Goal: Task Accomplishment & Management: Use online tool/utility

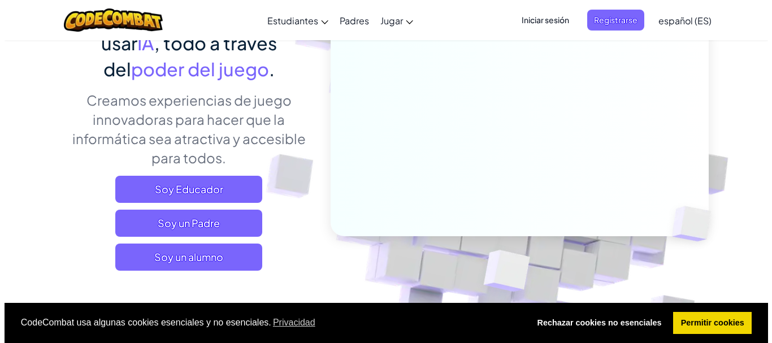
scroll to position [113, 0]
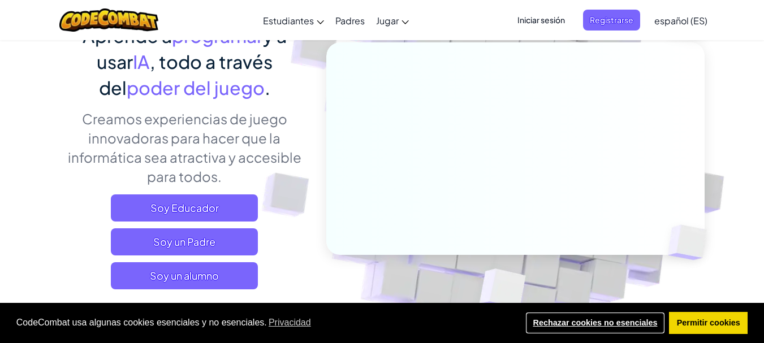
click at [571, 316] on link "Rechazar cookies no esenciales" at bounding box center [595, 323] width 140 height 23
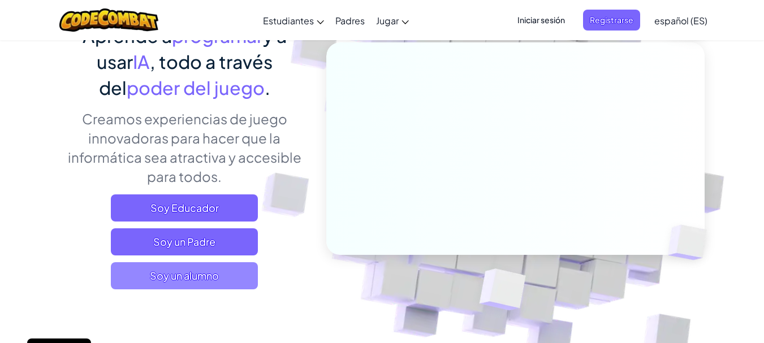
click at [222, 274] on span "Soy un alumno" at bounding box center [184, 275] width 147 height 27
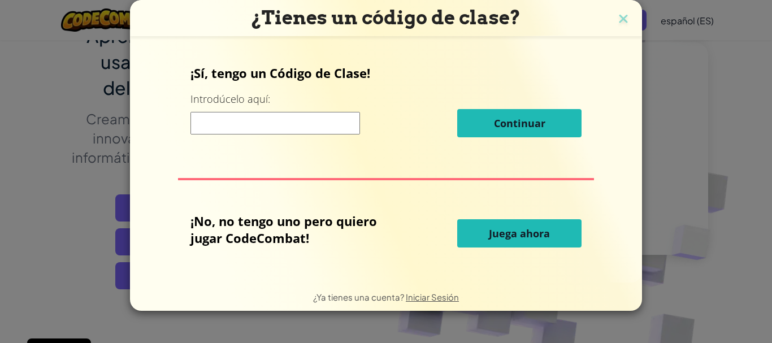
click at [479, 235] on button "Juega ahora" at bounding box center [519, 233] width 124 height 28
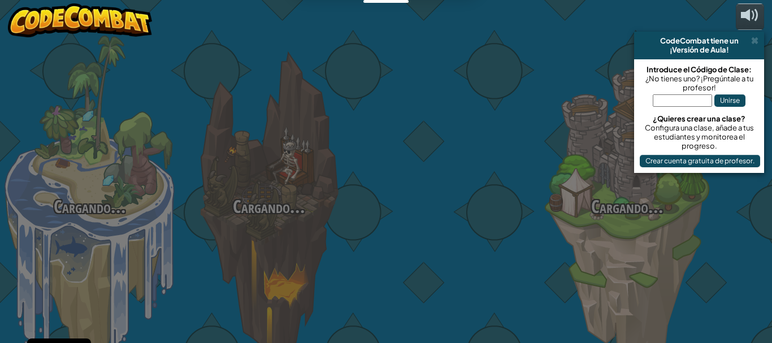
select select "es-ES"
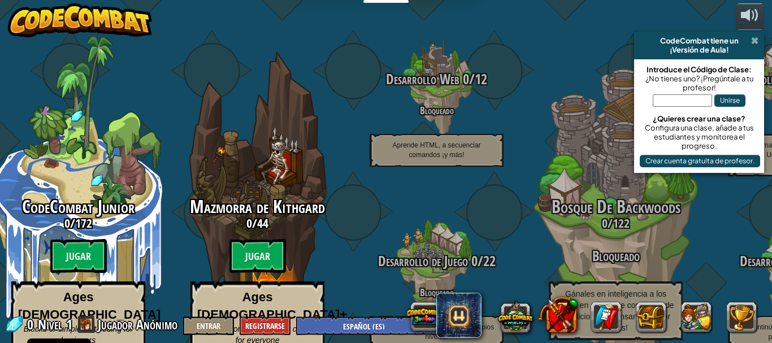
click at [756, 40] on span at bounding box center [754, 40] width 7 height 9
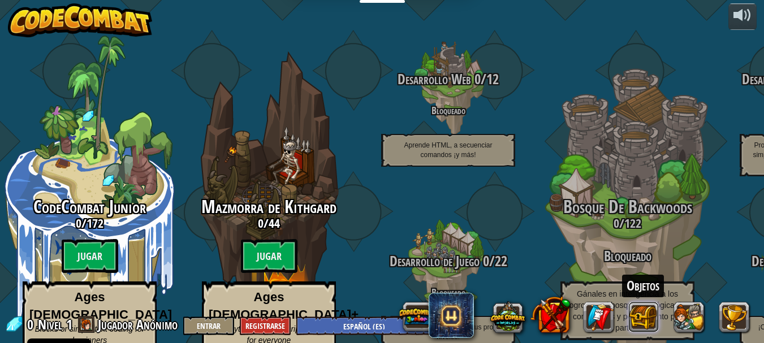
click at [660, 308] on div "Objetos" at bounding box center [576, 316] width 362 height 45
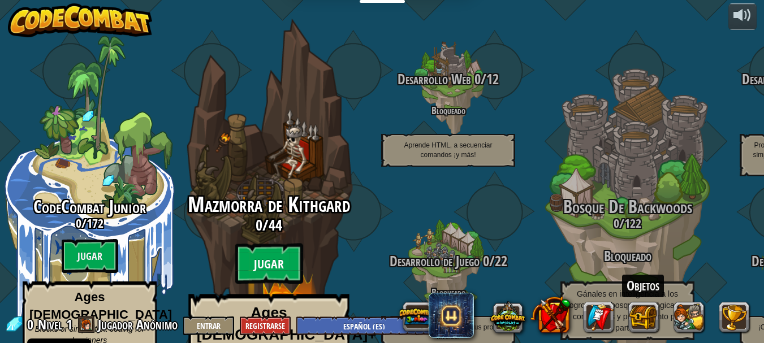
click at [270, 246] on btn "Jugar" at bounding box center [269, 264] width 68 height 41
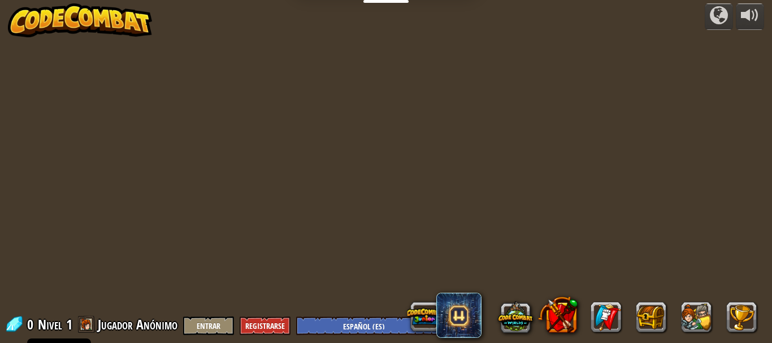
select select "es-ES"
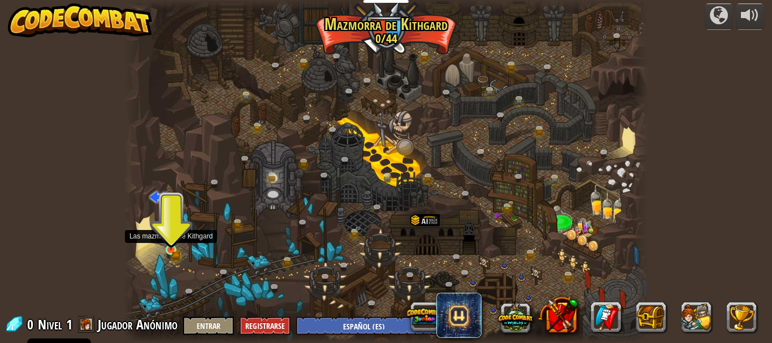
click at [168, 241] on img at bounding box center [170, 237] width 7 height 7
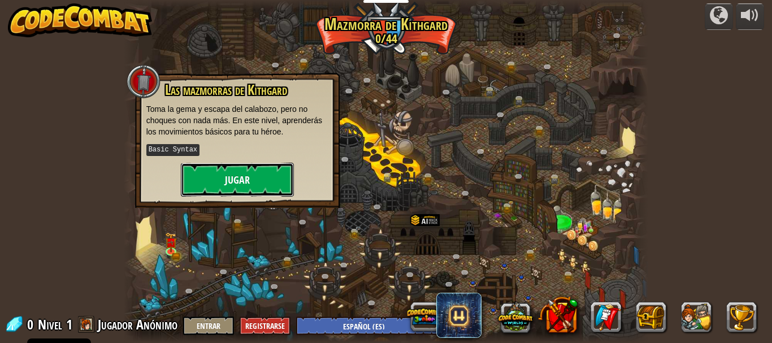
click at [215, 171] on button "Jugar" at bounding box center [237, 180] width 113 height 34
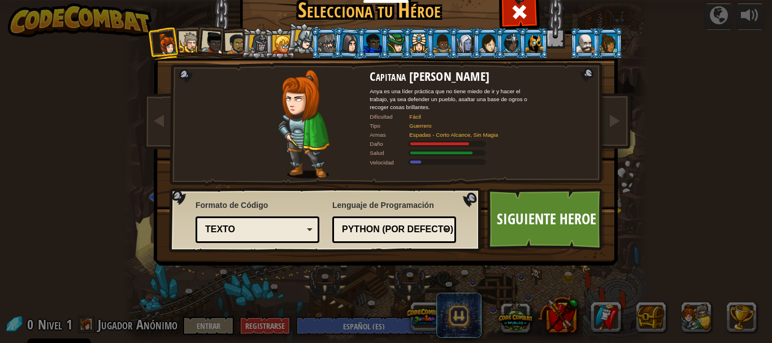
click at [279, 50] on div at bounding box center [281, 44] width 18 height 18
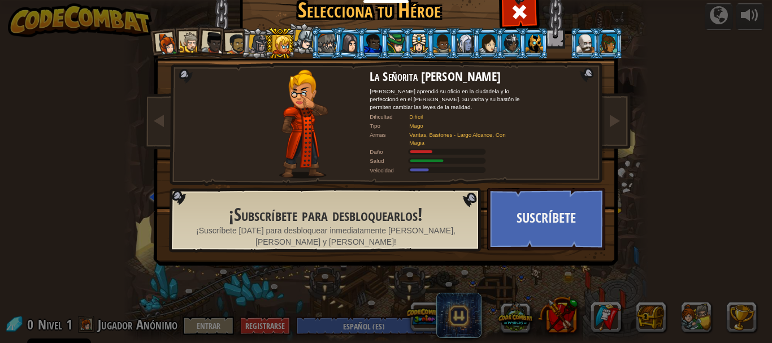
click at [257, 42] on div at bounding box center [258, 43] width 19 height 19
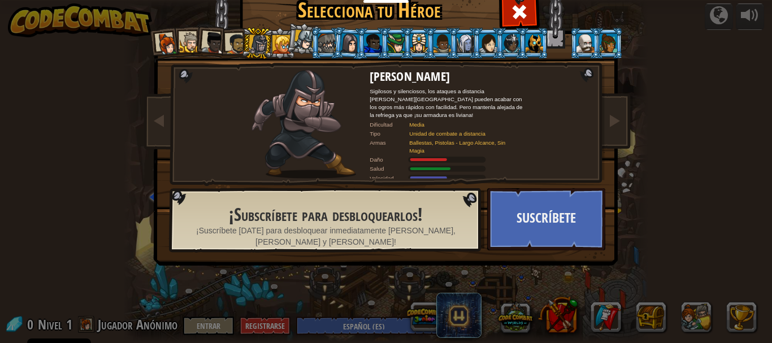
drag, startPoint x: 231, startPoint y: 33, endPoint x: 219, endPoint y: 36, distance: 12.6
click at [230, 34] on div at bounding box center [236, 43] width 21 height 21
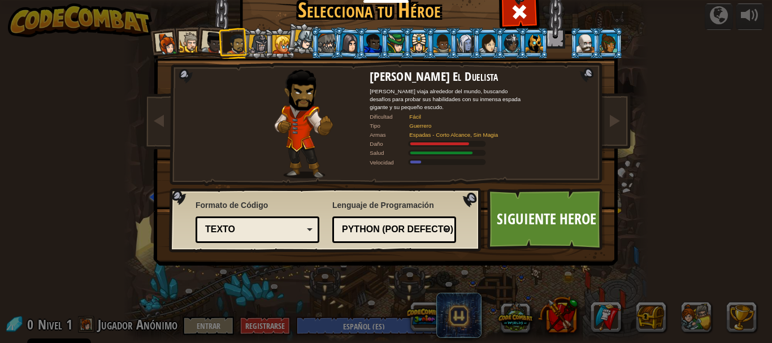
click at [187, 39] on div at bounding box center [190, 42] width 21 height 21
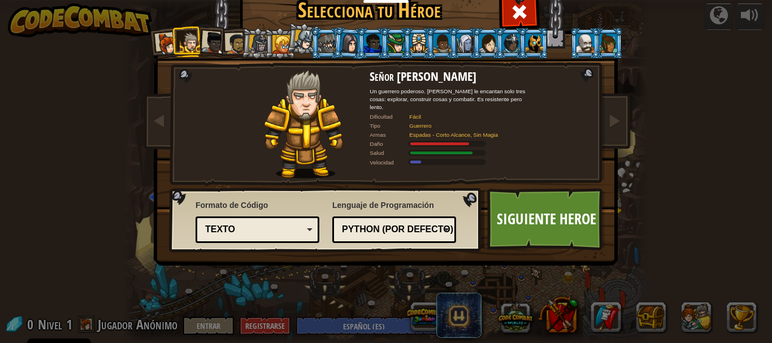
click at [534, 48] on div at bounding box center [535, 43] width 18 height 18
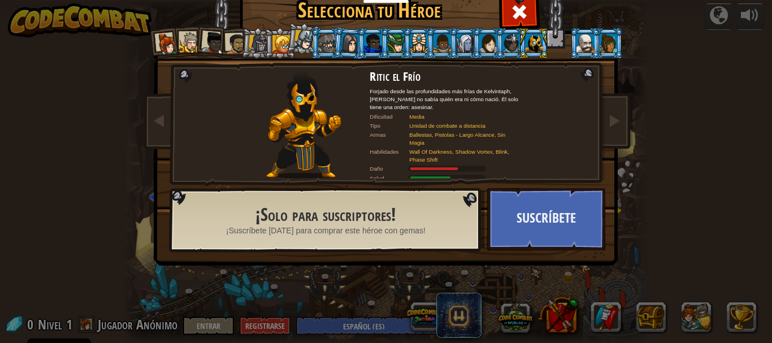
click at [570, 48] on li at bounding box center [585, 43] width 31 height 31
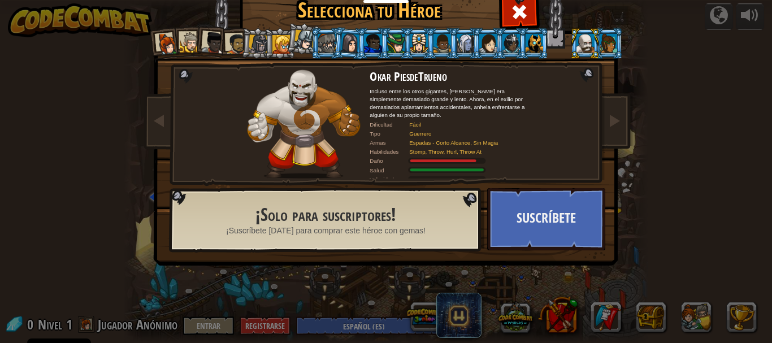
click at [175, 39] on li at bounding box center [164, 43] width 33 height 33
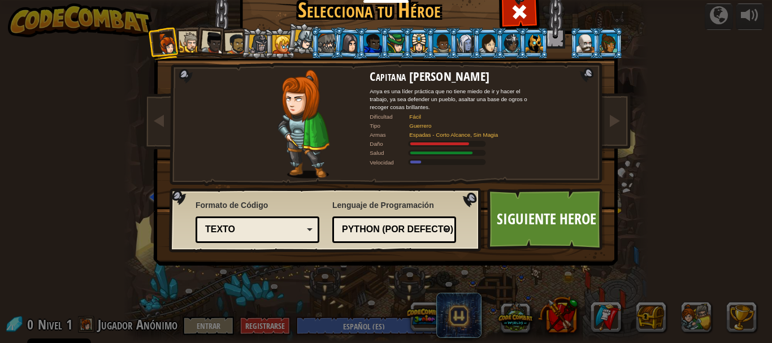
click at [198, 43] on li at bounding box center [210, 41] width 33 height 33
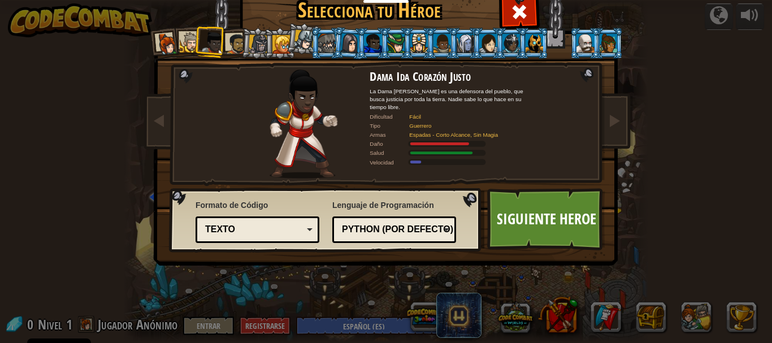
click at [180, 40] on div at bounding box center [190, 42] width 21 height 21
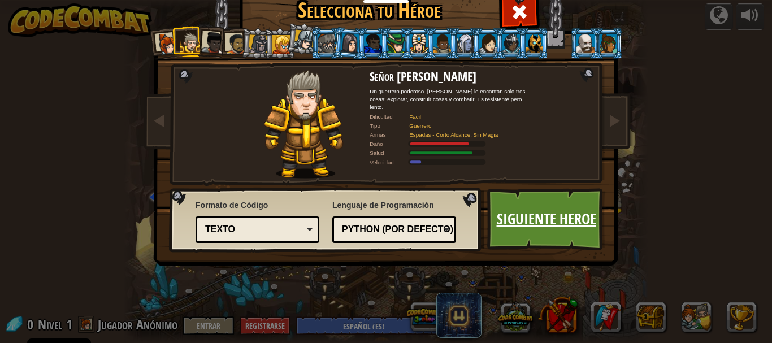
click at [533, 225] on link "Siguiente Heroe" at bounding box center [546, 219] width 118 height 62
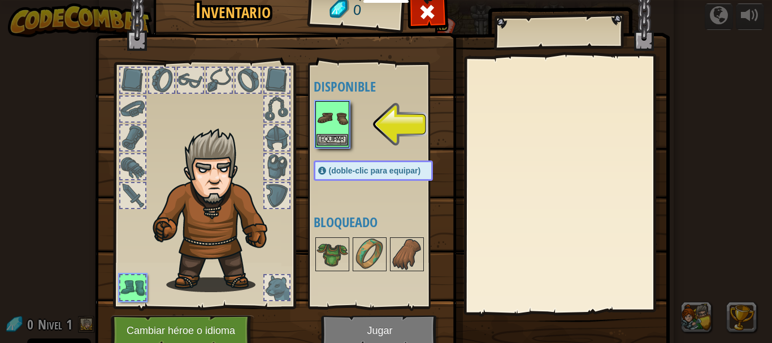
click at [319, 122] on img at bounding box center [333, 118] width 32 height 32
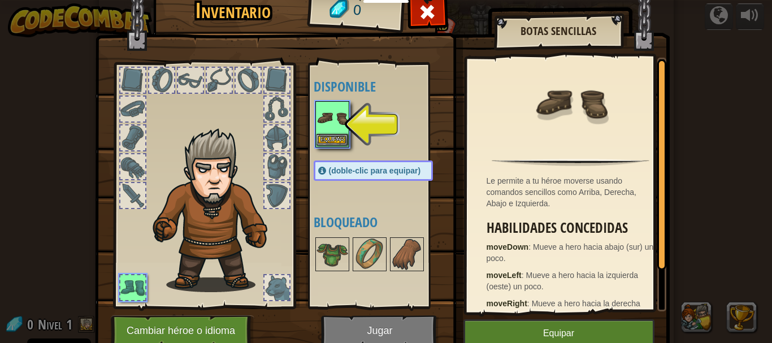
click at [315, 140] on div "Equipar" at bounding box center [332, 124] width 34 height 46
click at [319, 138] on button "Equipar" at bounding box center [333, 140] width 32 height 12
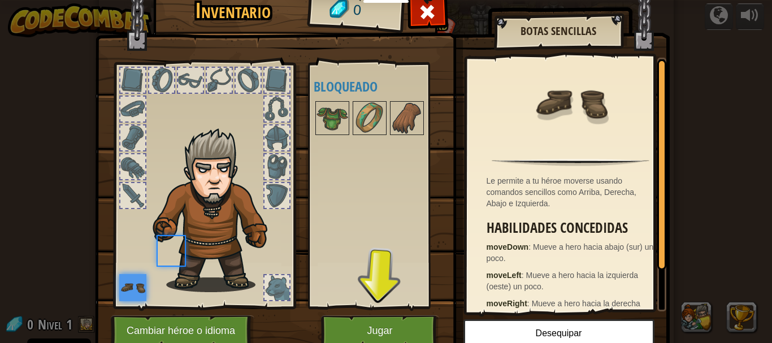
click at [319, 138] on div "Disponible Equipar (doble-clic para equipar) Bloqueado" at bounding box center [385, 186] width 142 height 236
click at [378, 323] on button "Jugar" at bounding box center [380, 330] width 118 height 31
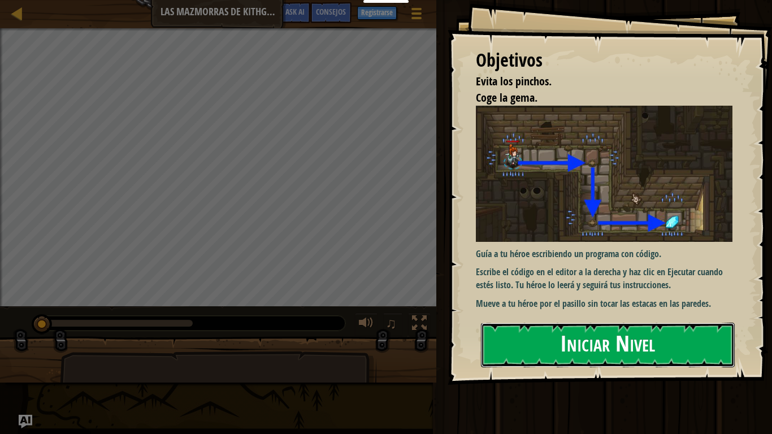
click at [556, 339] on button "Iniciar Nivel" at bounding box center [608, 345] width 254 height 45
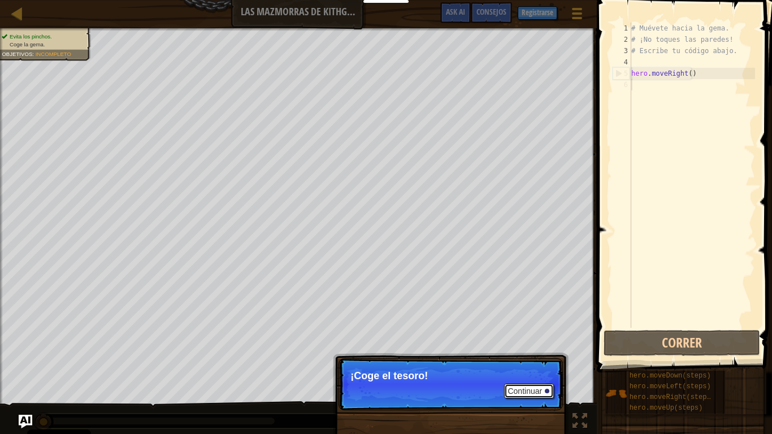
click at [516, 343] on button "Continuar" at bounding box center [529, 391] width 50 height 15
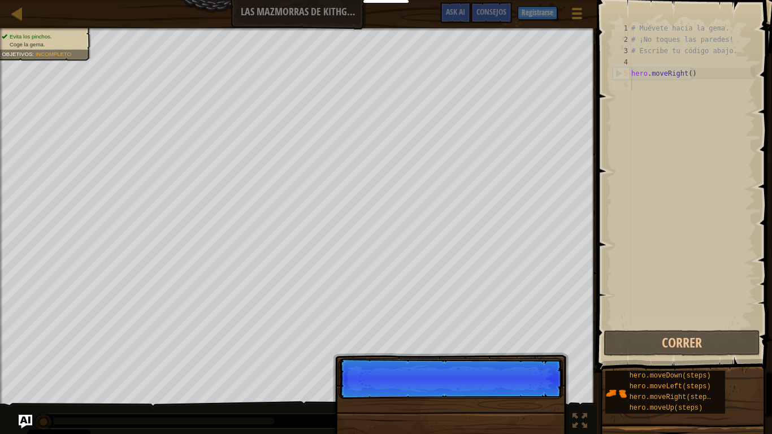
scroll to position [5, 0]
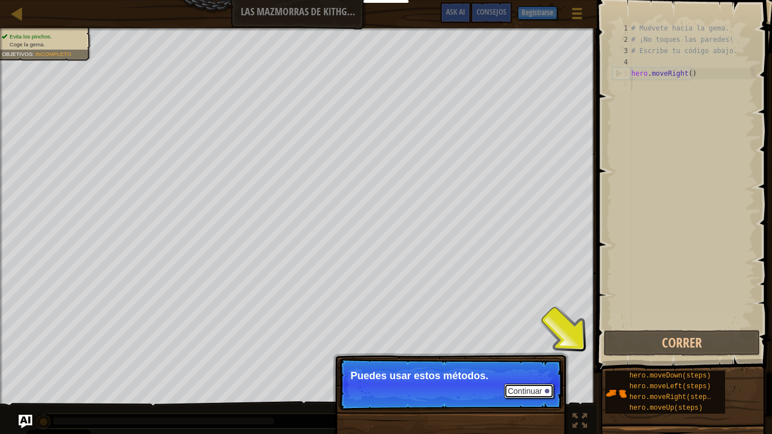
click at [524, 343] on button "Continuar" at bounding box center [529, 391] width 50 height 15
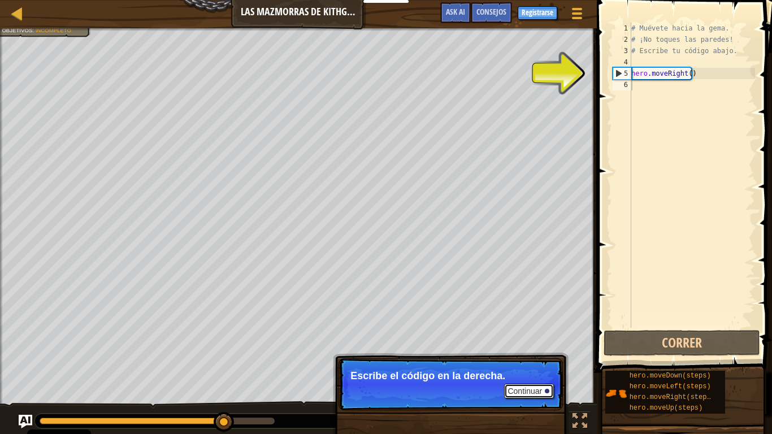
click at [524, 343] on button "Continuar" at bounding box center [529, 391] width 50 height 15
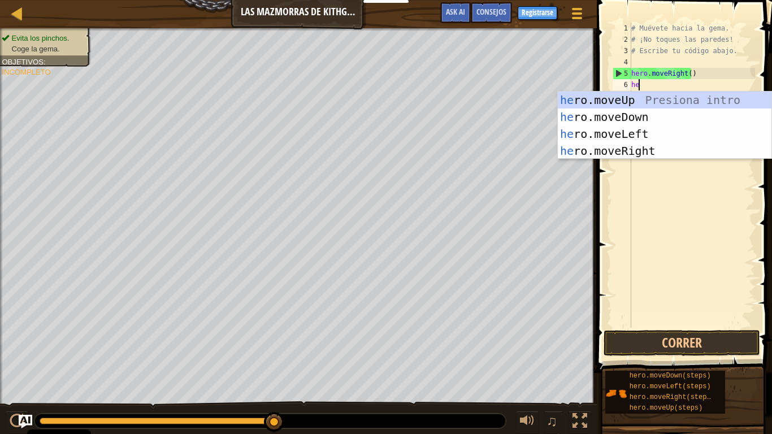
type textarea "her"
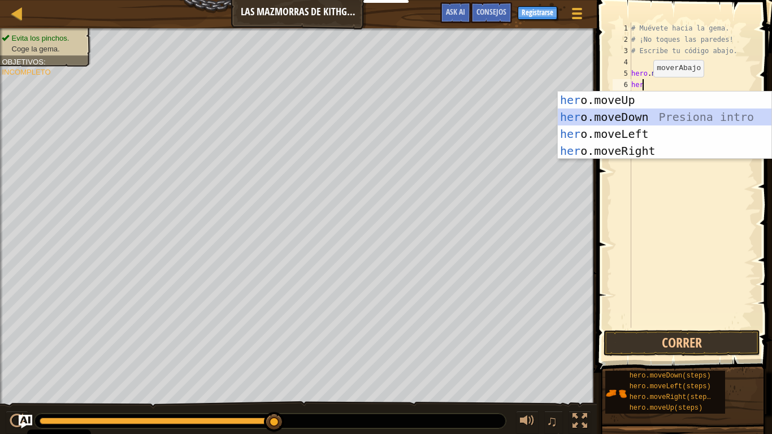
click at [645, 114] on div "her o.moveUp Presiona intro her o.moveDown Presiona intro her o.moveLeft Presio…" at bounding box center [665, 143] width 214 height 102
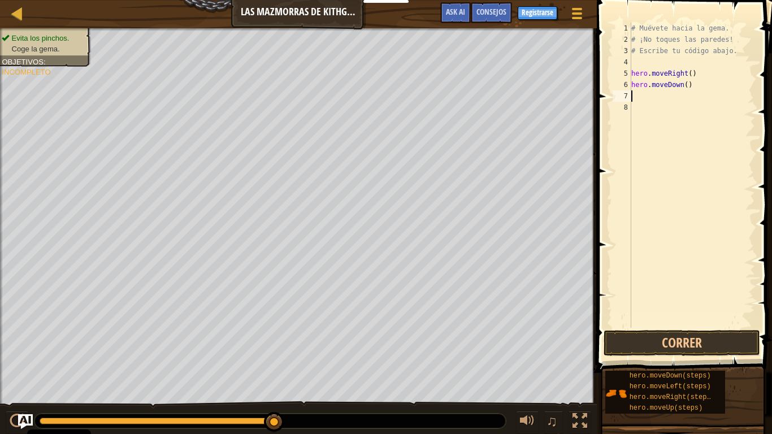
click at [21, 343] on img "Ask AI" at bounding box center [25, 421] width 15 height 15
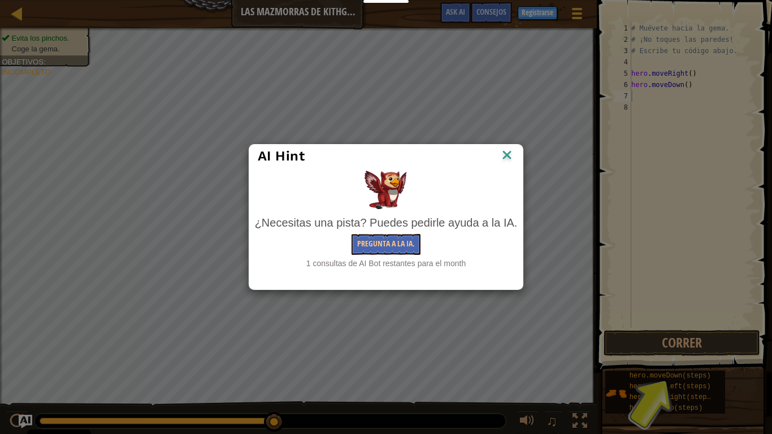
click at [506, 160] on img at bounding box center [507, 156] width 15 height 17
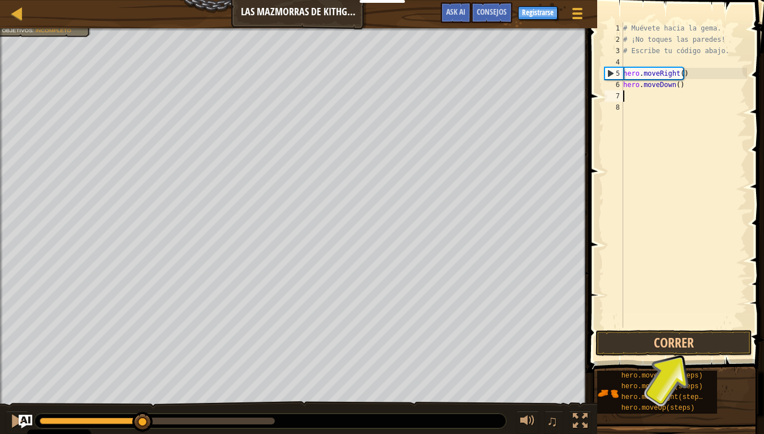
drag, startPoint x: 265, startPoint y: 414, endPoint x: 154, endPoint y: 410, distance: 111.4
click at [141, 343] on div "♫" at bounding box center [298, 418] width 597 height 34
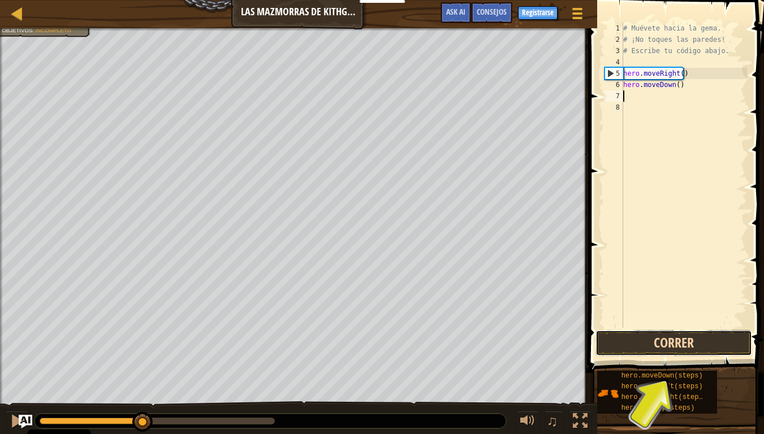
click at [613, 340] on button "Correr" at bounding box center [673, 343] width 157 height 26
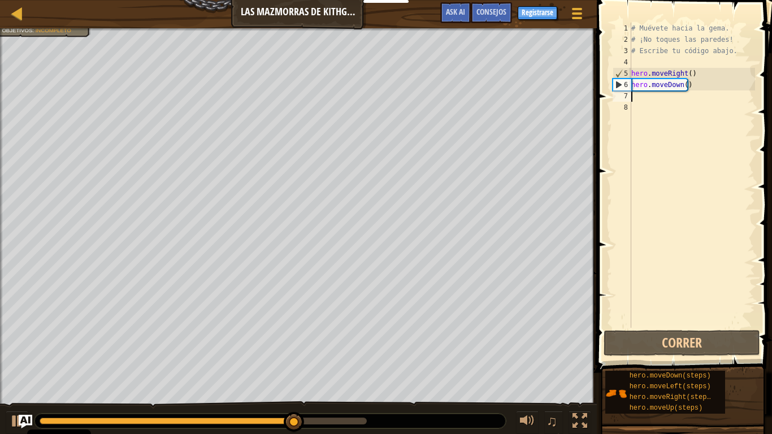
click at [643, 99] on div "# Muévete hacia la gema. # ¡No toques las paredes! # Escribe tu código abajo. h…" at bounding box center [692, 187] width 126 height 328
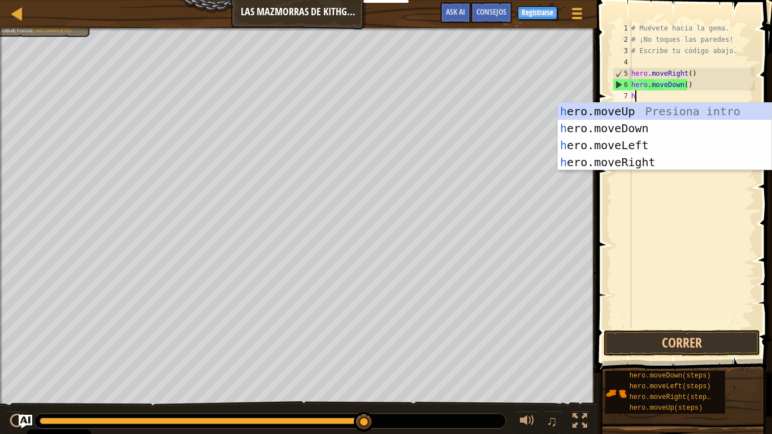
type textarea "her"
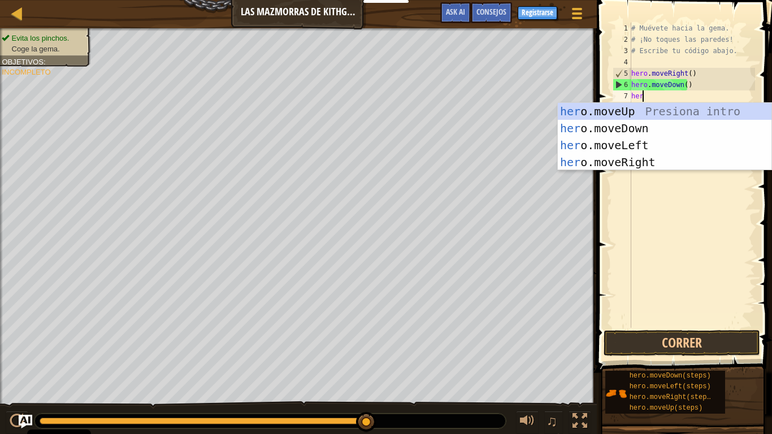
scroll to position [5, 1]
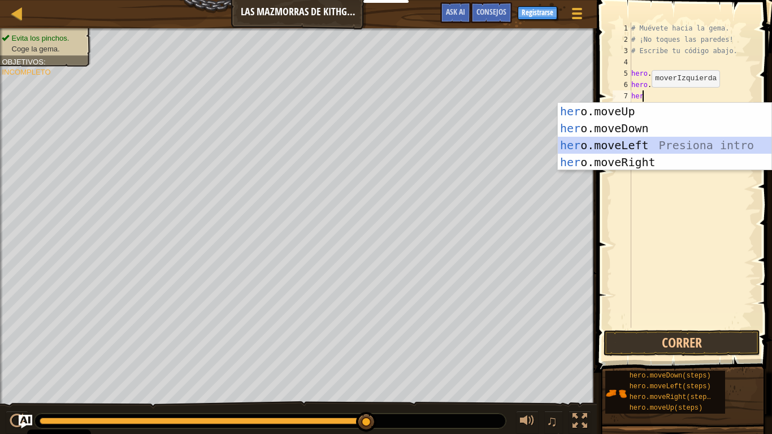
click at [639, 141] on div "her o.moveUp Presiona intro her o.moveDown Presiona intro her o.moveLeft Presio…" at bounding box center [665, 154] width 214 height 102
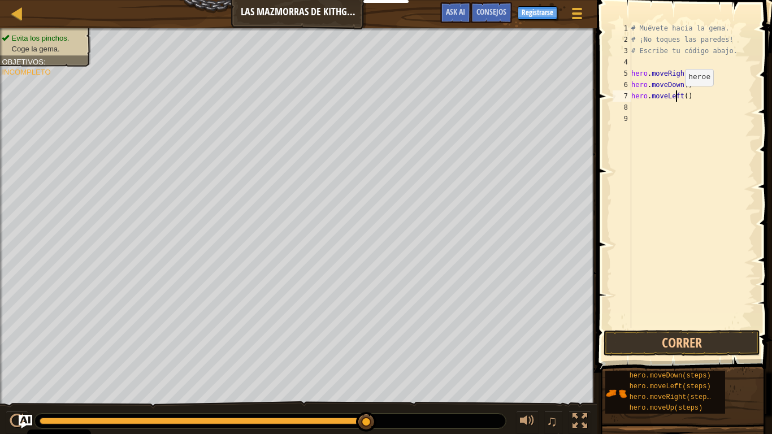
click at [675, 97] on div "# Muévete hacia la gema. # ¡No toques las paredes! # Escribe tu código abajo. h…" at bounding box center [692, 187] width 126 height 328
drag, startPoint x: 688, startPoint y: 95, endPoint x: 685, endPoint y: 86, distance: 9.1
click at [688, 94] on div "# Muévete hacia la gema. # ¡No toques las paredes! # Escribe tu código abajo. h…" at bounding box center [692, 187] width 126 height 328
type textarea "h"
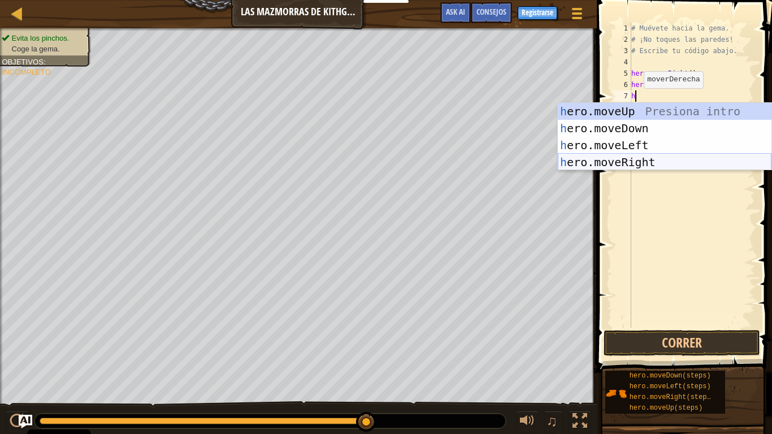
click at [633, 159] on div "h ero.moveUp Presiona intro h ero.moveDown Presiona intro h ero.moveLeft Presio…" at bounding box center [665, 154] width 214 height 102
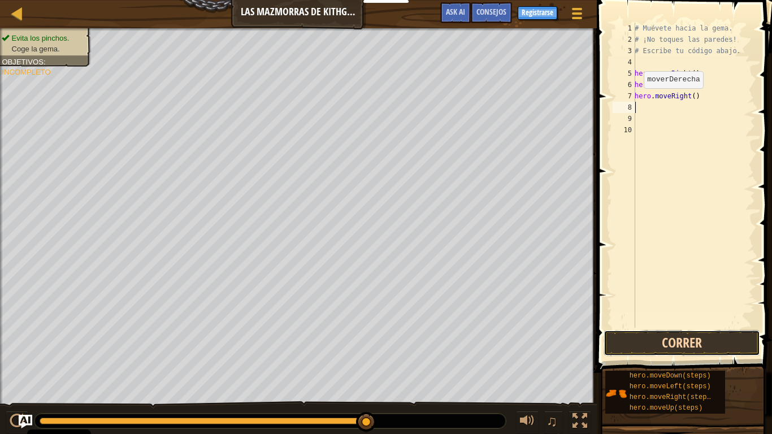
click at [705, 342] on button "Correr" at bounding box center [682, 343] width 157 height 26
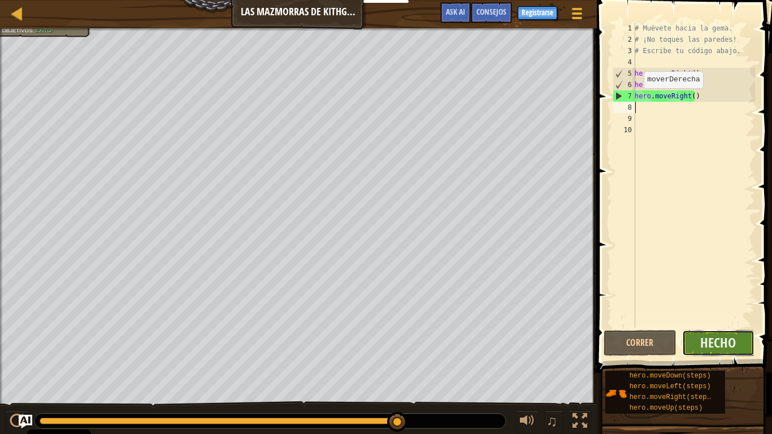
click at [700, 343] on button "Hecho" at bounding box center [718, 343] width 73 height 26
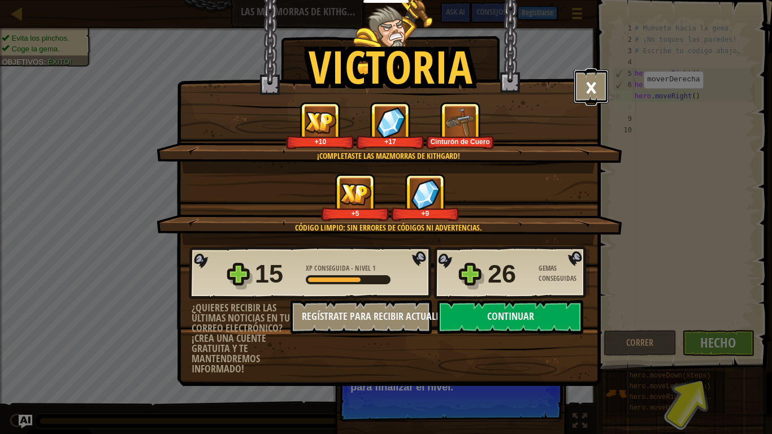
click at [595, 80] on button "×" at bounding box center [591, 87] width 35 height 34
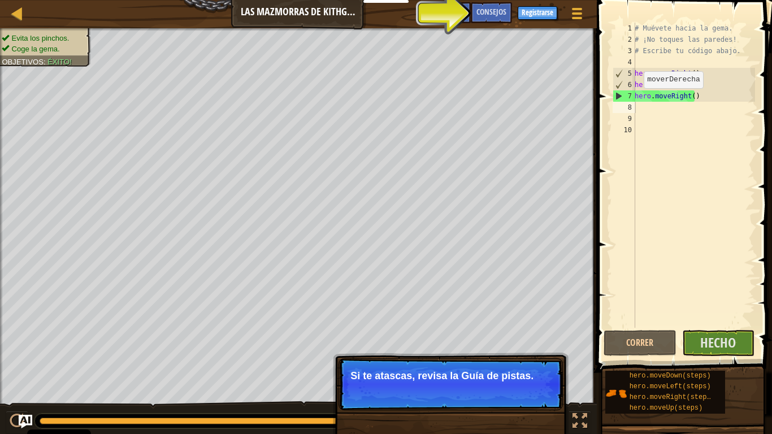
click at [489, 343] on p "Continuar Si te atascas, revisa la Guía de pistas." at bounding box center [451, 384] width 224 height 52
click at [534, 343] on button "Continuar" at bounding box center [529, 391] width 50 height 15
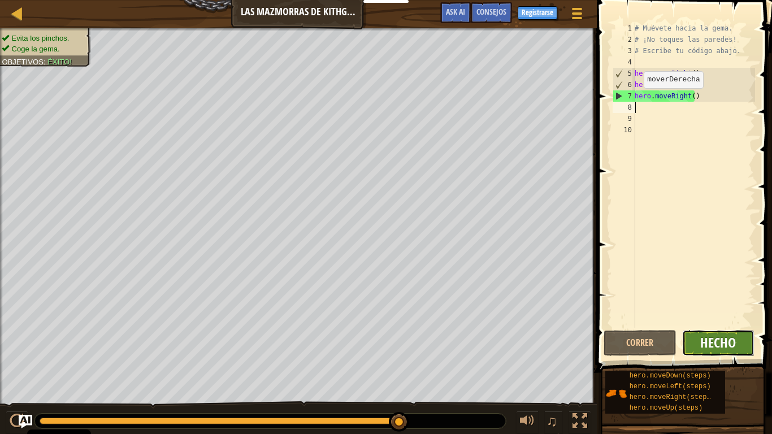
click at [721, 343] on span "Hecho" at bounding box center [718, 342] width 36 height 18
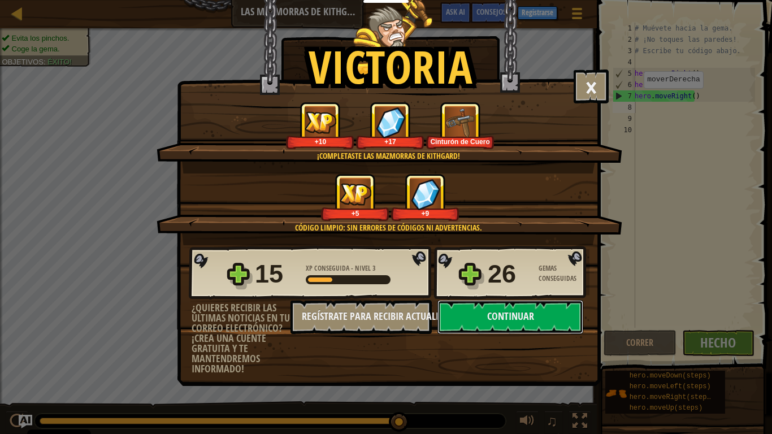
drag, startPoint x: 487, startPoint y: 313, endPoint x: 431, endPoint y: 422, distance: 121.8
click at [431, 343] on div "Victoria × Bien hecho, tienes la fuerza para escapar de [GEOGRAPHIC_DATA]. Punt…" at bounding box center [386, 217] width 772 height 434
click at [478, 327] on button "Continuar" at bounding box center [510, 317] width 146 height 34
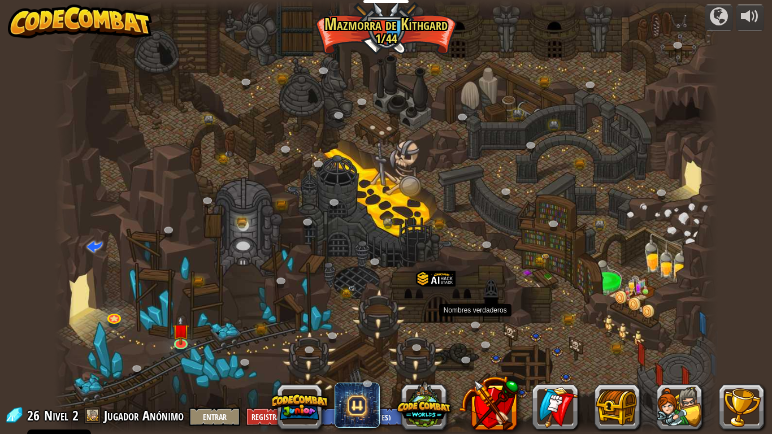
select select "es-ES"
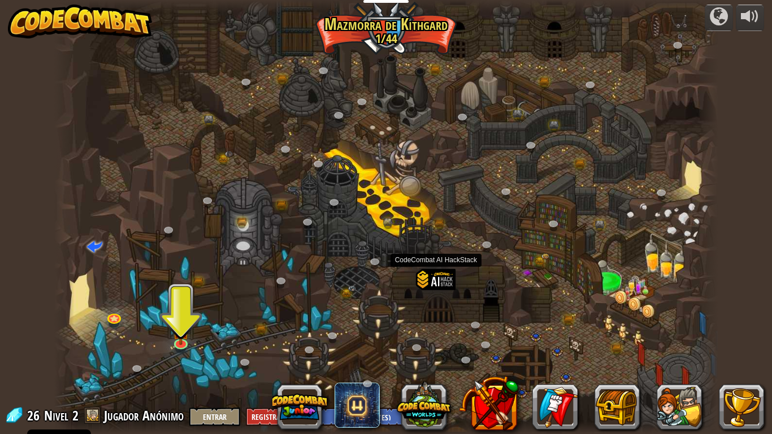
click at [439, 279] on div at bounding box center [436, 294] width 40 height 51
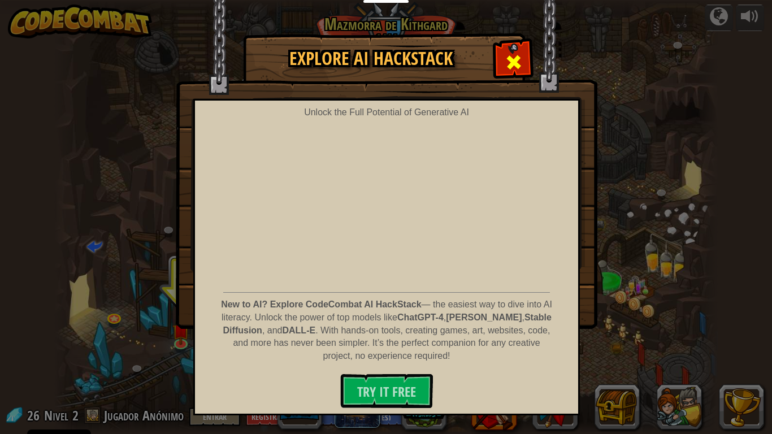
click at [508, 64] on span at bounding box center [514, 62] width 18 height 18
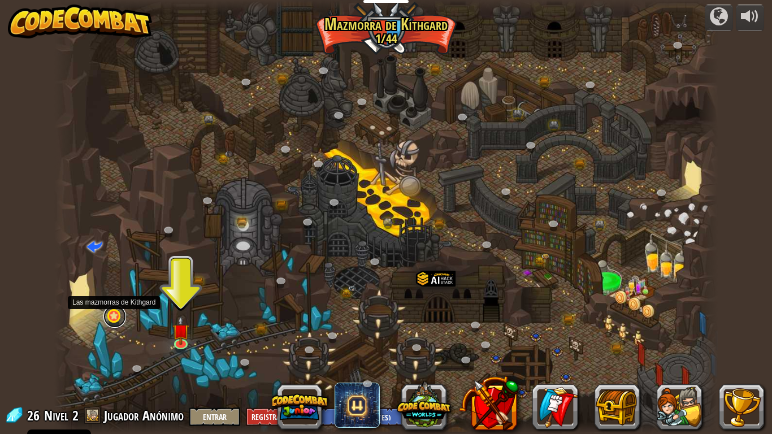
click at [116, 314] on link at bounding box center [114, 316] width 23 height 23
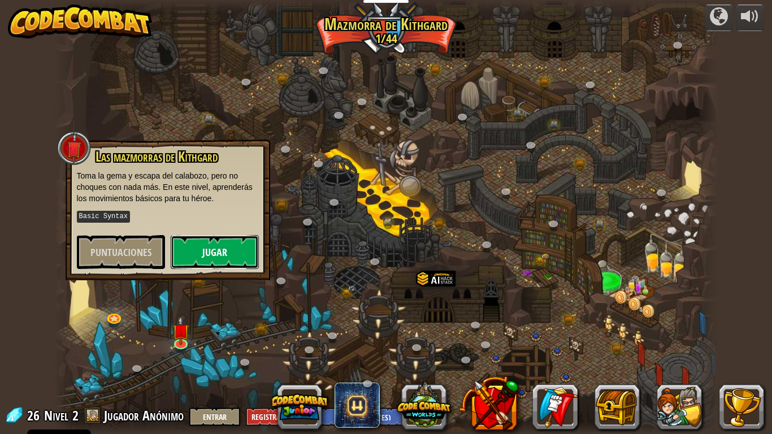
click at [219, 253] on button "Jugar" at bounding box center [215, 252] width 88 height 34
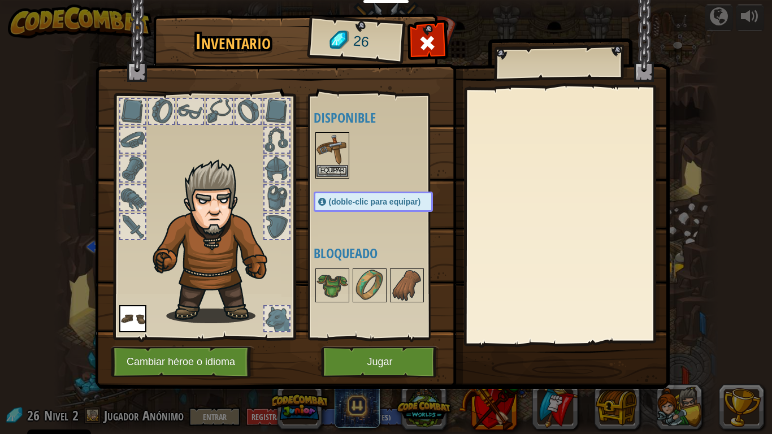
click at [324, 157] on img at bounding box center [333, 149] width 32 height 32
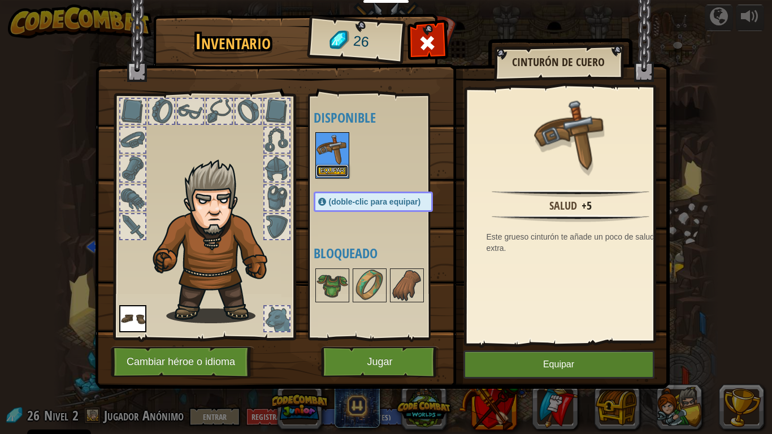
click at [332, 169] on button "Equipar" at bounding box center [333, 171] width 32 height 12
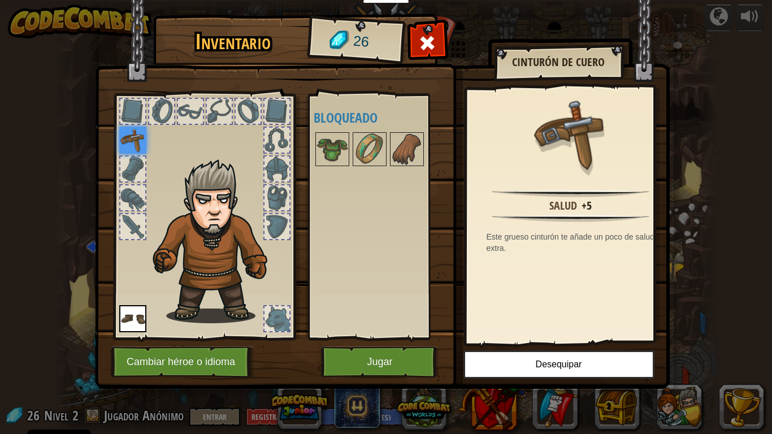
click at [129, 165] on div at bounding box center [132, 169] width 25 height 25
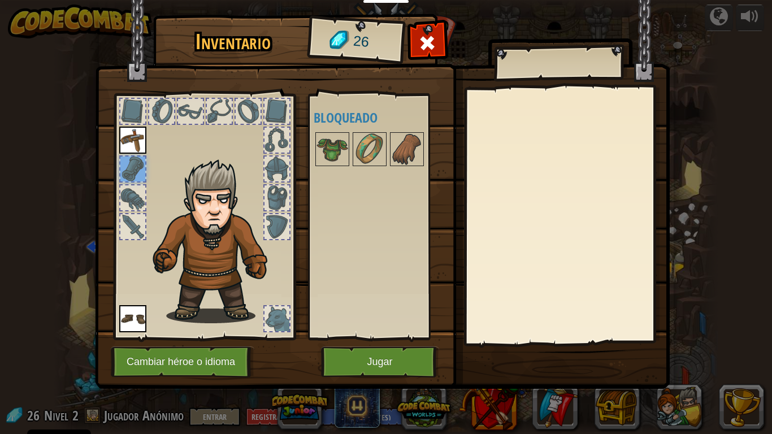
drag, startPoint x: 268, startPoint y: 313, endPoint x: 183, endPoint y: 327, distance: 87.1
click at [266, 313] on div at bounding box center [277, 318] width 25 height 25
click at [122, 318] on img at bounding box center [132, 318] width 27 height 27
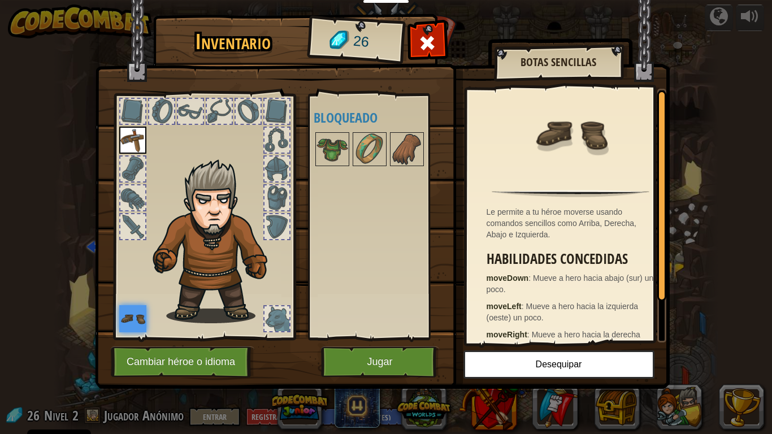
drag, startPoint x: 284, startPoint y: 315, endPoint x: 278, endPoint y: 317, distance: 5.9
click at [281, 315] on div at bounding box center [277, 318] width 25 height 25
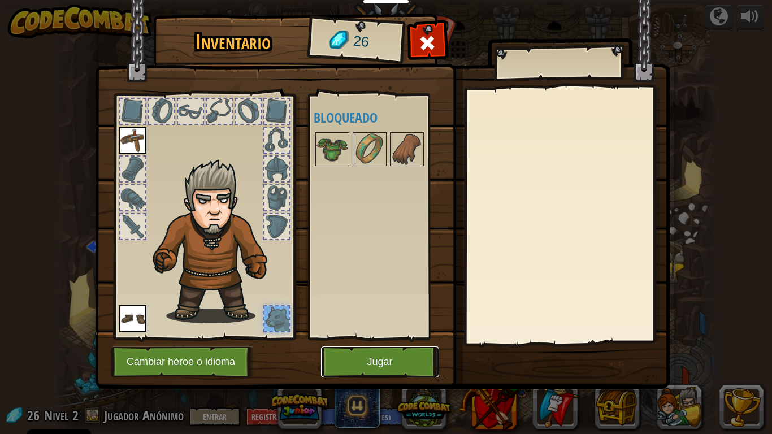
click at [392, 343] on button "Jugar" at bounding box center [380, 361] width 118 height 31
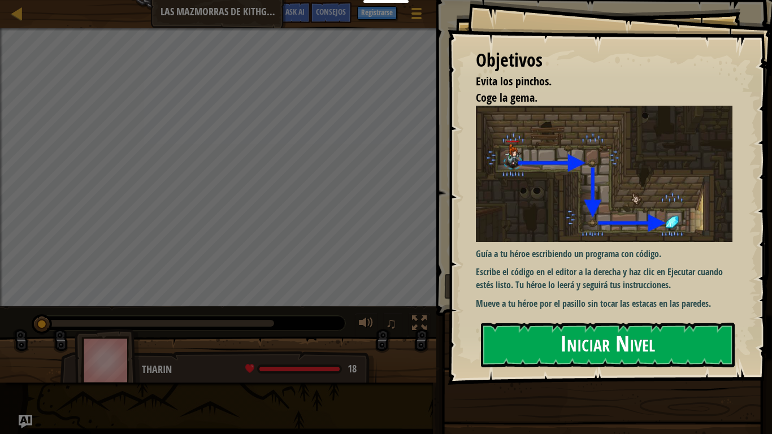
click at [526, 323] on button "Iniciar Nivel" at bounding box center [608, 345] width 254 height 45
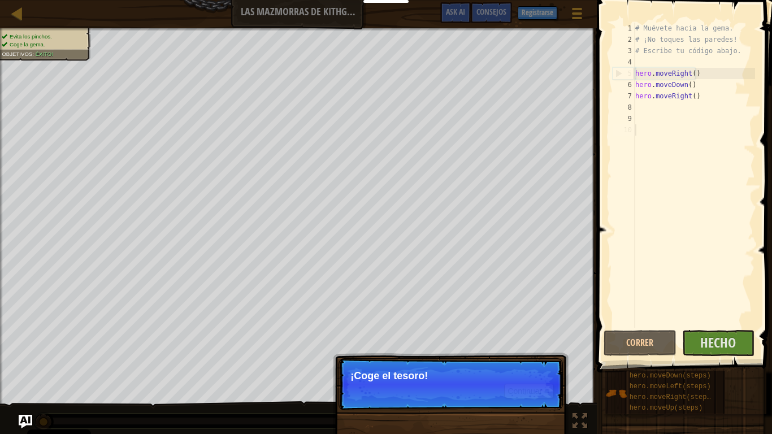
click at [489, 343] on p "Continuar ¡Coge el tesoro!" at bounding box center [451, 384] width 224 height 52
click at [518, 343] on button "Continuar" at bounding box center [529, 391] width 50 height 15
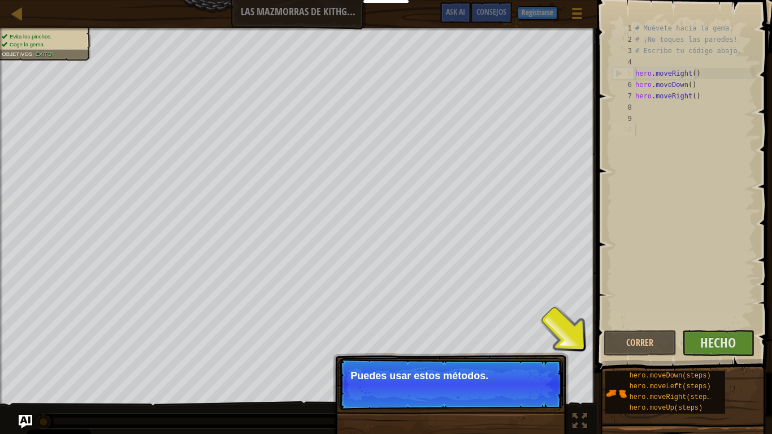
click at [529, 343] on button "Continuar" at bounding box center [529, 391] width 50 height 15
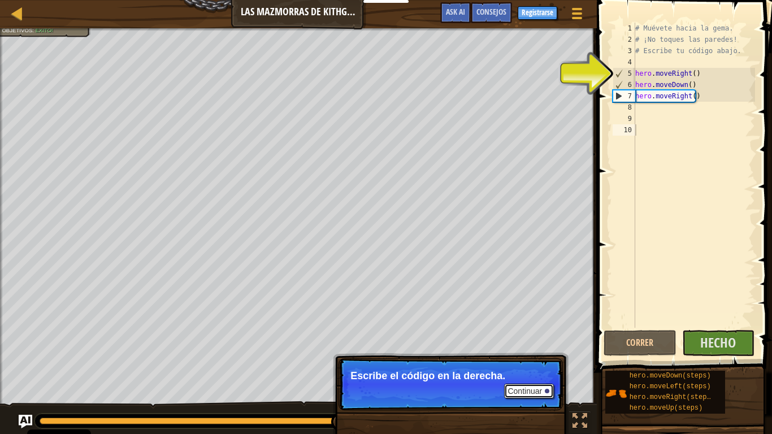
click at [528, 343] on button "Continuar" at bounding box center [529, 391] width 50 height 15
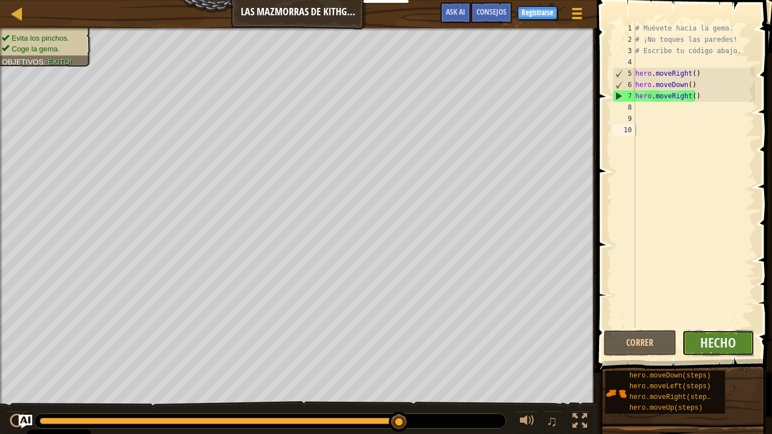
click at [710, 343] on button "Hecho" at bounding box center [718, 343] width 73 height 26
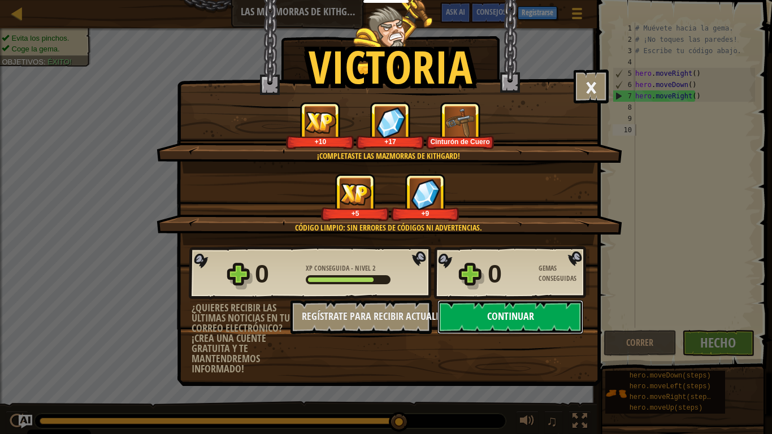
click at [531, 309] on button "Continuar" at bounding box center [510, 317] width 146 height 34
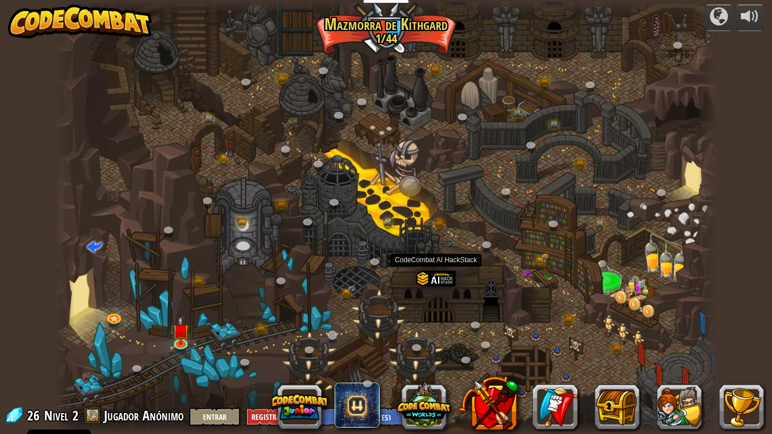
select select "es-ES"
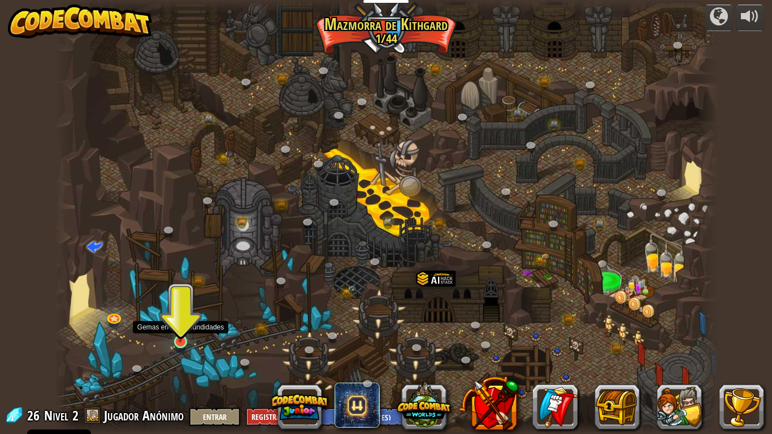
click at [175, 340] on img at bounding box center [180, 323] width 17 height 38
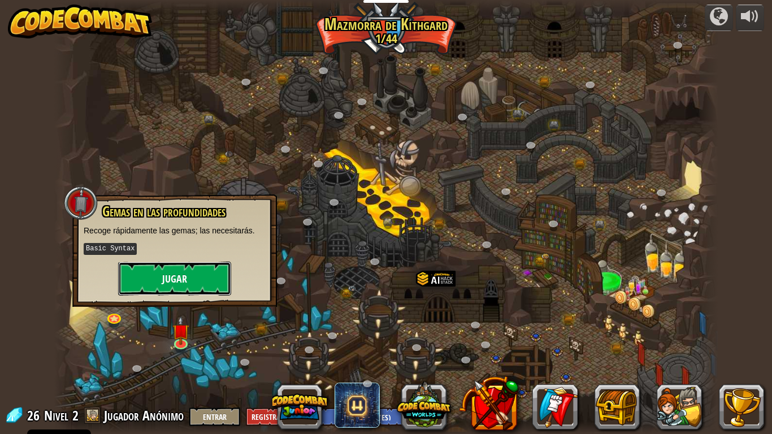
click at [187, 273] on button "Jugar" at bounding box center [174, 279] width 113 height 34
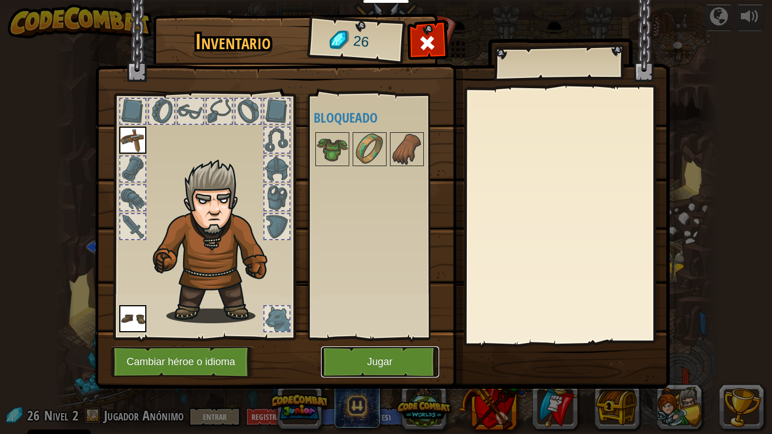
click at [344, 343] on button "Jugar" at bounding box center [380, 361] width 118 height 31
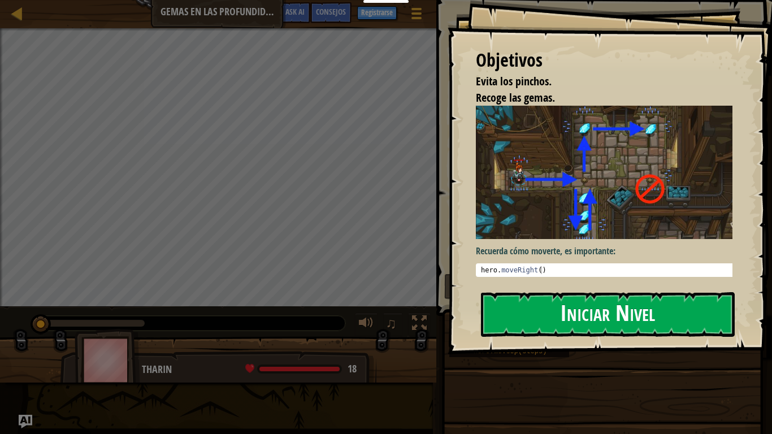
click at [558, 315] on button "Iniciar Nivel" at bounding box center [608, 314] width 254 height 45
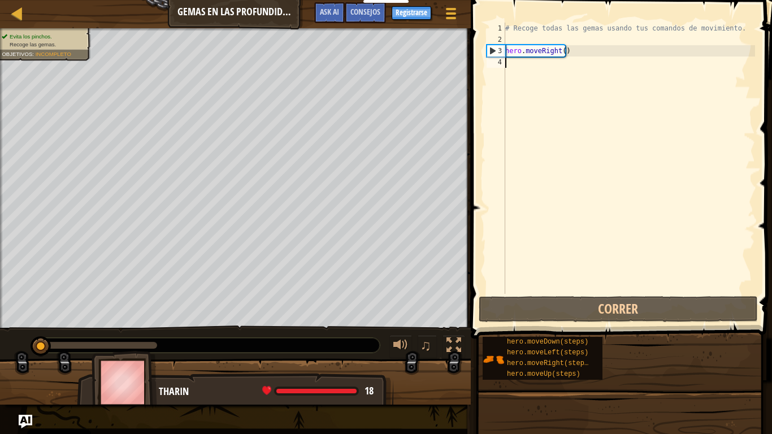
click at [511, 70] on div "# Recoge todas las gemas usando tus comandos de movimiento. hero . moveRight ( )" at bounding box center [629, 170] width 252 height 294
type textarea "h"
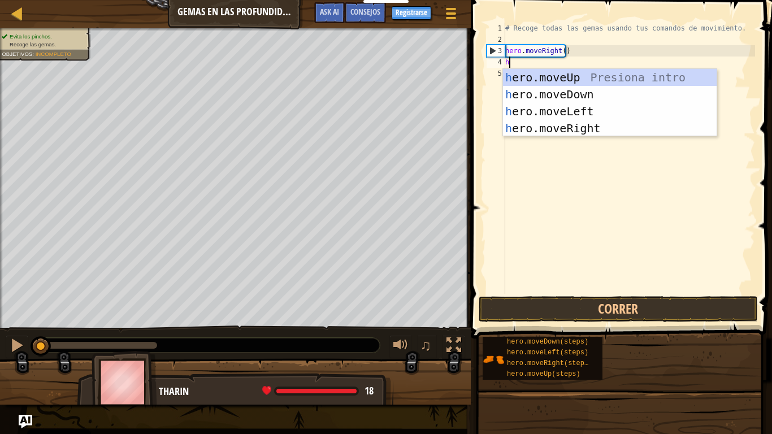
scroll to position [5, 0]
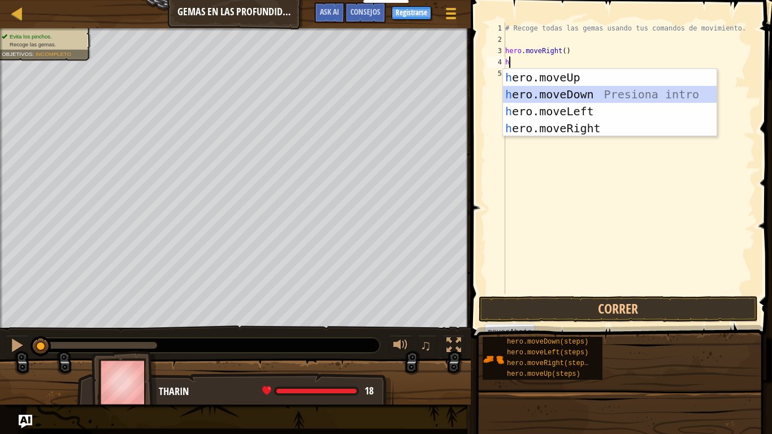
click at [546, 92] on div "h ero.moveUp Presiona intro h ero.moveDown Presiona intro h ero.moveLeft Presio…" at bounding box center [610, 120] width 214 height 102
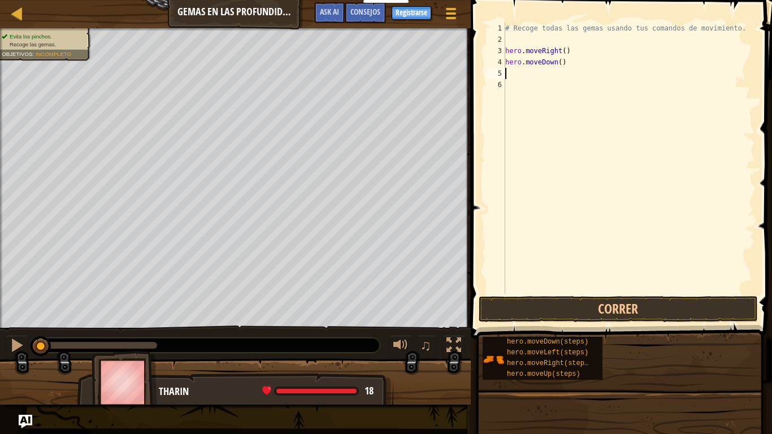
click at [513, 77] on div "# Recoge todas las gemas usando tus comandos de movimiento. hero . moveRight ( …" at bounding box center [629, 170] width 252 height 294
type textarea "h"
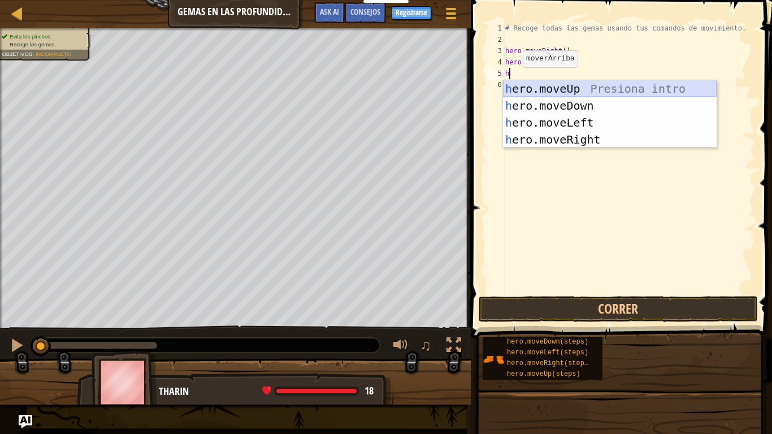
click at [541, 89] on div "h ero.moveUp Presiona intro h ero.moveDown Presiona intro h ero.moveLeft Presio…" at bounding box center [610, 131] width 214 height 102
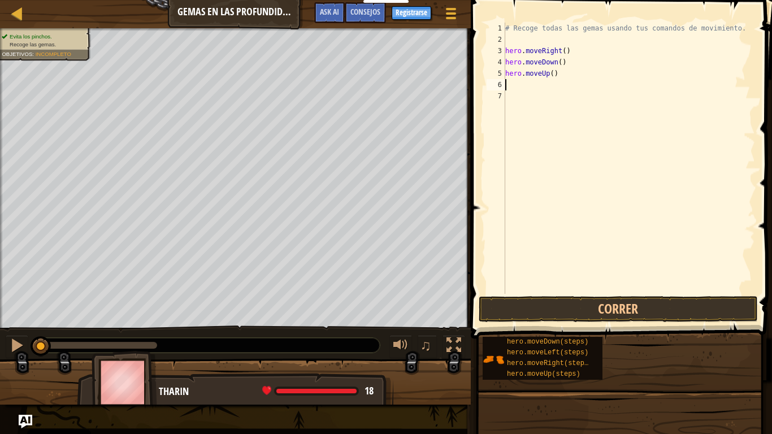
click at [511, 85] on div "# Recoge todas las gemas usando tus comandos de movimiento. hero . moveRight ( …" at bounding box center [629, 170] width 252 height 294
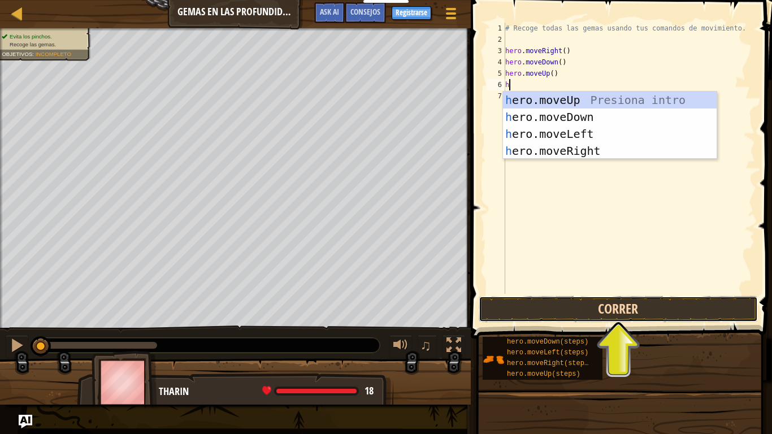
click at [603, 314] on button "Correr" at bounding box center [618, 309] width 279 height 26
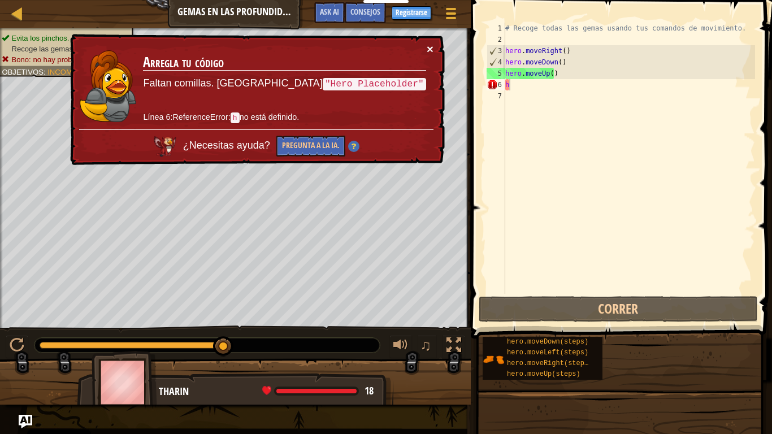
click at [431, 49] on button "×" at bounding box center [430, 49] width 7 height 12
click at [427, 59] on div "× Arregla tu código Faltan comillas. Prueba "Hero Placeholder" Línea 6:Referenc…" at bounding box center [256, 100] width 377 height 132
click at [430, 51] on button "×" at bounding box center [430, 49] width 7 height 12
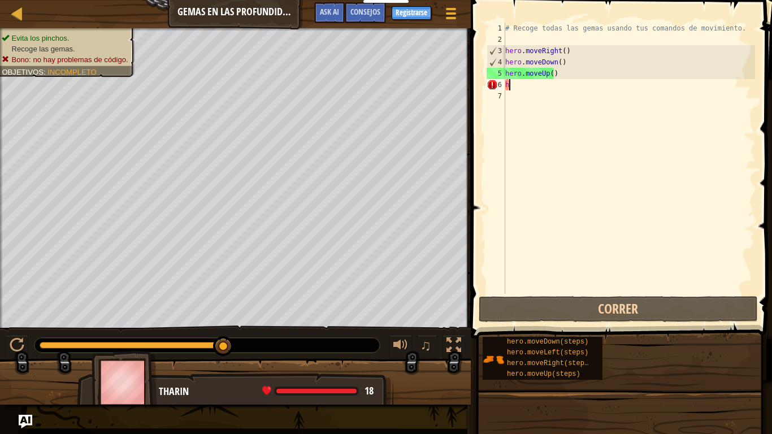
type textarea "he"
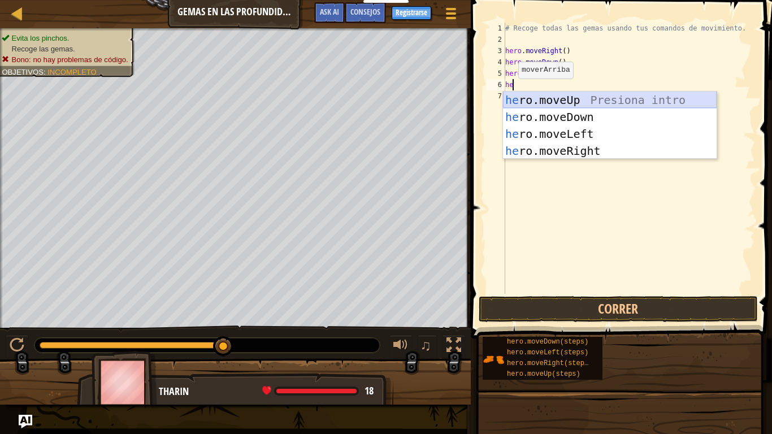
click at [558, 97] on div "he ro.moveUp Presiona intro he ro.moveDown Presiona intro he ro.moveLeft Presio…" at bounding box center [610, 143] width 214 height 102
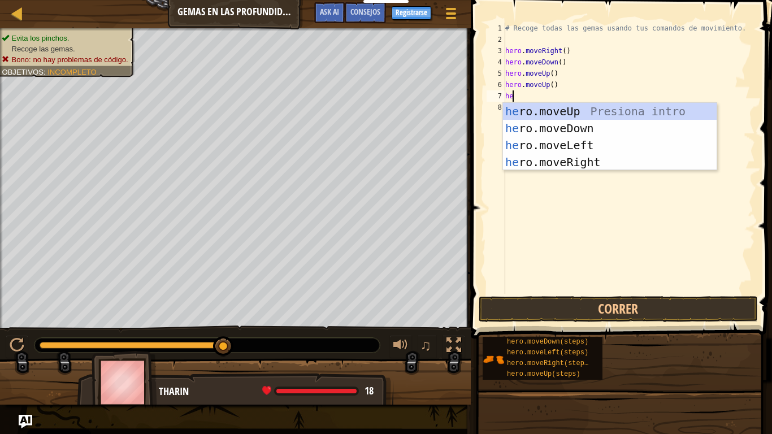
type textarea "her"
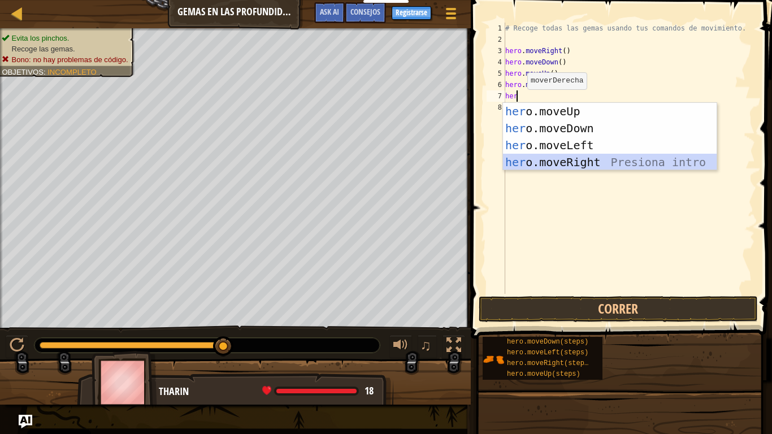
click at [571, 158] on div "her o.moveUp Presiona intro her o.moveDown Presiona intro her o.moveLeft Presio…" at bounding box center [610, 154] width 214 height 102
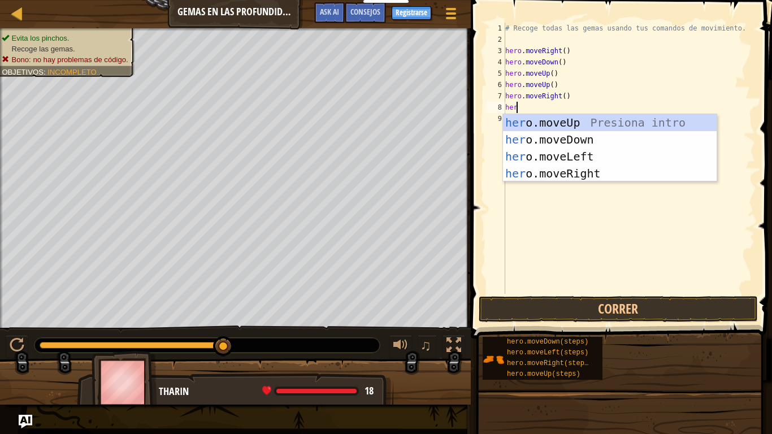
type textarea "hero"
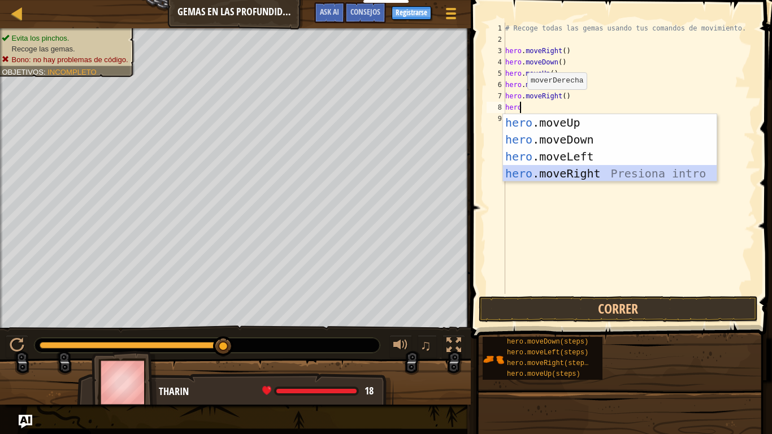
click at [557, 167] on div "hero .moveUp Presiona intro hero .moveDown Presiona intro hero .moveLeft Presio…" at bounding box center [610, 165] width 214 height 102
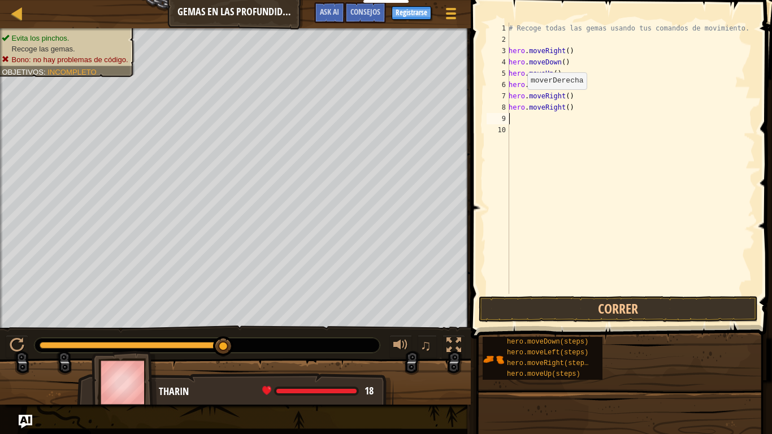
scroll to position [5, 0]
click at [445, 336] on button at bounding box center [454, 346] width 23 height 23
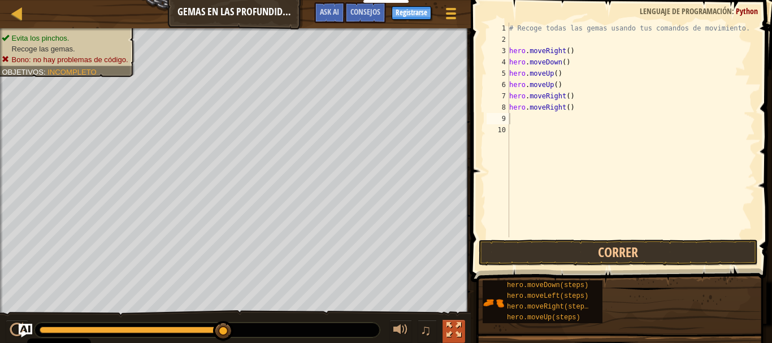
click at [452, 323] on div at bounding box center [454, 330] width 15 height 15
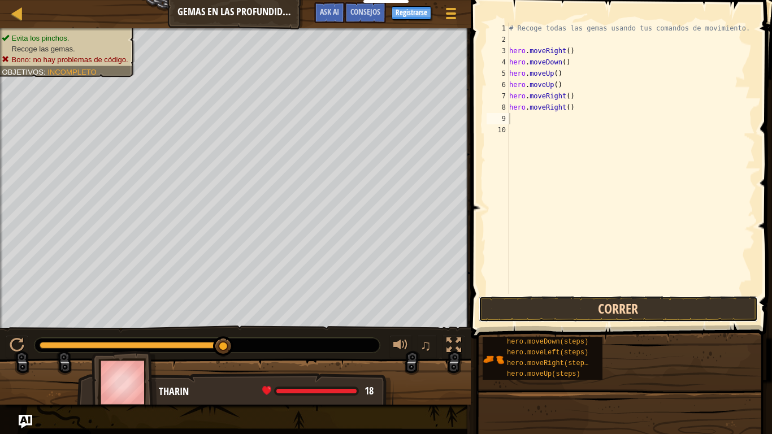
click at [565, 313] on button "Correr" at bounding box center [618, 309] width 279 height 26
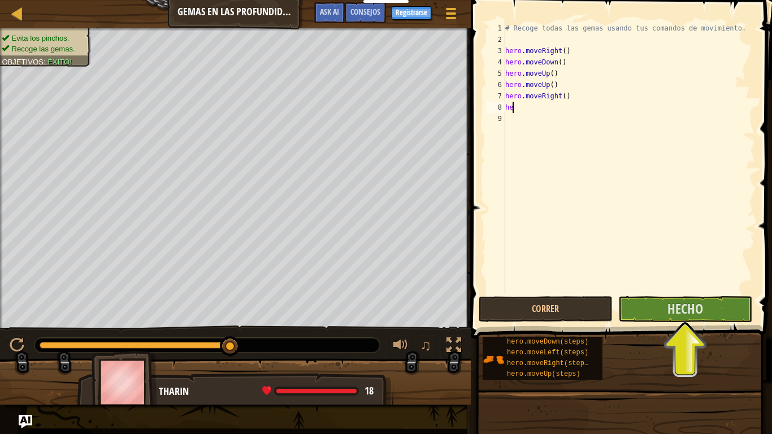
type textarea "h"
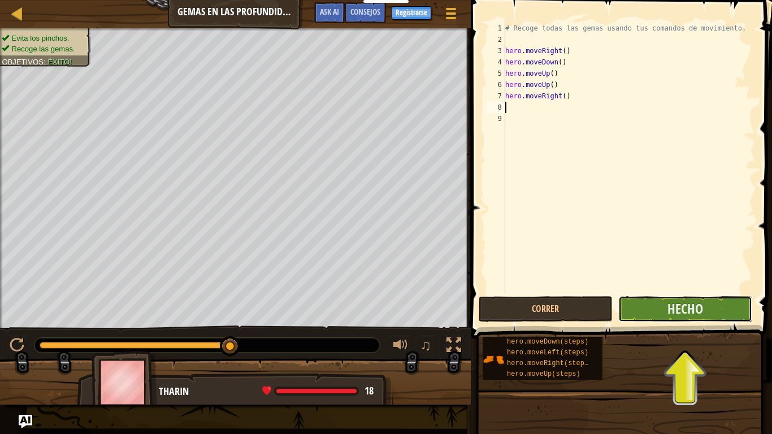
click at [708, 306] on button "Hecho" at bounding box center [685, 309] width 134 height 26
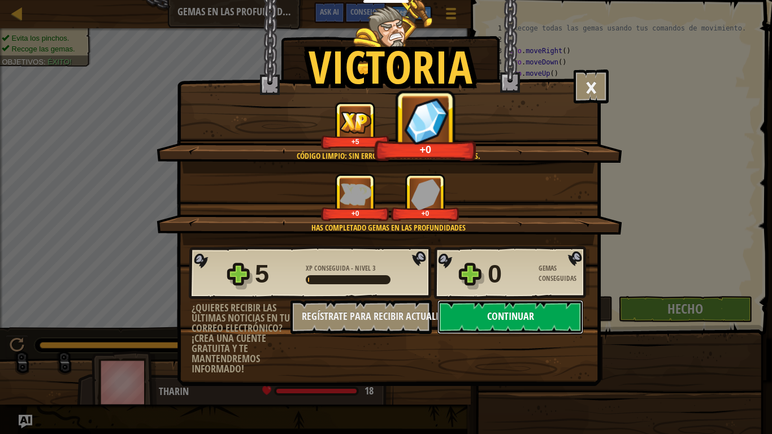
click at [522, 318] on button "Continuar" at bounding box center [510, 317] width 146 height 34
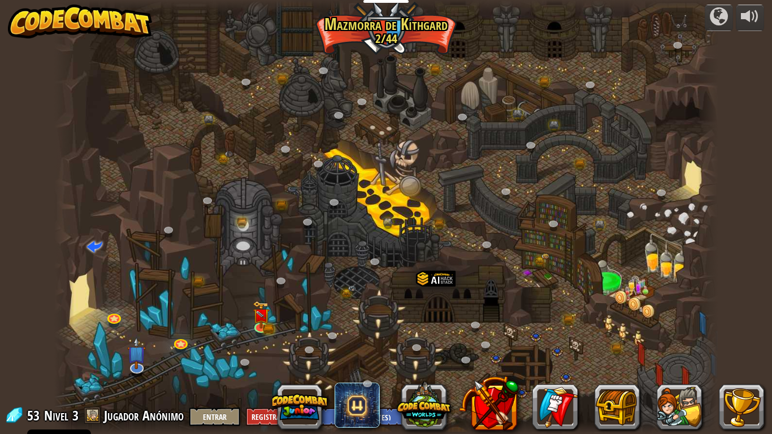
select select "es-ES"
click at [267, 320] on img at bounding box center [261, 307] width 17 height 37
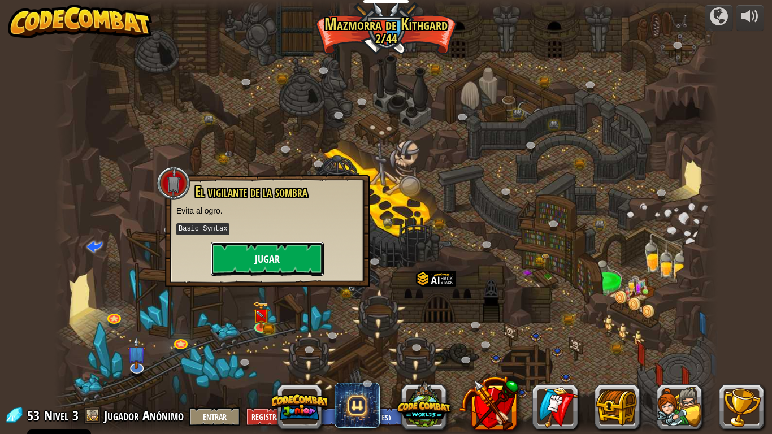
click at [278, 265] on button "Jugar" at bounding box center [267, 259] width 113 height 34
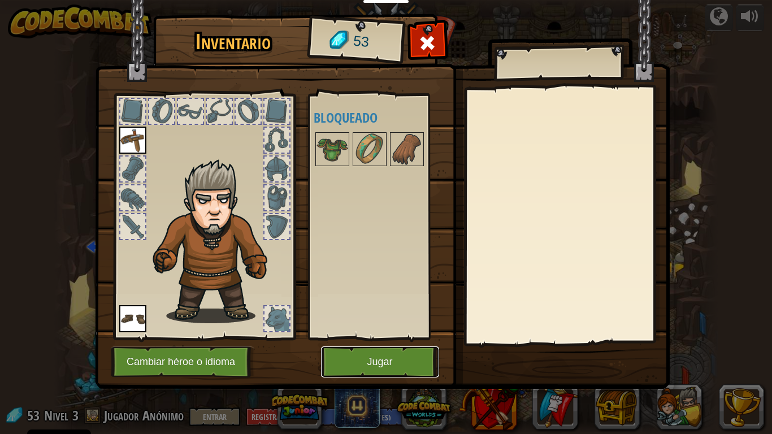
click at [360, 343] on button "Jugar" at bounding box center [380, 361] width 118 height 31
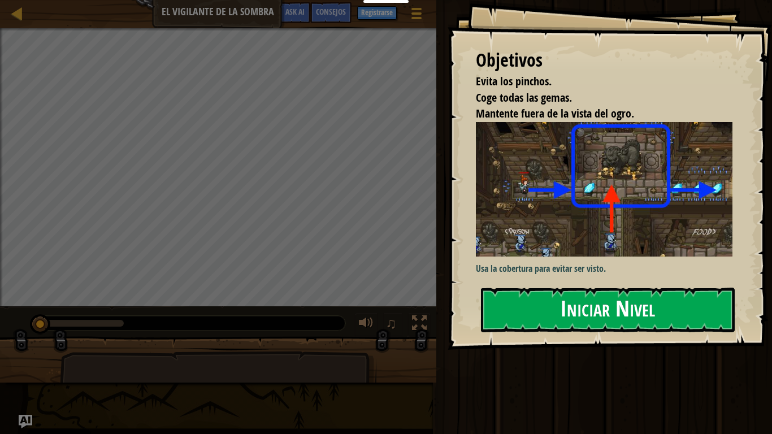
click at [537, 301] on button "Iniciar Nivel" at bounding box center [608, 310] width 254 height 45
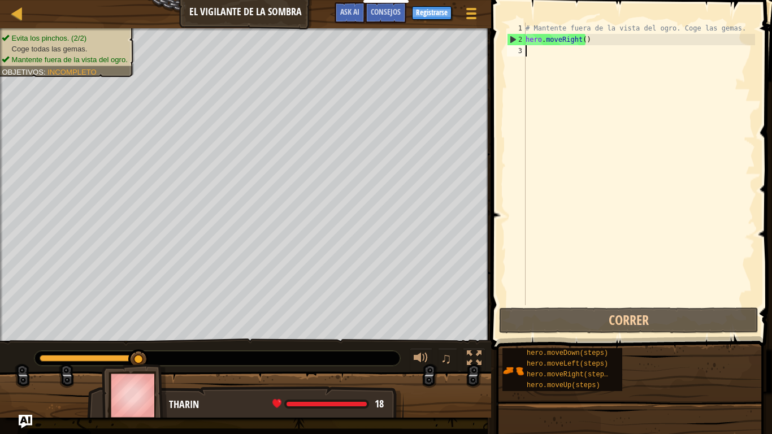
scroll to position [5, 0]
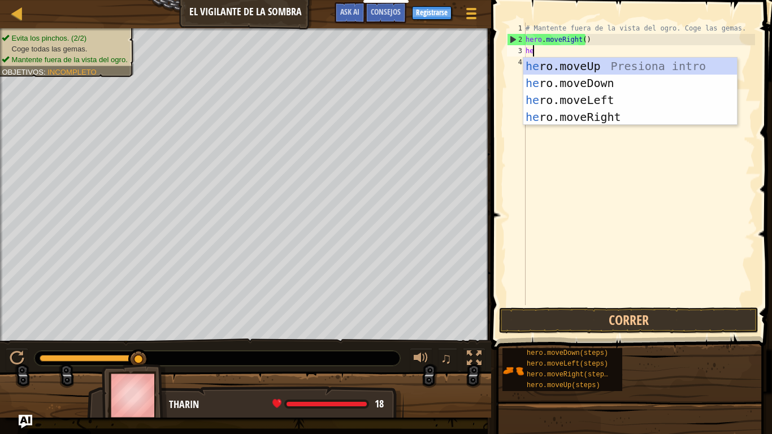
type textarea "her"
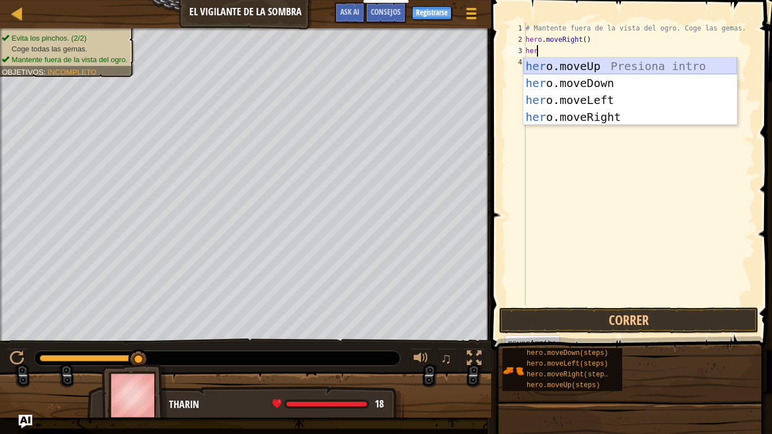
click at [601, 63] on div "her o.moveUp Presiona intro her o.moveDown Presiona intro her o.moveLeft Presio…" at bounding box center [630, 109] width 214 height 102
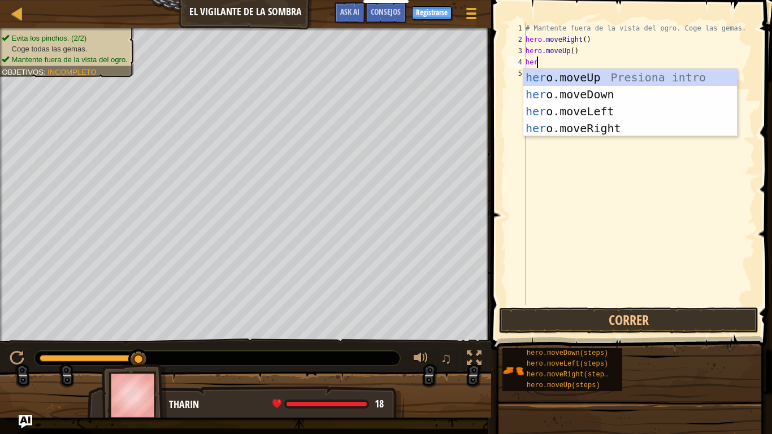
type textarea "hero"
click at [599, 128] on div "hero .moveUp Presiona intro hero .moveDown Presiona intro hero .moveLeft Presio…" at bounding box center [630, 120] width 214 height 102
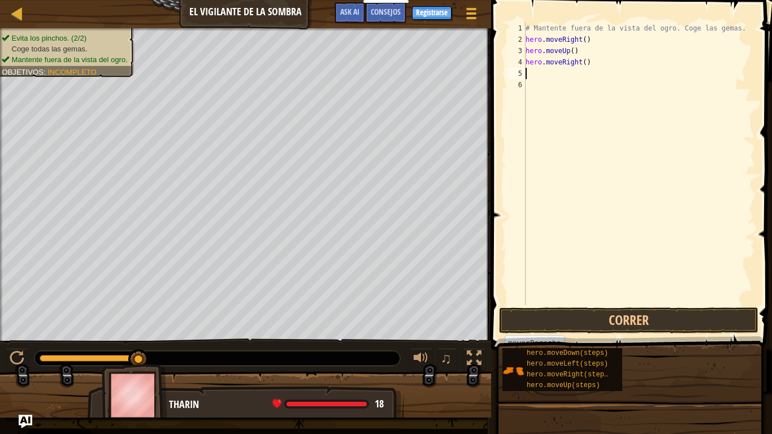
scroll to position [5, 0]
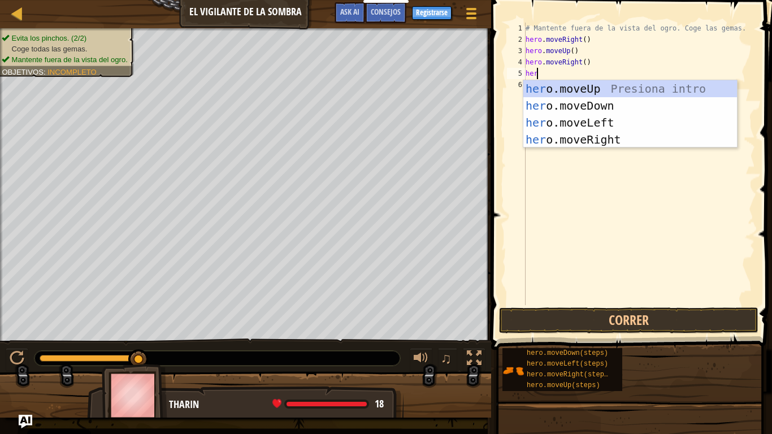
type textarea "hero"
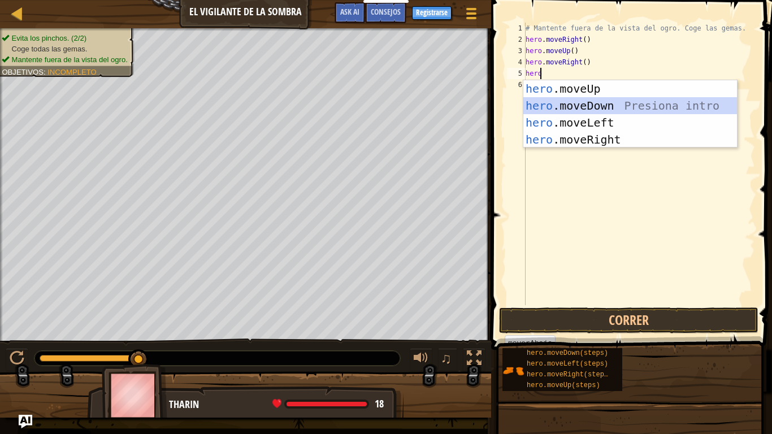
click at [593, 106] on div "hero .moveUp Presiona intro hero .moveDown Presiona intro hero .moveLeft Presio…" at bounding box center [630, 131] width 214 height 102
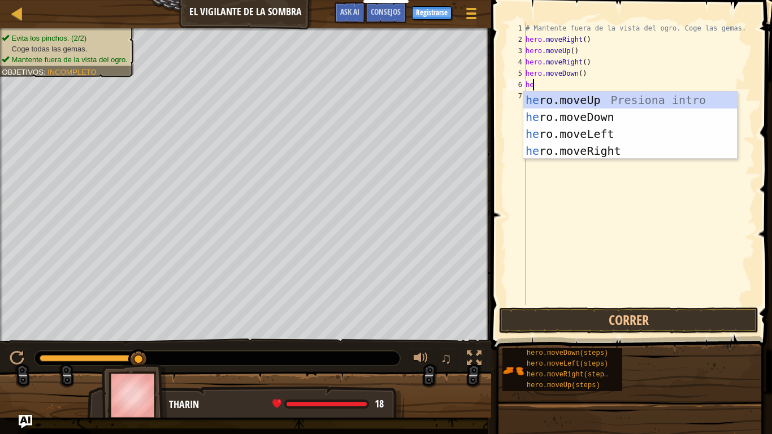
type textarea "her"
click at [590, 145] on div "her o.moveUp Presiona intro her o.moveDown Presiona intro her o.moveLeft Presio…" at bounding box center [630, 143] width 214 height 102
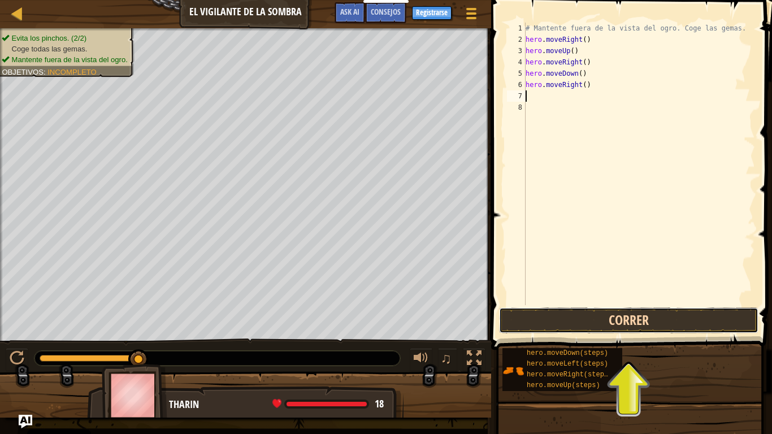
click at [619, 314] on button "Correr" at bounding box center [628, 320] width 259 height 26
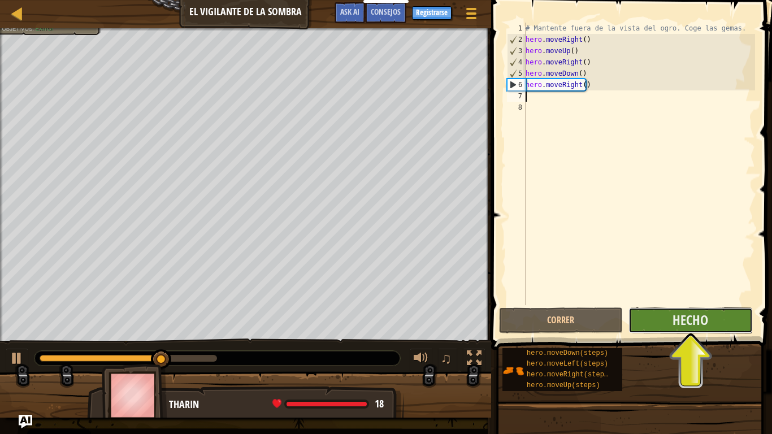
drag, startPoint x: 714, startPoint y: 332, endPoint x: 712, endPoint y: 326, distance: 7.3
click at [712, 326] on button "Hecho" at bounding box center [691, 320] width 124 height 26
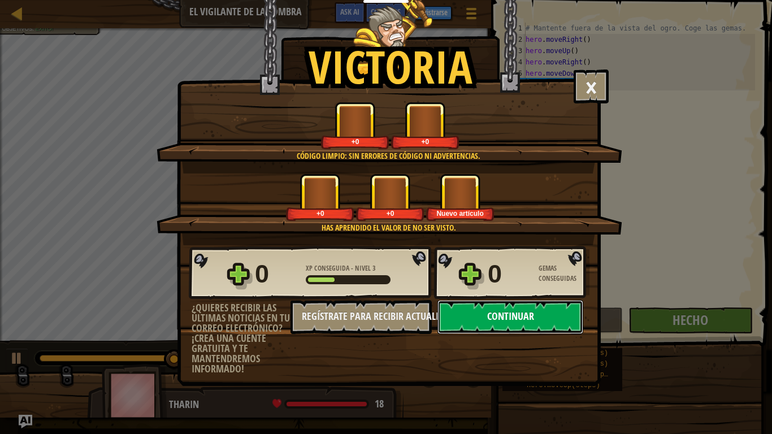
click at [509, 318] on button "Continuar" at bounding box center [510, 317] width 146 height 34
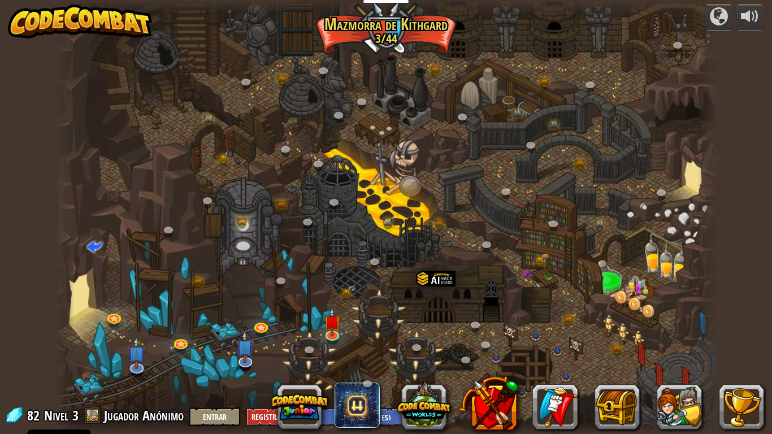
select select "es-ES"
click at [332, 323] on img at bounding box center [332, 315] width 17 height 38
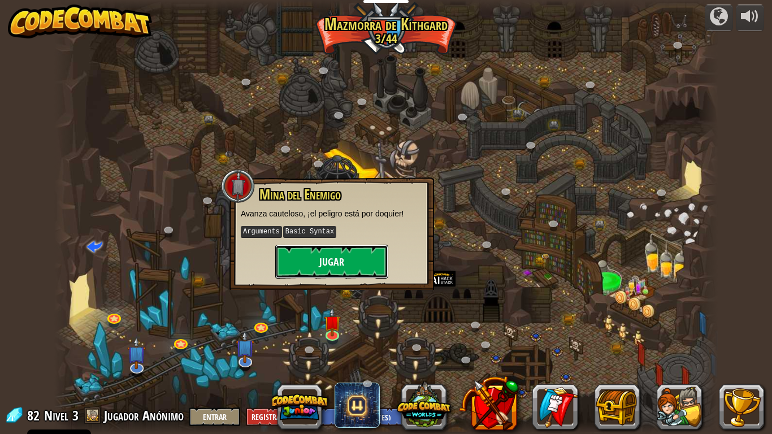
click at [327, 258] on button "Jugar" at bounding box center [331, 262] width 113 height 34
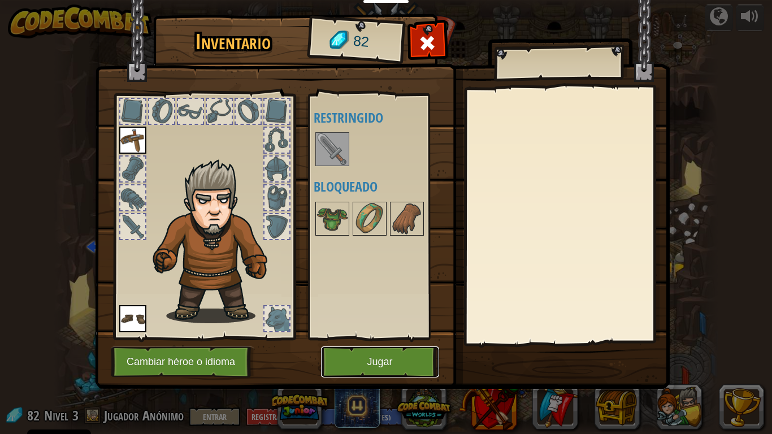
click at [375, 343] on button "Jugar" at bounding box center [380, 361] width 118 height 31
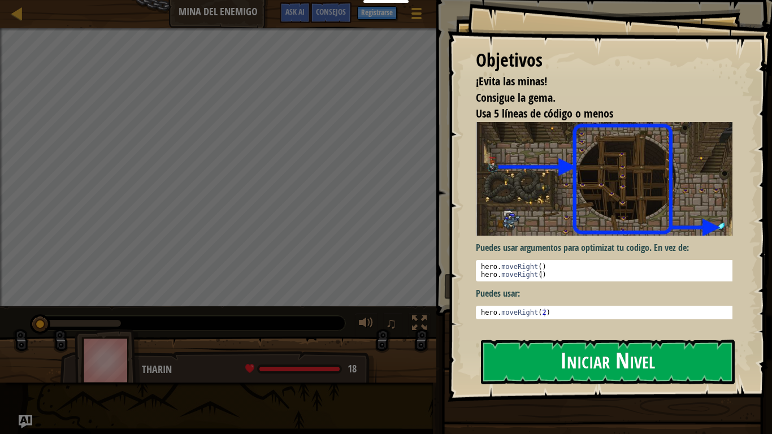
click at [546, 343] on button "Iniciar Nivel" at bounding box center [608, 362] width 254 height 45
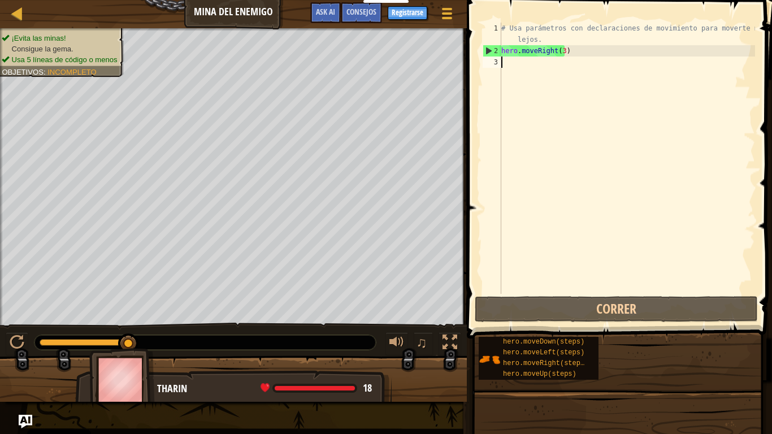
scroll to position [5, 0]
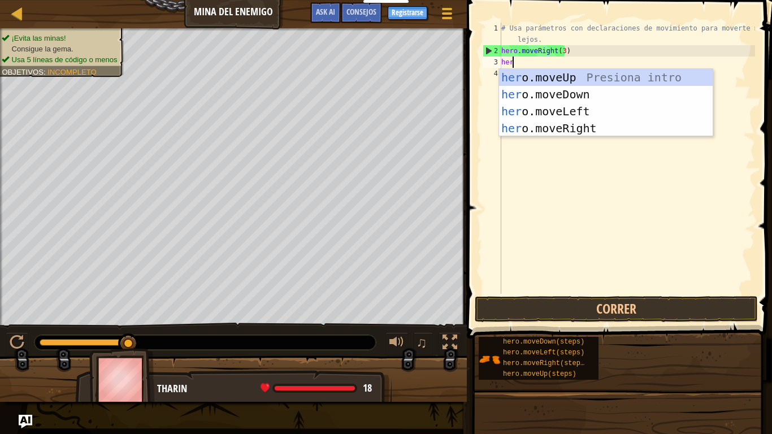
type textarea "hero"
click at [521, 75] on div "hero .moveUp Presiona intro hero .moveDown Presiona intro hero .moveLeft Presio…" at bounding box center [606, 120] width 214 height 102
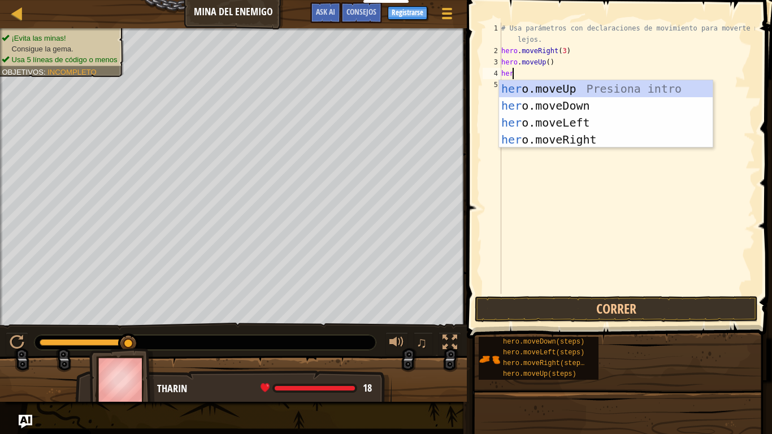
type textarea "hero"
click at [617, 140] on div "hero .moveUp Presiona intro hero .moveDown Presiona intro hero .moveLeft Presio…" at bounding box center [606, 131] width 214 height 102
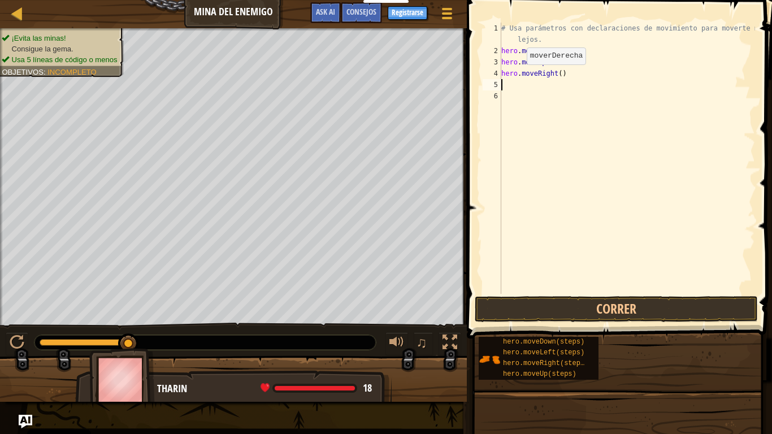
scroll to position [5, 0]
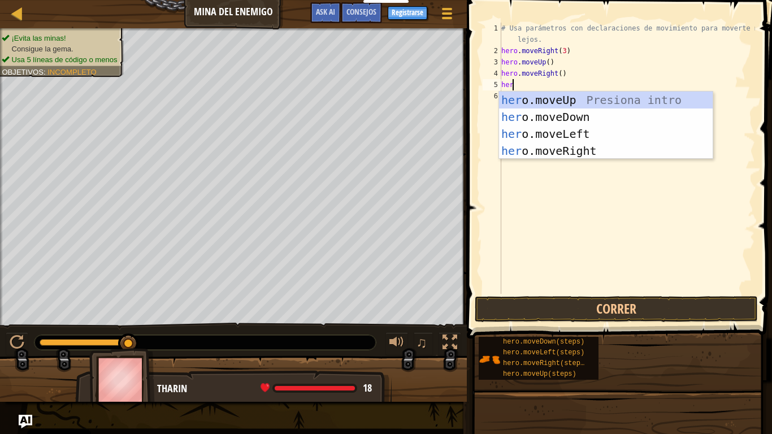
type textarea "hero"
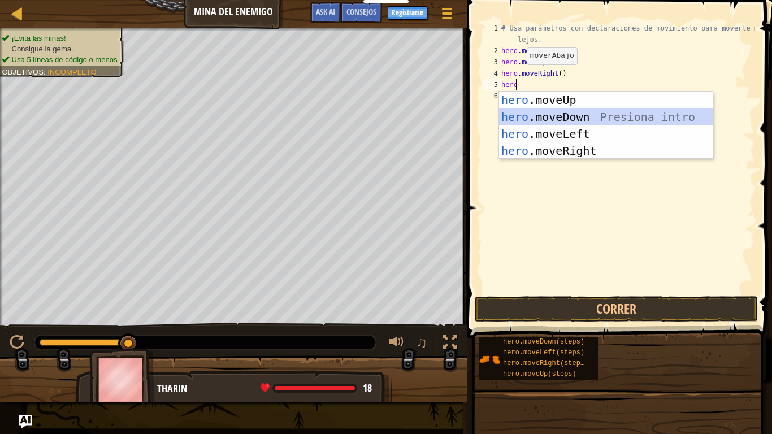
click at [558, 114] on div "hero .moveUp Presiona intro hero .moveDown Presiona intro hero .moveLeft Presio…" at bounding box center [606, 143] width 214 height 102
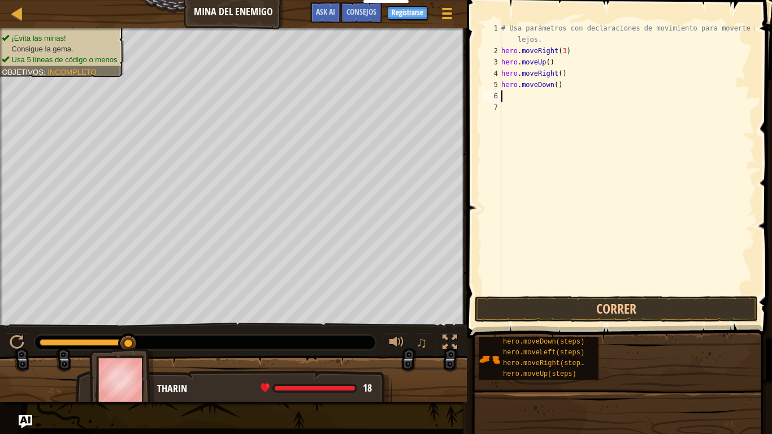
click at [541, 109] on div "# Usa parámetros con declaraciones de movimiento para moverte más lejos. hero .…" at bounding box center [627, 175] width 256 height 305
click at [508, 98] on div "# Usa parámetros con declaraciones de movimiento para moverte más lejos. hero .…" at bounding box center [627, 175] width 256 height 305
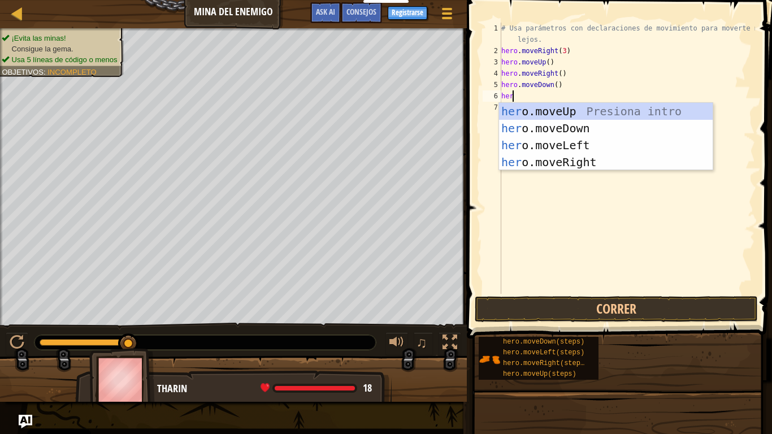
type textarea "hero"
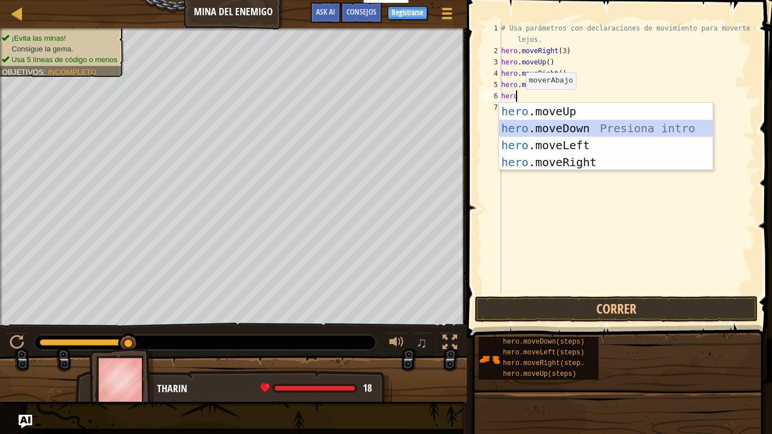
click at [547, 121] on div "hero .moveUp Presiona intro hero .moveDown Presiona intro hero .moveLeft Presio…" at bounding box center [606, 154] width 214 height 102
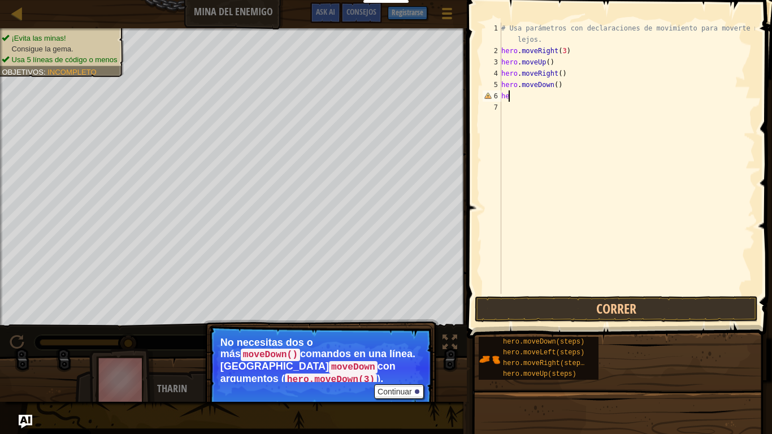
type textarea "h"
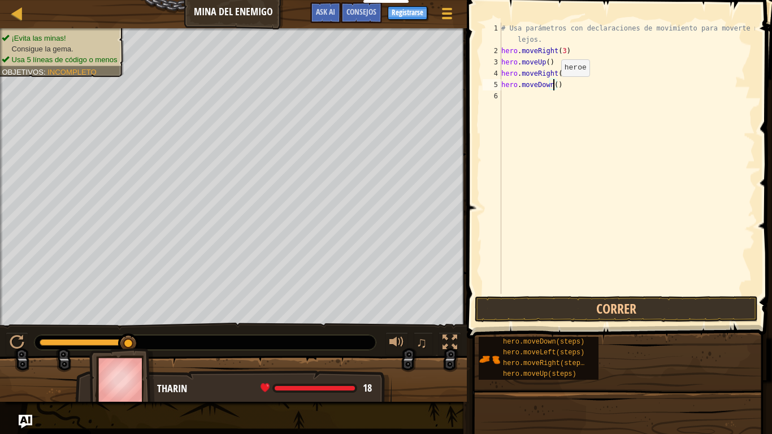
click at [552, 88] on div "# Usa parámetros con declaraciones de movimiento para moverte más lejos. hero .…" at bounding box center [627, 175] width 256 height 305
type textarea "hero.moveDown(3)"
click at [514, 101] on div "# Usa parámetros con declaraciones de movimiento para moverte más lejos. hero .…" at bounding box center [627, 175] width 256 height 305
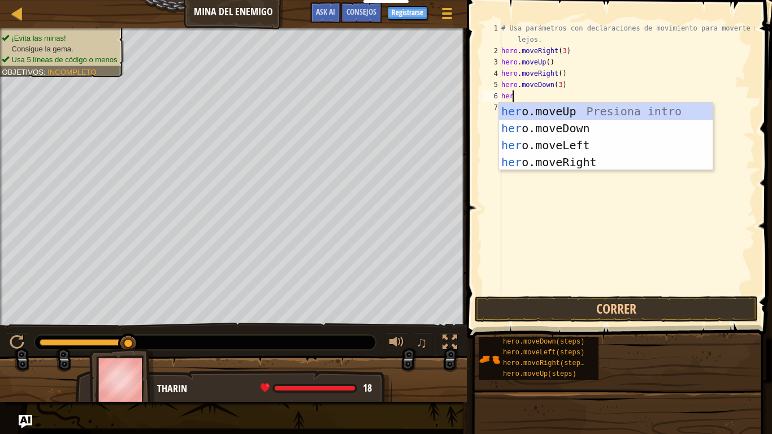
type textarea "hero"
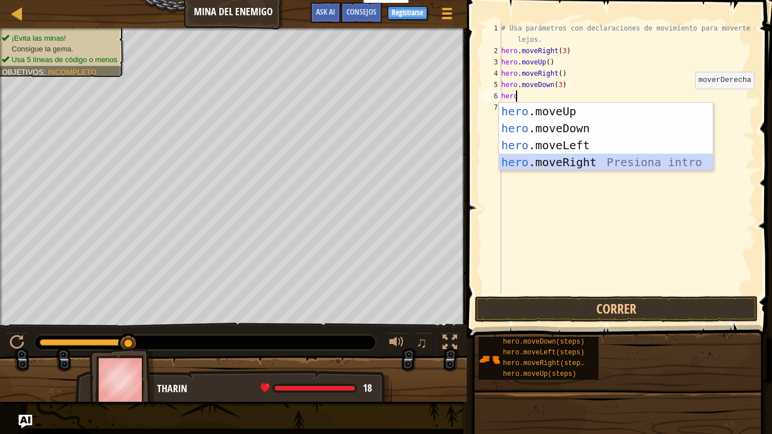
click at [593, 158] on div "hero .moveUp Presiona intro hero .moveDown Presiona intro hero .moveLeft Presio…" at bounding box center [606, 154] width 214 height 102
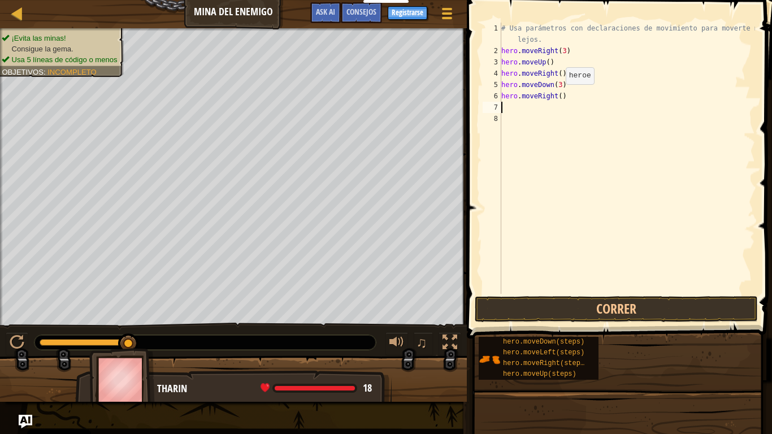
click at [556, 96] on div "# Usa parámetros con declaraciones de movimiento para moverte más lejos. hero .…" at bounding box center [627, 175] width 256 height 305
type textarea "hero.moveRight(2)"
click at [604, 306] on button "Correr" at bounding box center [616, 309] width 283 height 26
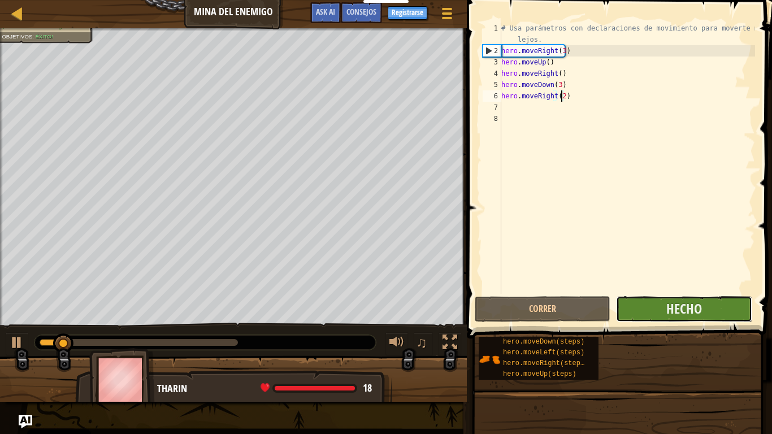
click at [665, 309] on button "Hecho" at bounding box center [684, 309] width 136 height 26
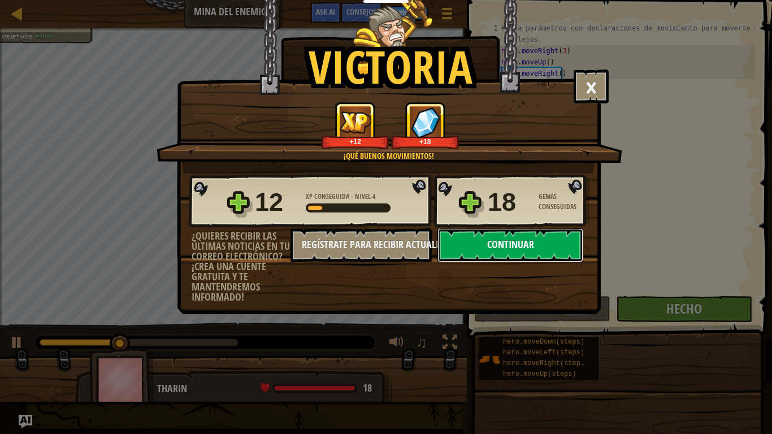
click at [503, 245] on button "Continuar" at bounding box center [510, 245] width 146 height 34
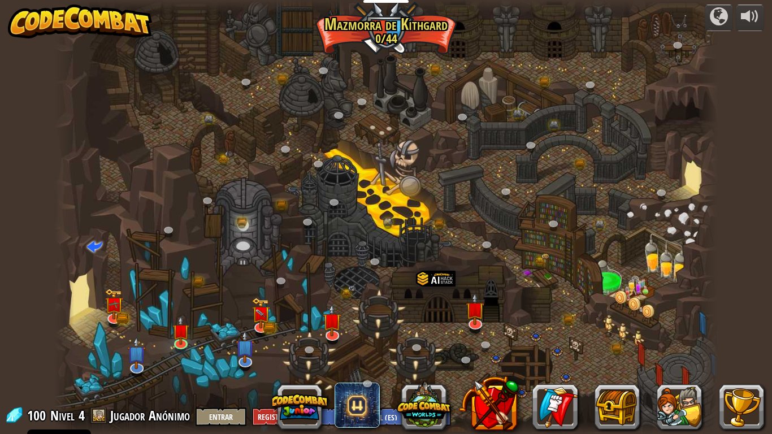
select select "es-ES"
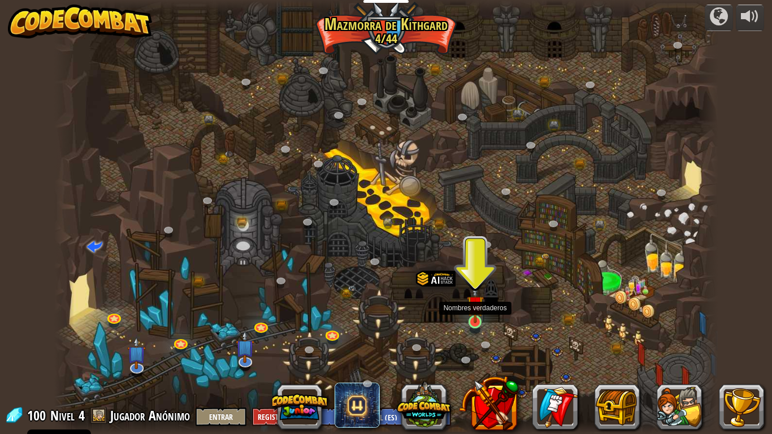
click at [472, 323] on img at bounding box center [475, 304] width 17 height 38
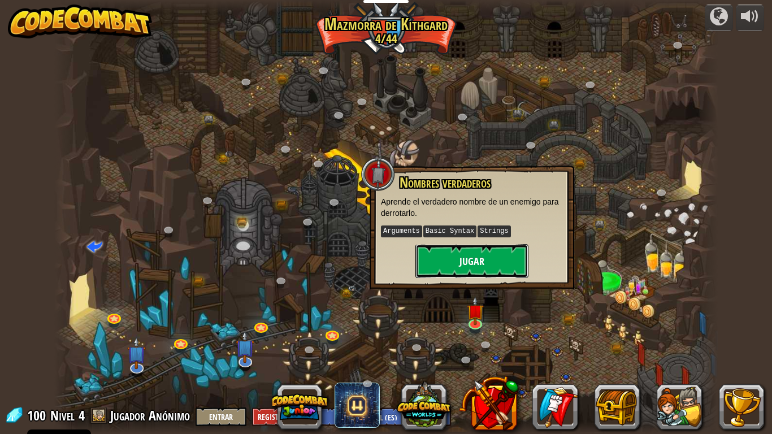
click at [459, 254] on button "Jugar" at bounding box center [471, 261] width 113 height 34
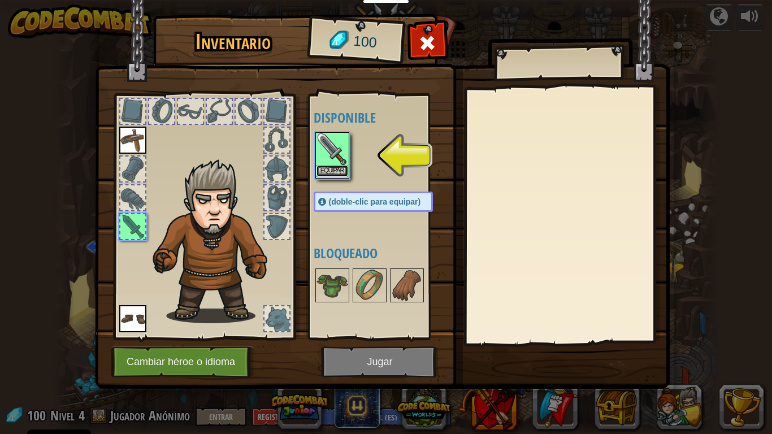
click at [327, 167] on button "Equipar" at bounding box center [333, 171] width 32 height 12
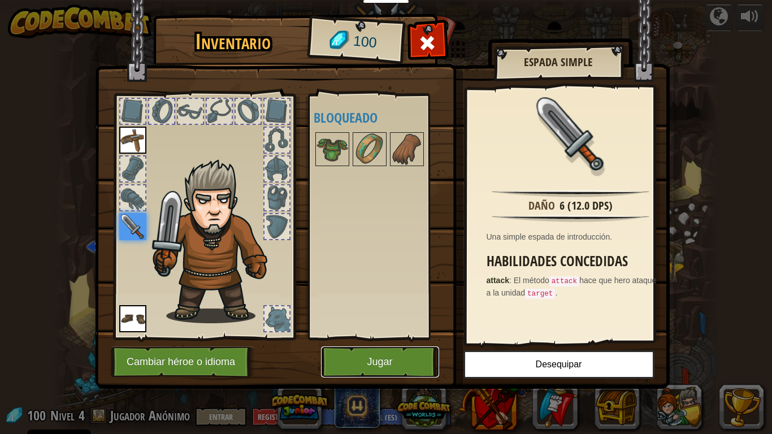
click at [375, 343] on button "Jugar" at bounding box center [380, 361] width 118 height 31
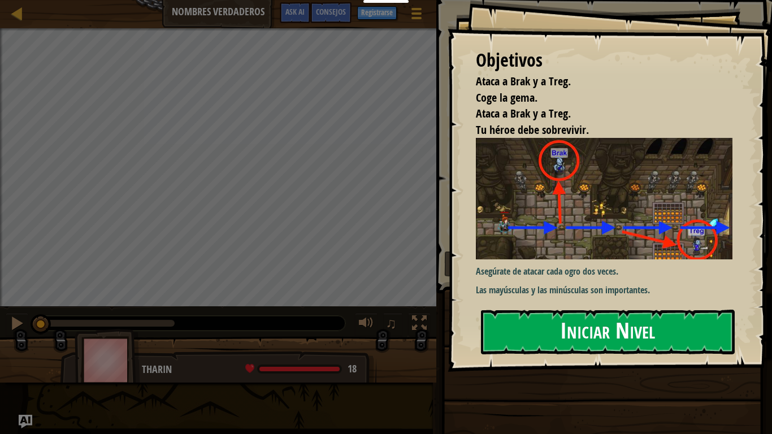
click at [546, 331] on button "Iniciar Nivel" at bounding box center [608, 332] width 254 height 45
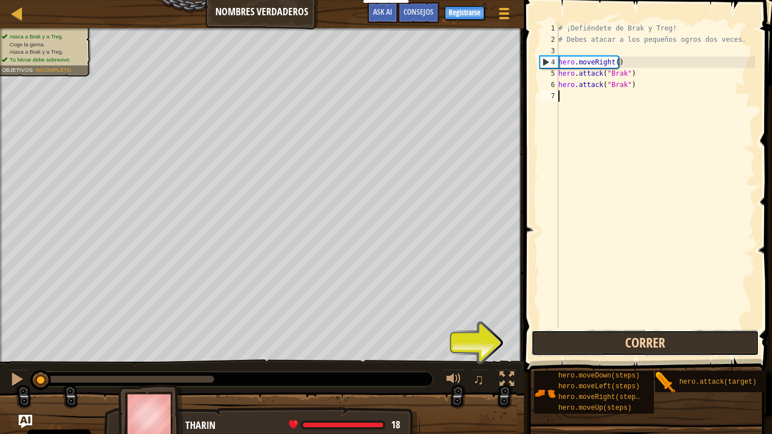
drag, startPoint x: 582, startPoint y: 349, endPoint x: 575, endPoint y: 346, distance: 6.6
click at [579, 343] on button "Correr" at bounding box center [645, 343] width 228 height 26
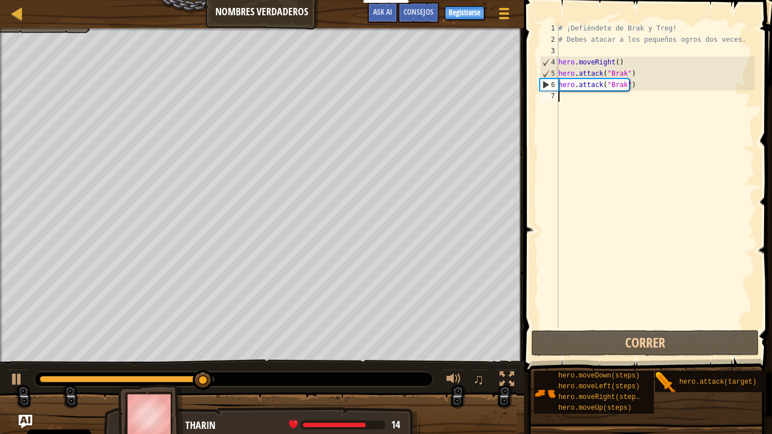
scroll to position [5, 0]
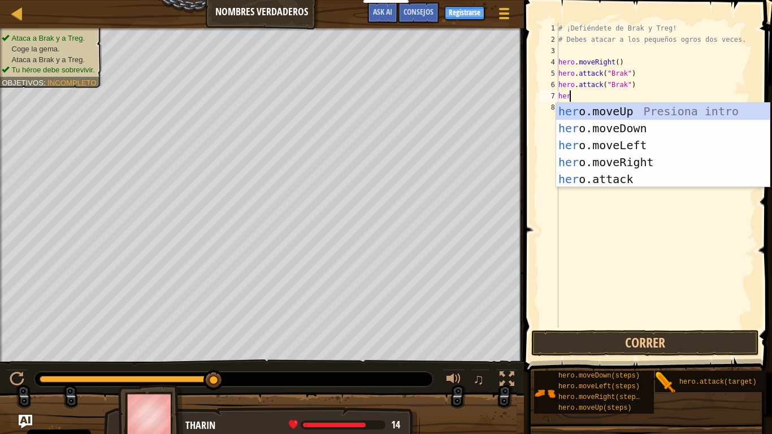
type textarea "hero"
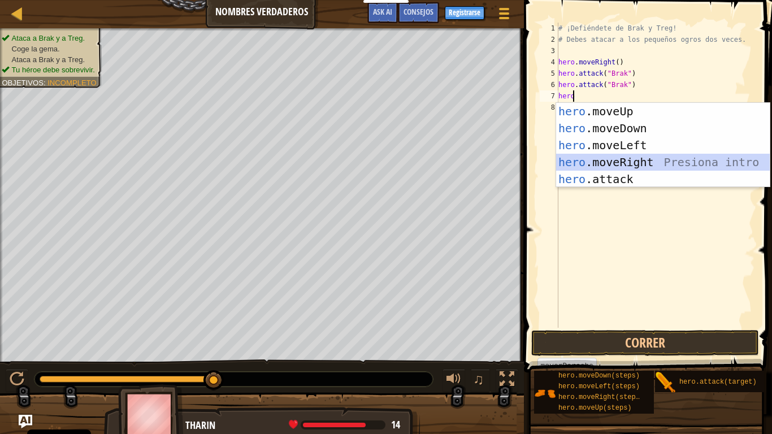
click at [640, 158] on div "hero .moveUp Presiona intro hero .moveDown Presiona intro hero .moveLeft Presio…" at bounding box center [663, 162] width 214 height 119
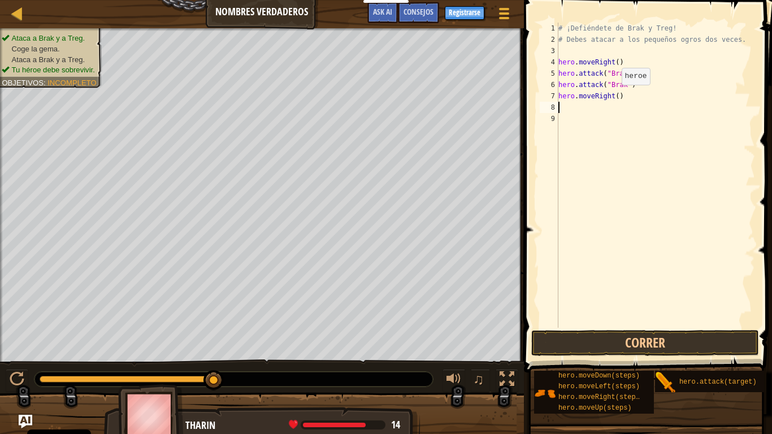
click at [611, 96] on div "# ¡Defiéndete de Brak y Treg! # Debes atacar a los pequeños ogros dos veces. he…" at bounding box center [655, 187] width 199 height 328
click at [614, 95] on div "# ¡Defiéndete de Brak y Treg! # Debes atacar a los pequeños ogros dos veces. he…" at bounding box center [655, 187] width 199 height 328
type textarea "hero.moveRight(2)"
click at [578, 110] on div "# ¡Defiéndete de Brak y Treg! # Debes atacar a los pequeños ogros dos veces. he…" at bounding box center [655, 187] width 199 height 328
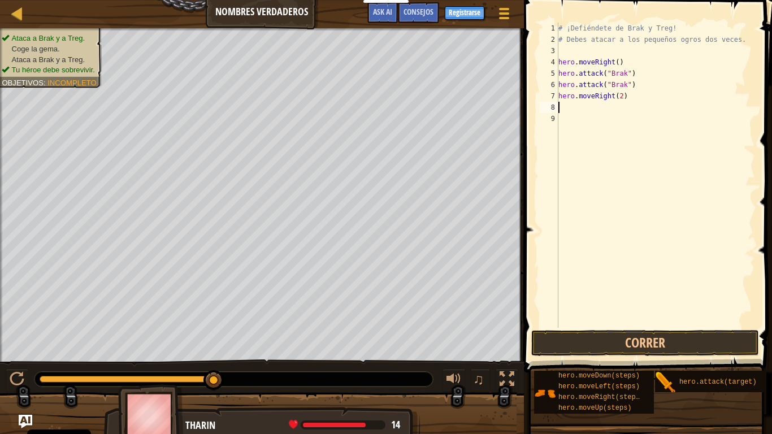
scroll to position [5, 0]
click at [617, 98] on div "# ¡Defiéndete de Brak y Treg! # Debes atacar a los pequeños ogros dos veces. he…" at bounding box center [655, 187] width 199 height 328
type textarea "hero.moveRight(2)"
click at [574, 113] on div "# ¡Defiéndete de Brak y Treg! # Debes atacar a los pequeños ogros dos veces. he…" at bounding box center [655, 187] width 199 height 328
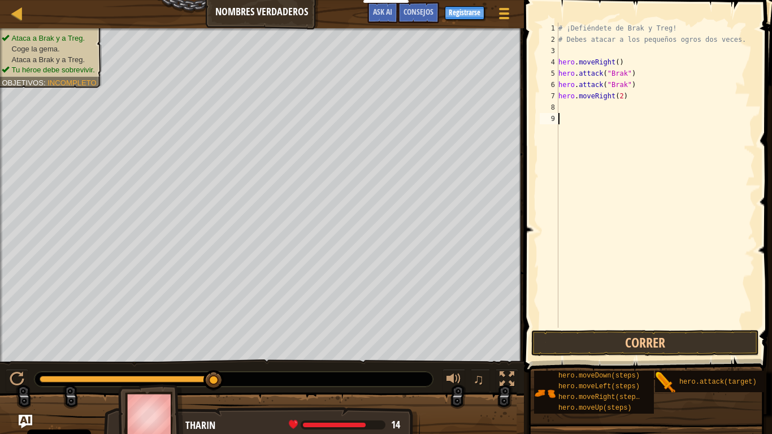
scroll to position [5, 0]
click at [562, 106] on div "# ¡Defiéndete de Brak y Treg! # Debes atacar a los pequeños ogros dos veces. he…" at bounding box center [655, 187] width 199 height 328
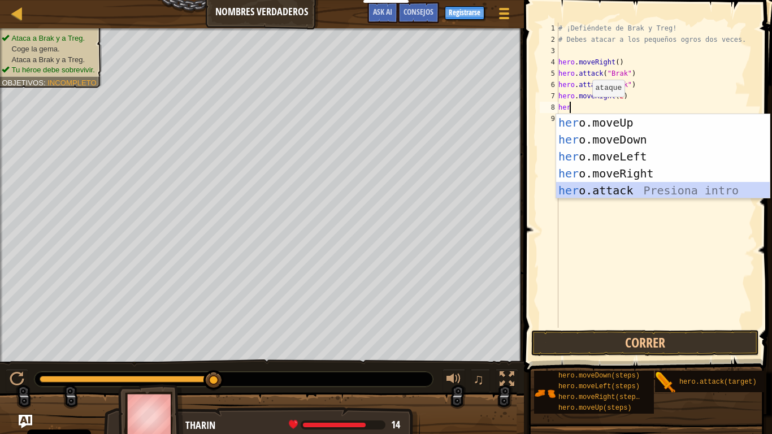
click at [580, 190] on div "her o.moveUp Presiona intro her o.moveDown Presiona intro her o.moveLeft Presio…" at bounding box center [663, 173] width 214 height 119
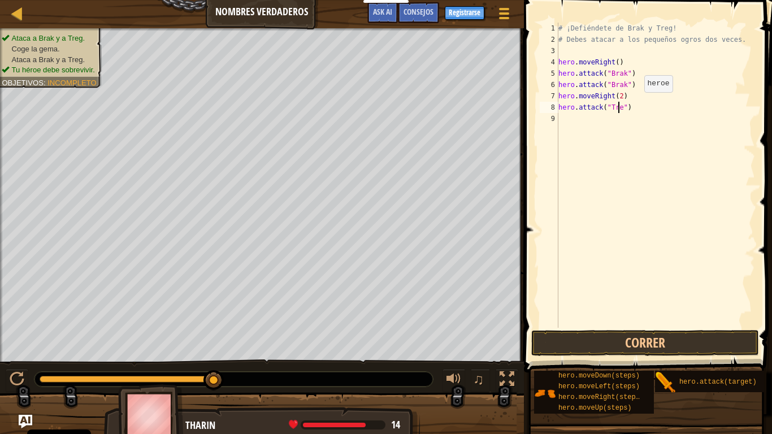
type textarea "hero.attack("Treg")"
click at [566, 120] on div "# ¡Defiéndete de Brak y Treg! # Debes atacar a los pequeños ogros dos veces. he…" at bounding box center [655, 187] width 199 height 328
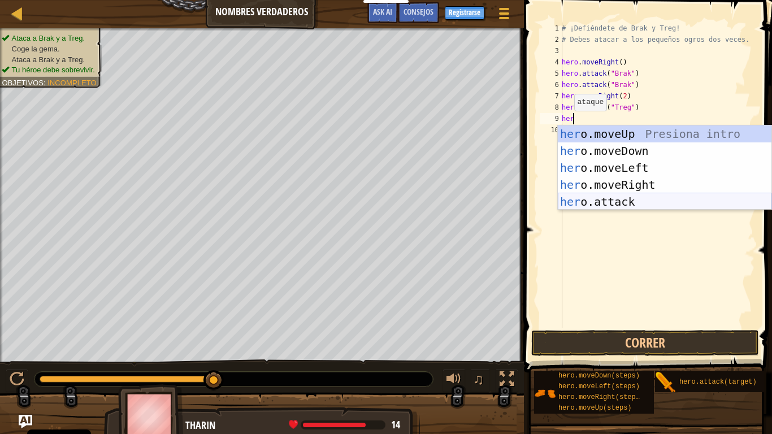
click at [634, 205] on div "her o.moveUp Presiona intro her o.moveDown Presiona intro her o.moveLeft Presio…" at bounding box center [665, 184] width 214 height 119
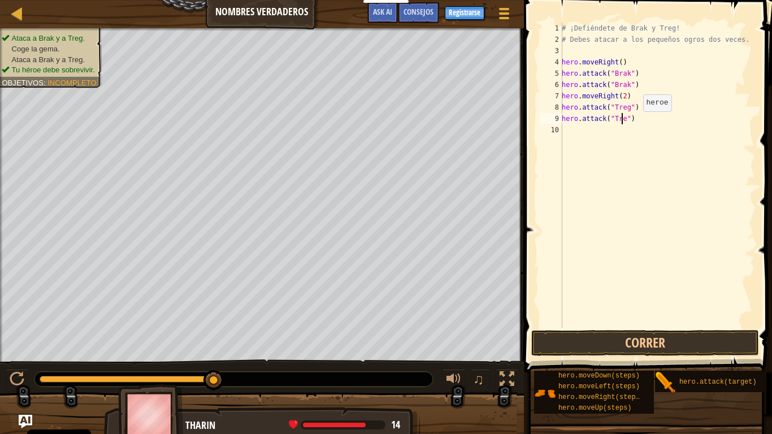
type textarea "hero.attack("Treg")"
click at [580, 141] on div "# ¡Defiéndete de Brak y Treg! # Debes atacar a los pequeños ogros dos veces. he…" at bounding box center [658, 187] width 196 height 328
type textarea "h"
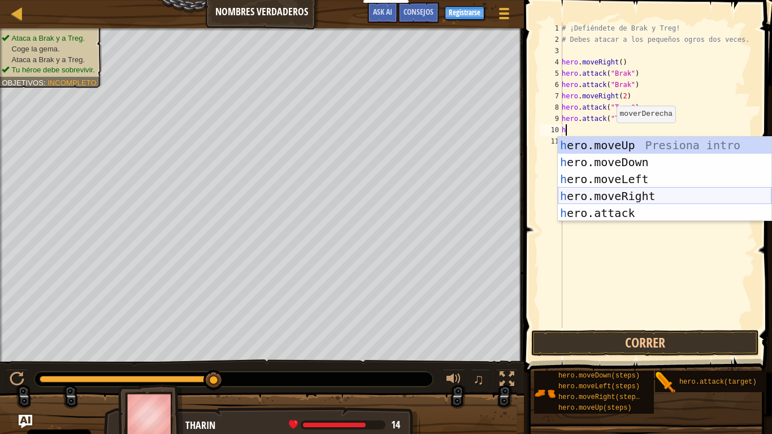
click at [634, 199] on div "h ero.moveUp Presiona intro h ero.moveDown Presiona intro h ero.moveLeft Presio…" at bounding box center [665, 196] width 214 height 119
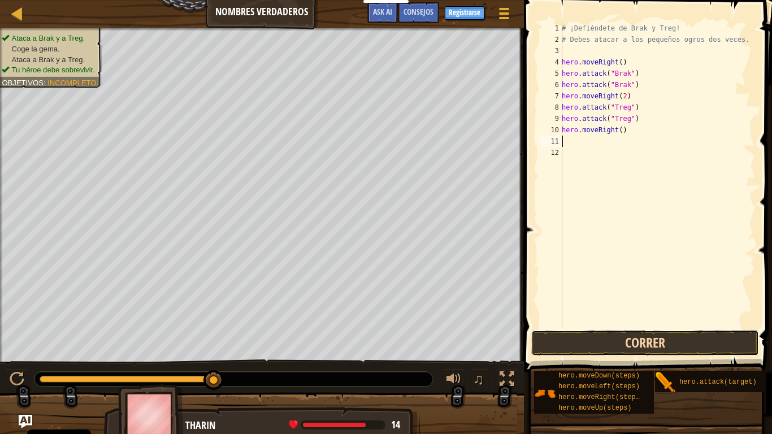
click at [666, 343] on button "Correr" at bounding box center [645, 343] width 228 height 26
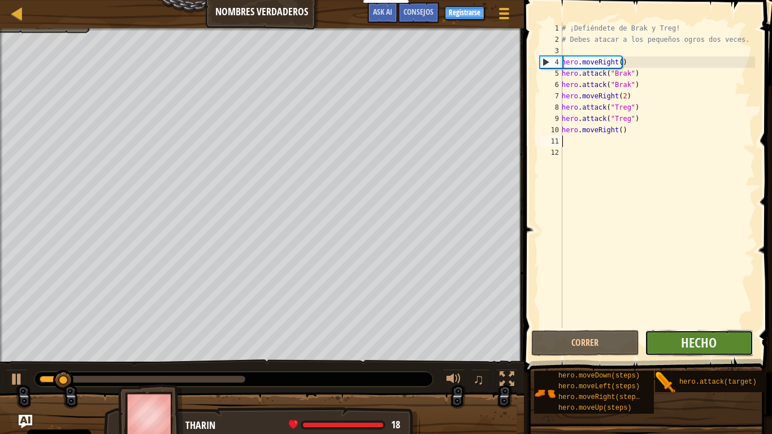
click at [673, 343] on button "Hecho" at bounding box center [699, 343] width 108 height 26
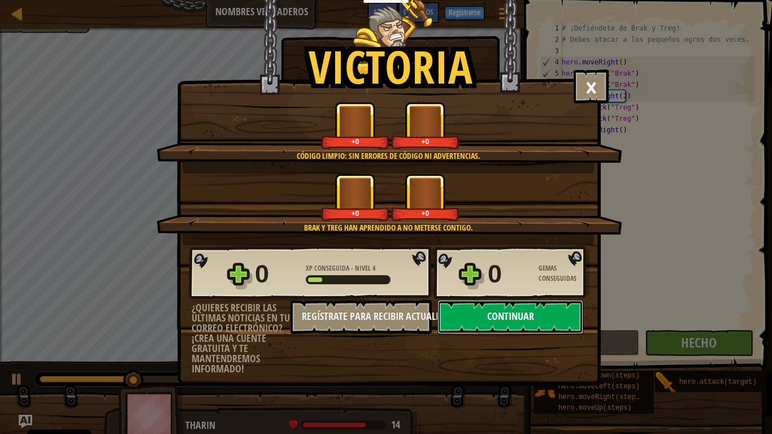
click at [488, 310] on button "Continuar" at bounding box center [510, 317] width 146 height 34
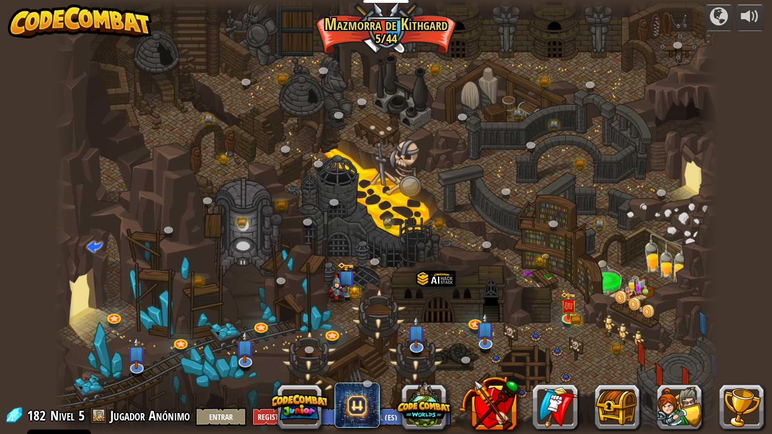
select select "es-ES"
click at [565, 315] on img at bounding box center [568, 298] width 17 height 37
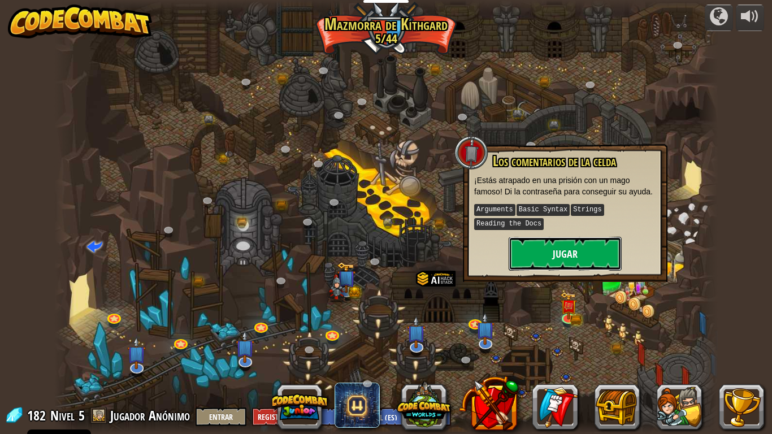
click at [573, 253] on button "Jugar" at bounding box center [565, 254] width 113 height 34
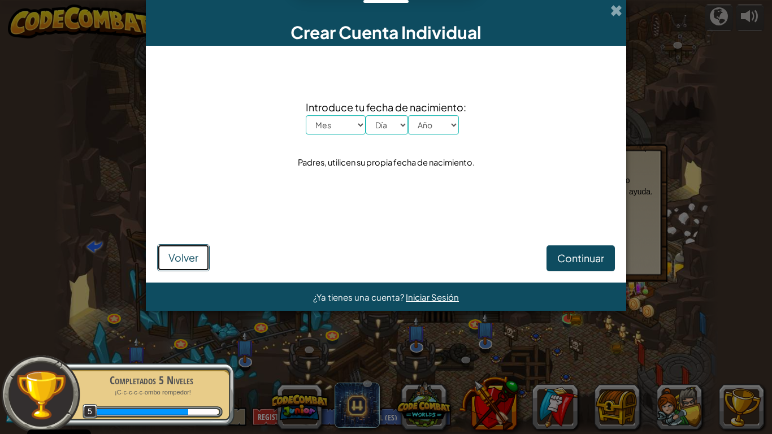
click at [181, 258] on span "Volver" at bounding box center [183, 257] width 30 height 13
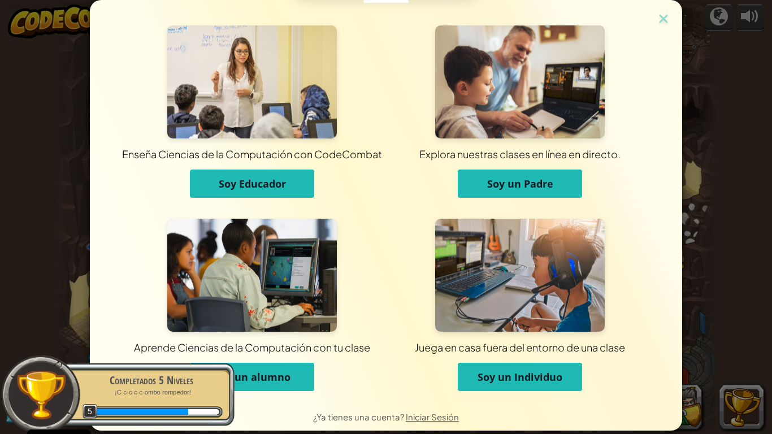
click at [718, 179] on div "Enseña Ciencias de la Computación con CodeCombat Soy Educador Explora nuestras …" at bounding box center [386, 217] width 772 height 434
click at [587, 148] on div "Explora nuestras clases en línea en directo." at bounding box center [520, 154] width 634 height 14
drag, startPoint x: 703, startPoint y: 147, endPoint x: 592, endPoint y: 250, distance: 152.0
click at [594, 245] on div "Enseña Ciencias de la Computación con CodeCombat Soy Educador Explora nuestras …" at bounding box center [386, 217] width 772 height 434
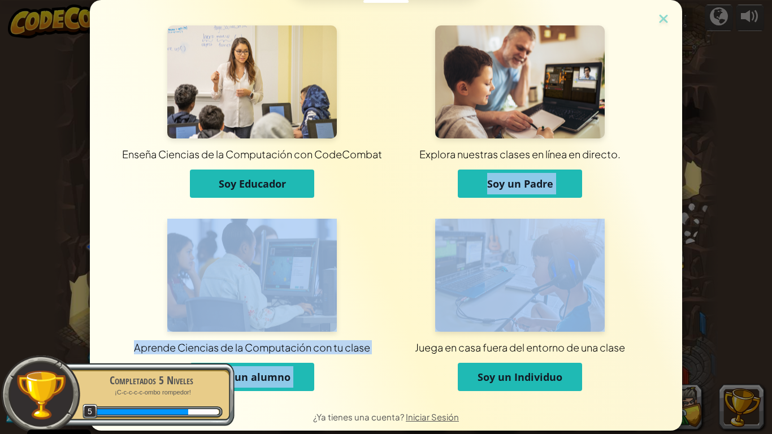
click at [725, 201] on div "Enseña Ciencias de la Computación con CodeCombat Soy Educador Explora nuestras …" at bounding box center [386, 217] width 772 height 434
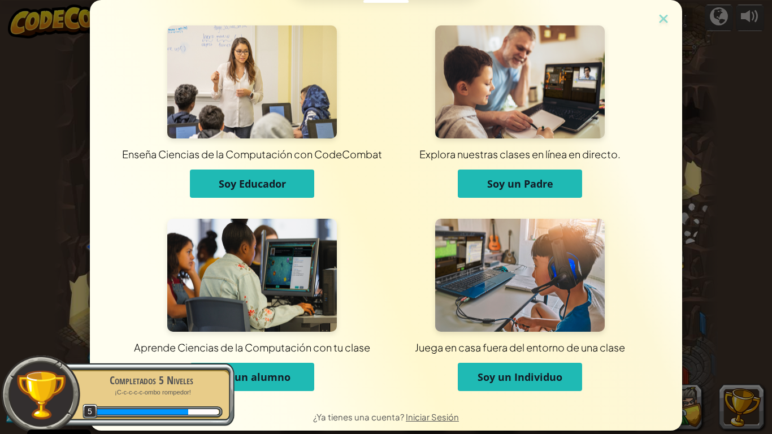
drag, startPoint x: 57, startPoint y: 164, endPoint x: 48, endPoint y: 159, distance: 9.6
click at [53, 164] on div "Enseña Ciencias de la Computación con CodeCombat Soy Educador Explora nuestras …" at bounding box center [386, 217] width 772 height 434
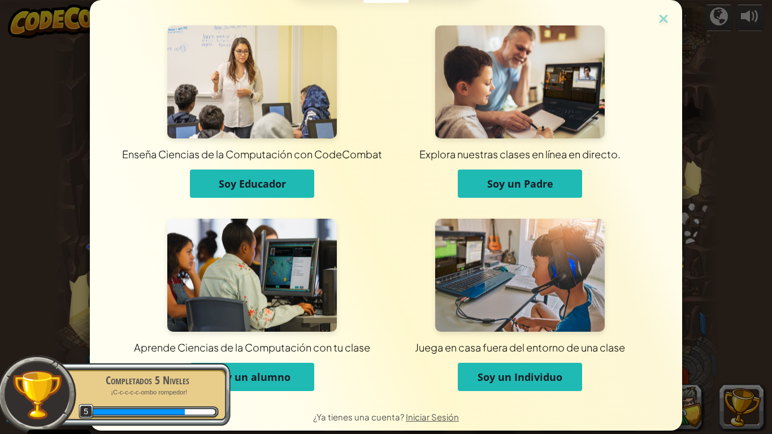
click at [47, 159] on div "Enseña Ciencias de la Computación con CodeCombat Soy Educador Explora nuestras …" at bounding box center [386, 217] width 772 height 434
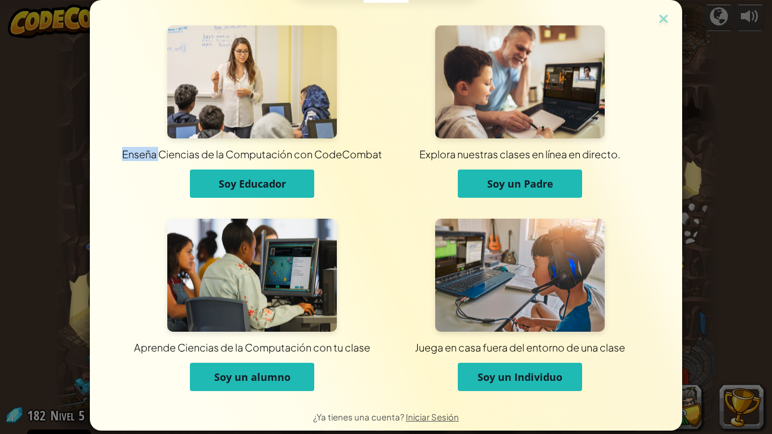
click at [47, 159] on div "Enseña Ciencias de la Computación con CodeCombat Soy Educador Explora nuestras …" at bounding box center [386, 217] width 772 height 434
click at [656, 23] on img at bounding box center [663, 19] width 15 height 17
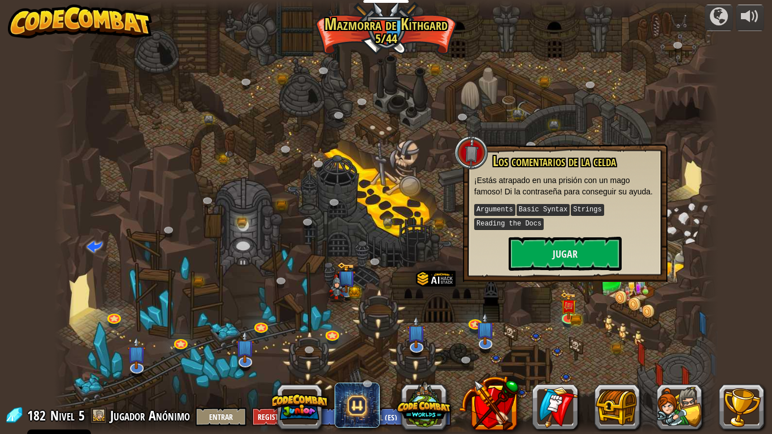
click at [734, 180] on div "powered by Cañón retorcido (Bloqueado) Desafío: recoge la mayor cantidad de oro…" at bounding box center [386, 217] width 772 height 434
click at [475, 158] on div at bounding box center [471, 153] width 34 height 34
click at [739, 64] on div "powered by Cañón retorcido (Bloqueado) Desafío: recoge la mayor cantidad de oro…" at bounding box center [386, 217] width 772 height 434
click at [762, 72] on div "powered by Cañón retorcido (Bloqueado) Desafío: recoge la mayor cantidad de oro…" at bounding box center [386, 217] width 772 height 434
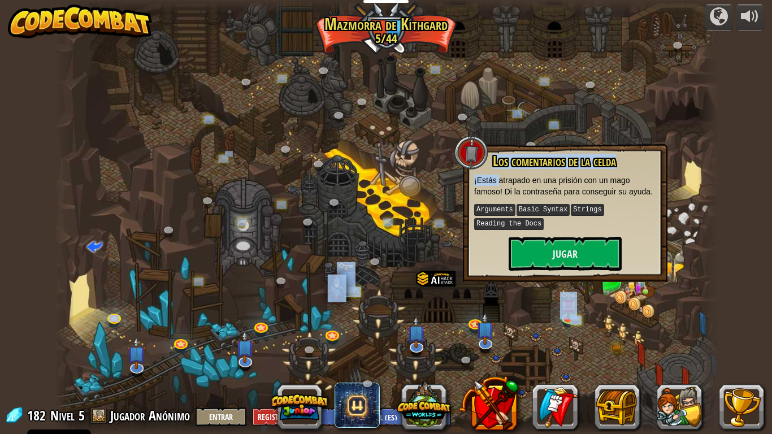
drag, startPoint x: 308, startPoint y: 181, endPoint x: 36, endPoint y: 152, distance: 273.5
click at [36, 152] on div "powered by Cañón retorcido (Bloqueado) Desafío: recoge la mayor cantidad de oro…" at bounding box center [386, 217] width 772 height 434
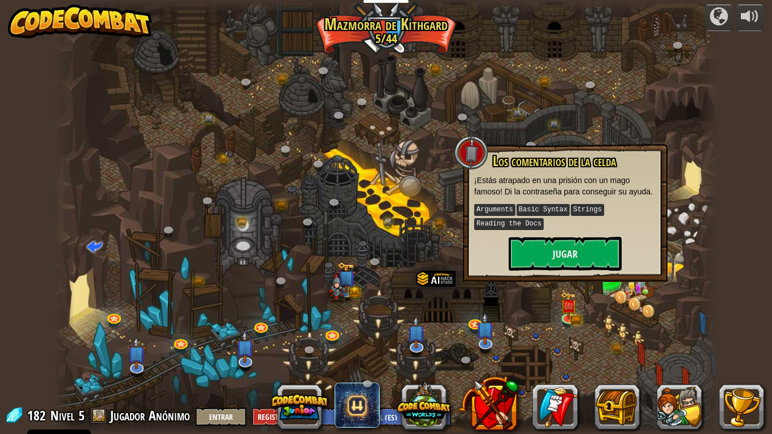
click at [41, 151] on div "powered by Cañón retorcido (Bloqueado) Desafío: recoge la mayor cantidad de oro…" at bounding box center [386, 217] width 772 height 434
click at [41, 150] on div "powered by Cañón retorcido (Bloqueado) Desafío: recoge la mayor cantidad de oro…" at bounding box center [386, 217] width 772 height 434
click at [80, 188] on div at bounding box center [386, 217] width 664 height 434
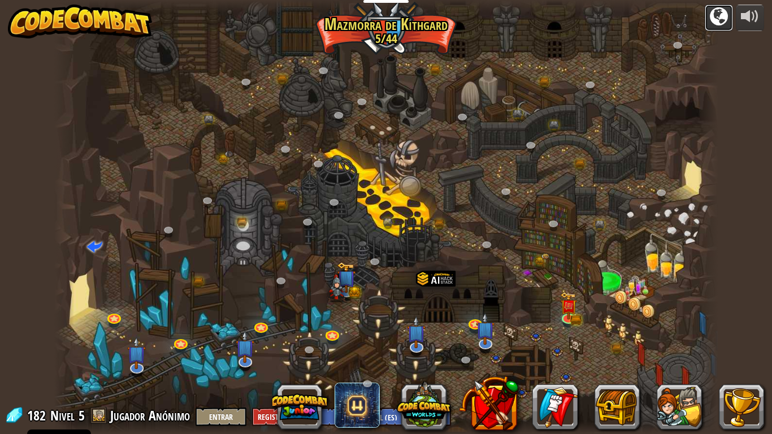
click at [712, 22] on div at bounding box center [719, 16] width 18 height 18
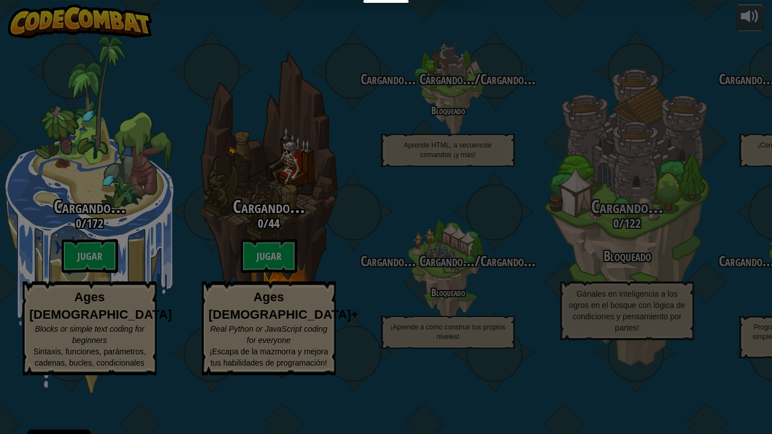
select select "es-ES"
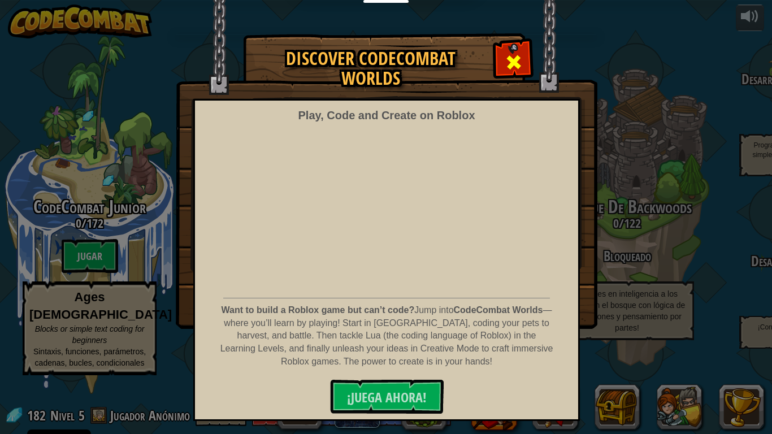
click at [506, 60] on span at bounding box center [514, 62] width 18 height 18
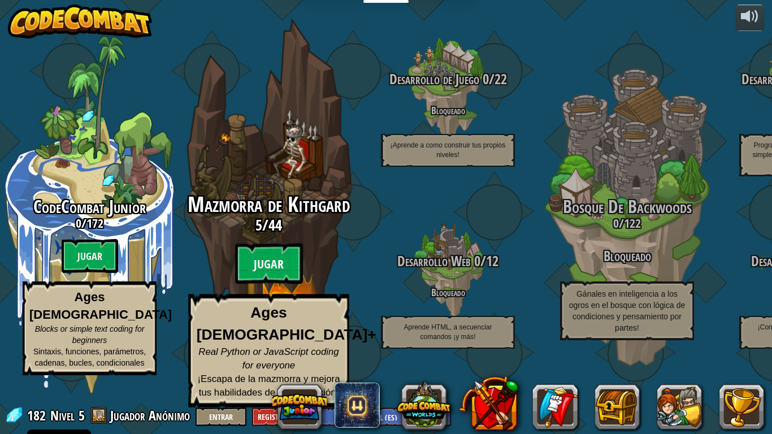
click at [258, 276] on btn "Jugar" at bounding box center [269, 264] width 68 height 41
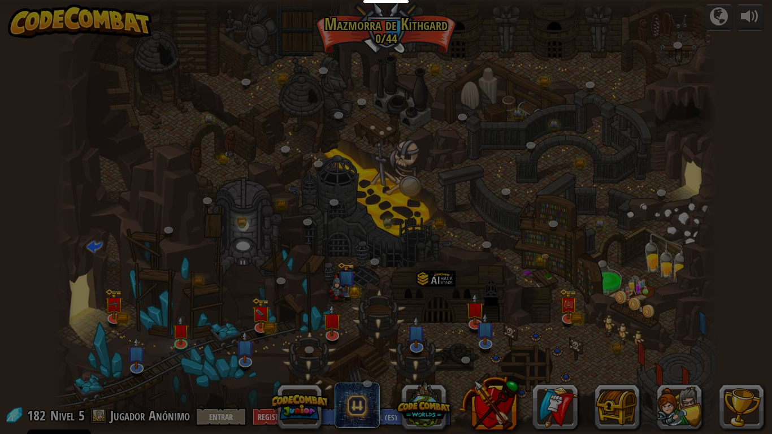
select select "es-ES"
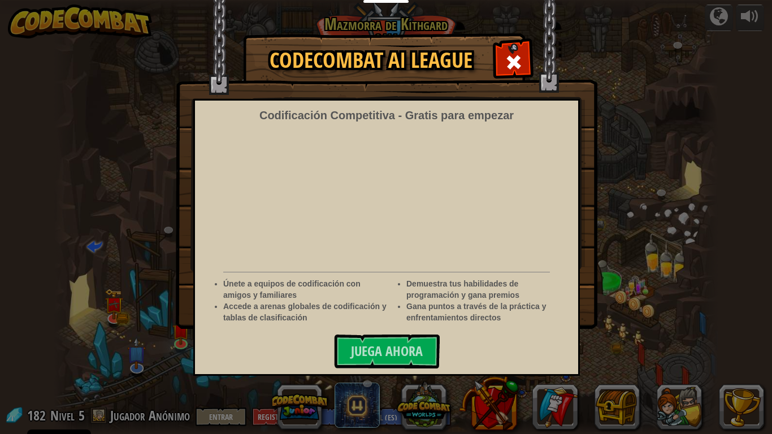
select select "es-ES"
click at [507, 44] on div at bounding box center [514, 61] width 36 height 36
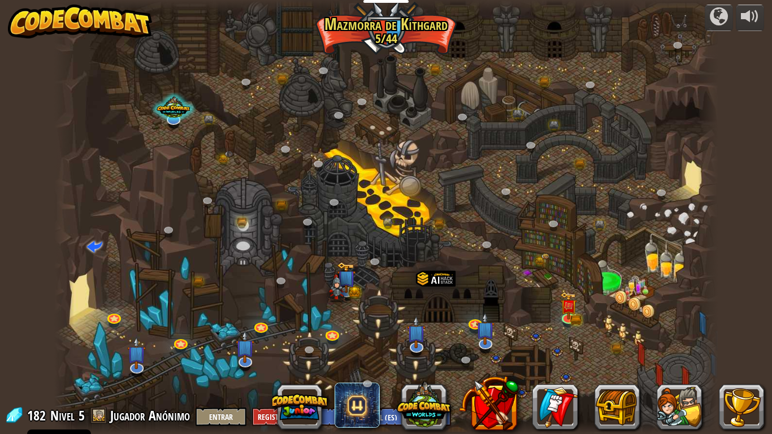
click at [635, 298] on div at bounding box center [386, 217] width 664 height 434
drag, startPoint x: 660, startPoint y: 370, endPoint x: 691, endPoint y: 366, distance: 31.3
click at [684, 343] on div at bounding box center [386, 217] width 664 height 434
click at [695, 343] on button at bounding box center [679, 406] width 45 height 45
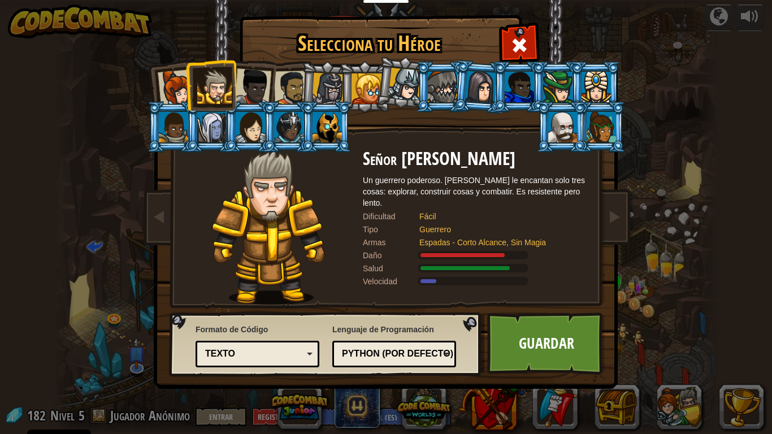
click at [211, 70] on div at bounding box center [214, 87] width 34 height 34
click at [252, 116] on div at bounding box center [250, 127] width 29 height 31
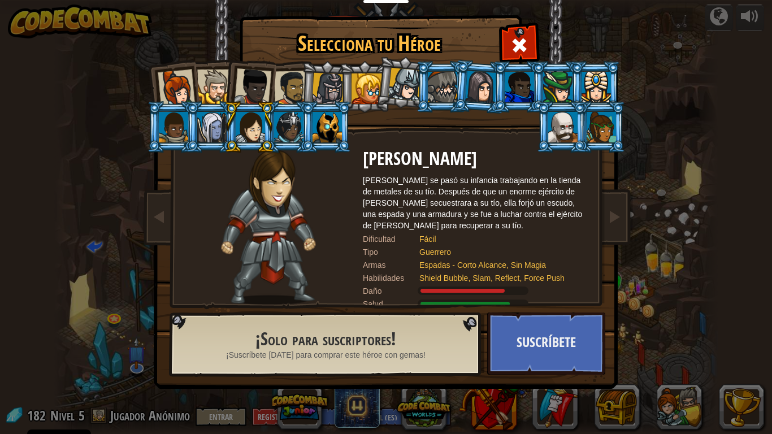
click at [289, 126] on div at bounding box center [288, 127] width 29 height 31
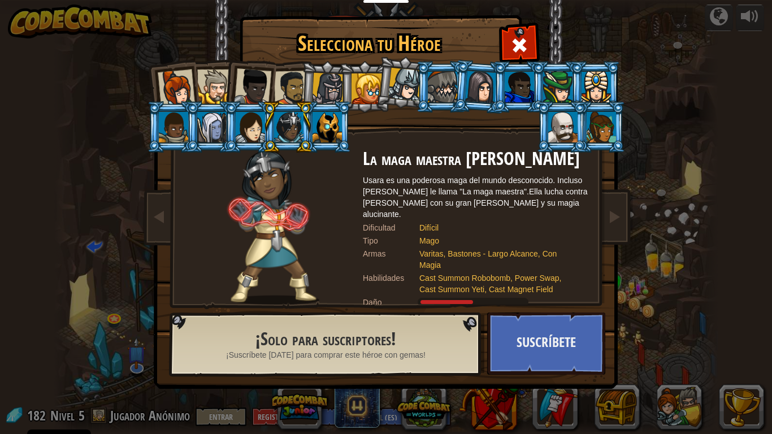
click at [586, 85] on div at bounding box center [596, 87] width 29 height 31
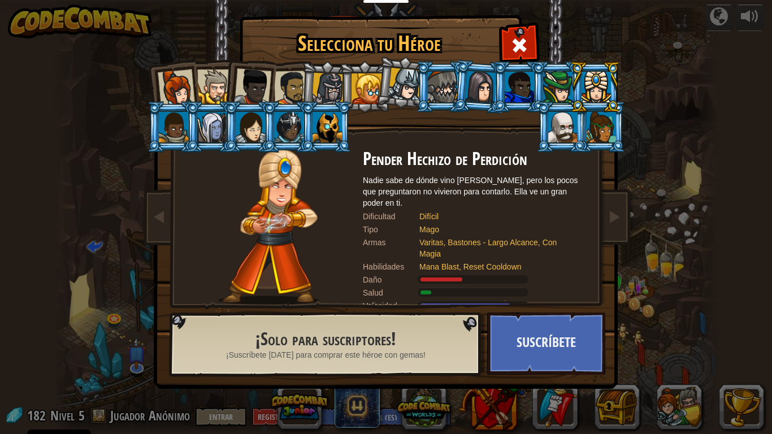
click at [565, 131] on div at bounding box center [562, 127] width 29 height 31
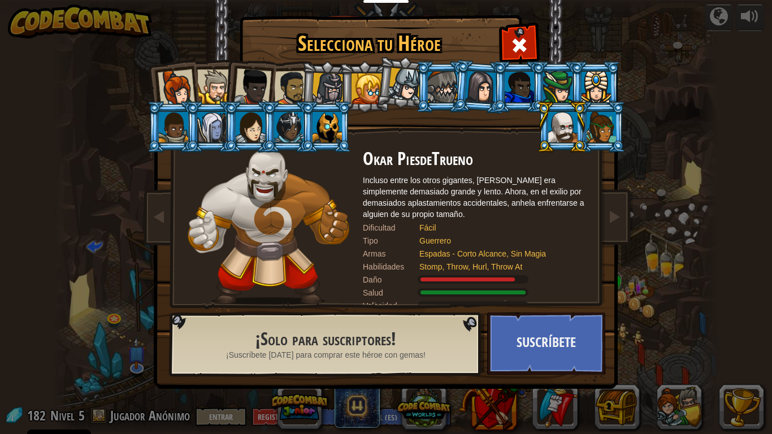
click at [213, 83] on div at bounding box center [214, 87] width 34 height 34
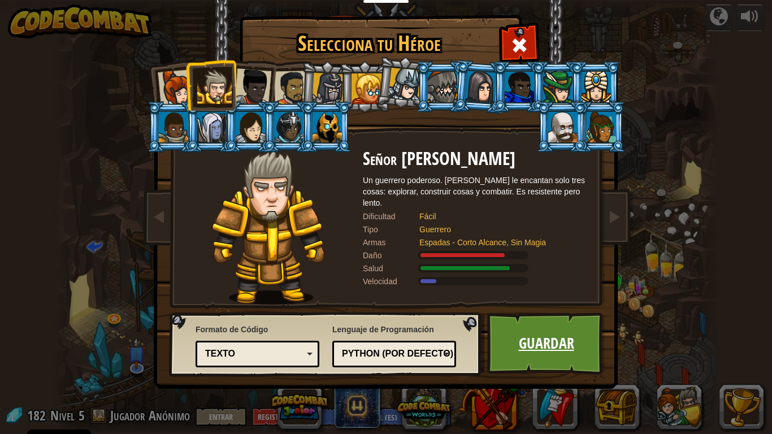
click at [527, 325] on link "Guardar" at bounding box center [546, 344] width 118 height 62
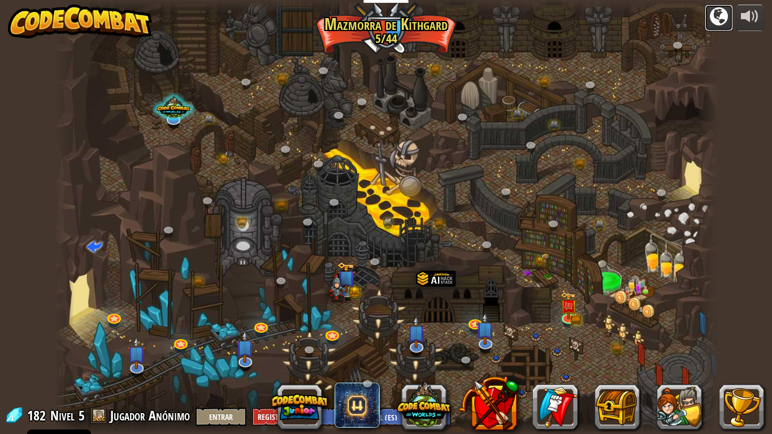
click at [713, 16] on div at bounding box center [719, 16] width 18 height 18
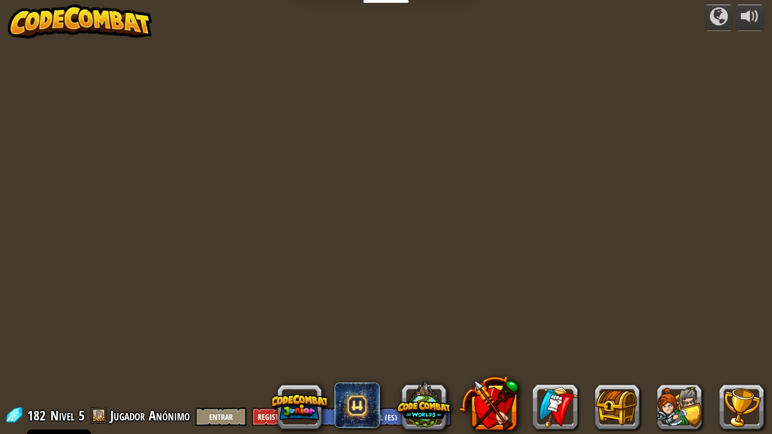
select select "es-ES"
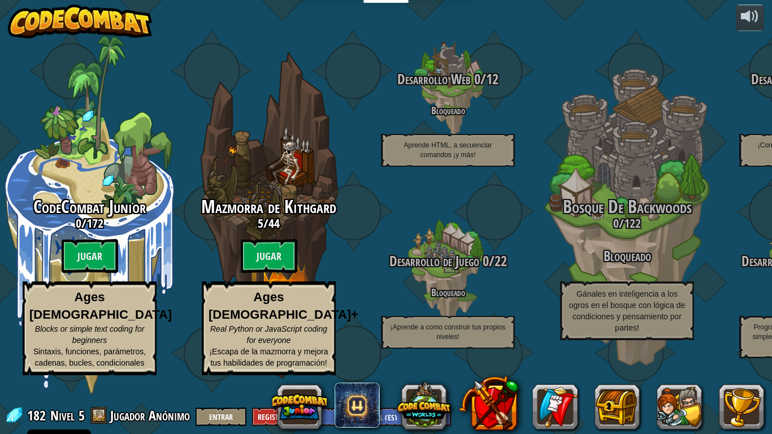
click at [83, 273] on btn "Jugar" at bounding box center [90, 256] width 57 height 34
select select "es-ES"
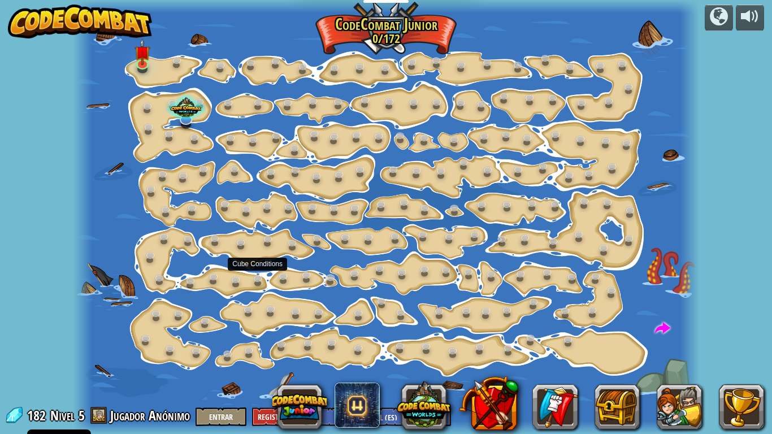
select select "es-ES"
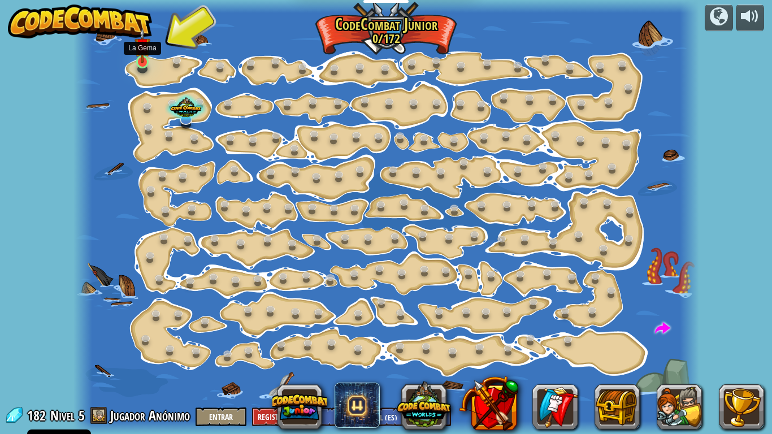
click at [138, 63] on div at bounding box center [142, 62] width 12 height 14
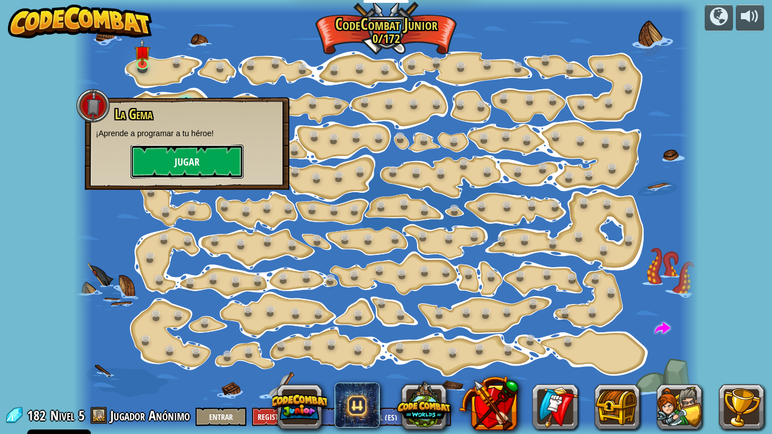
click at [183, 162] on button "Jugar" at bounding box center [187, 162] width 113 height 34
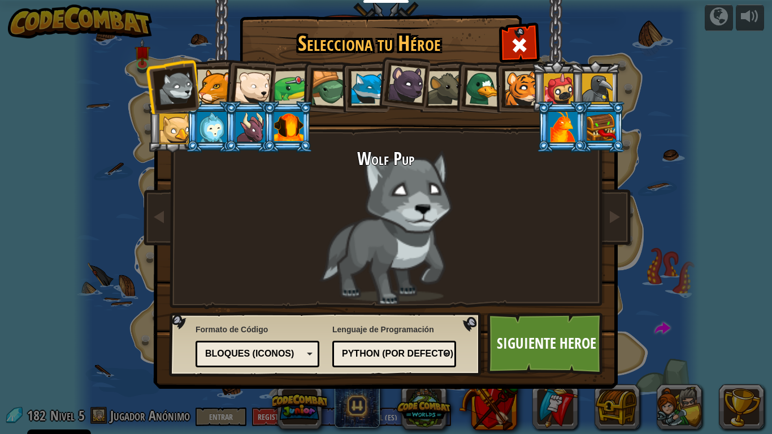
click at [217, 122] on div at bounding box center [211, 127] width 29 height 31
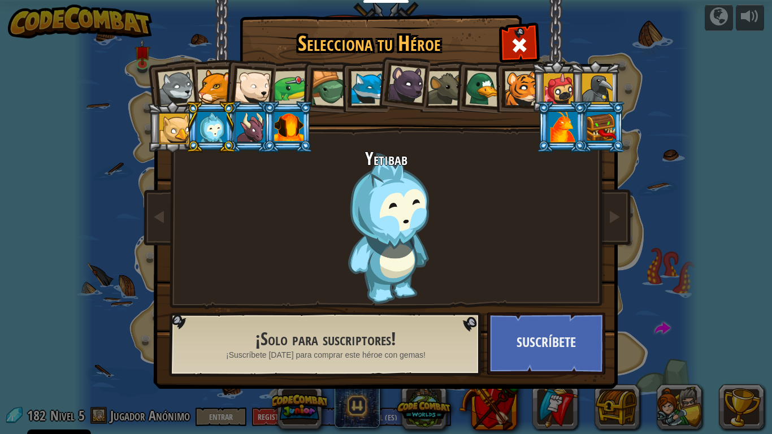
click at [289, 128] on div at bounding box center [288, 127] width 29 height 31
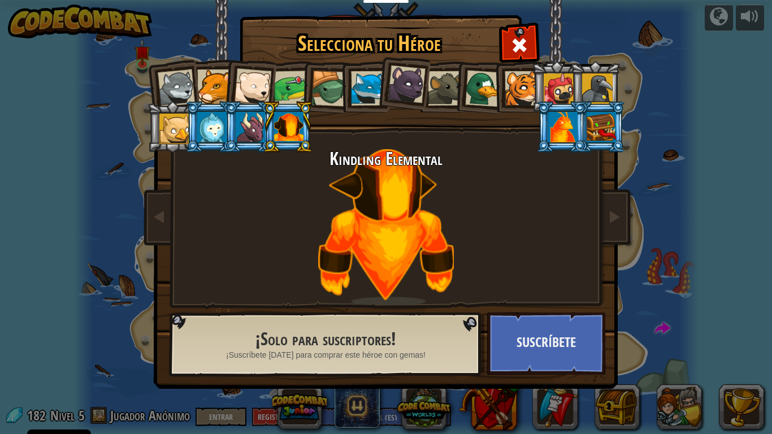
click at [571, 127] on div at bounding box center [562, 127] width 29 height 31
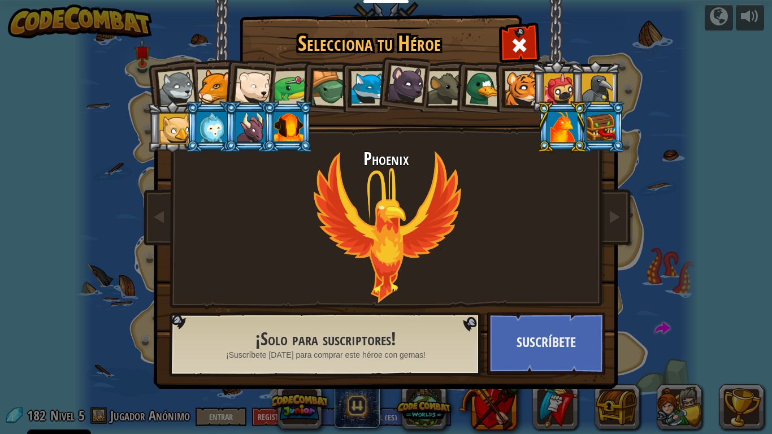
click at [598, 128] on div at bounding box center [601, 127] width 29 height 31
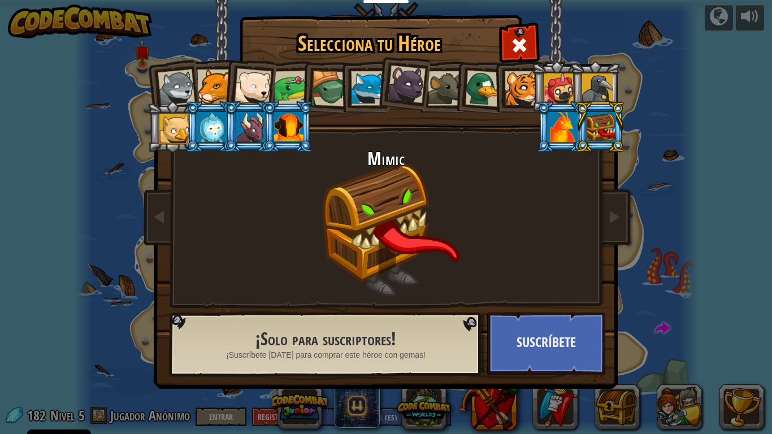
click at [287, 90] on div at bounding box center [291, 88] width 35 height 35
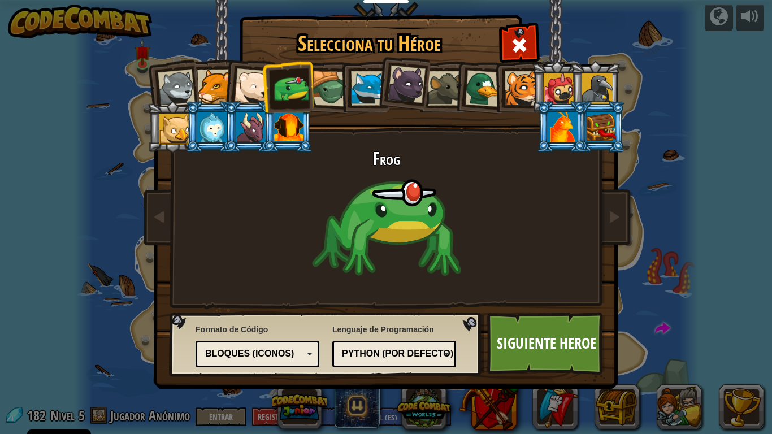
click at [333, 88] on div at bounding box center [329, 89] width 36 height 36
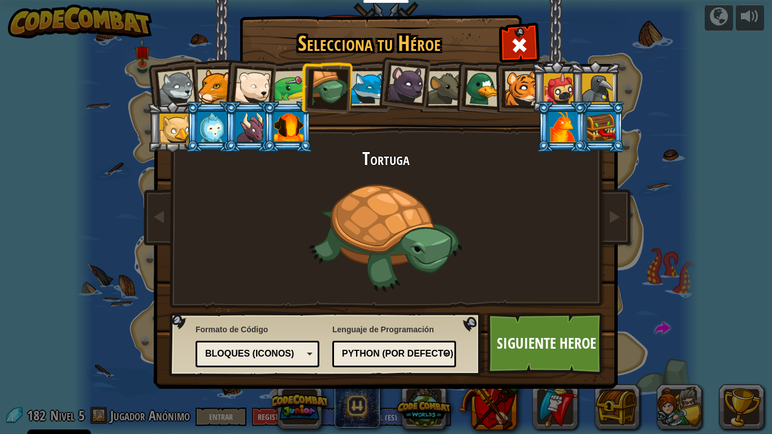
click at [351, 88] on li at bounding box center [327, 87] width 54 height 54
click at [365, 91] on div at bounding box center [368, 88] width 34 height 34
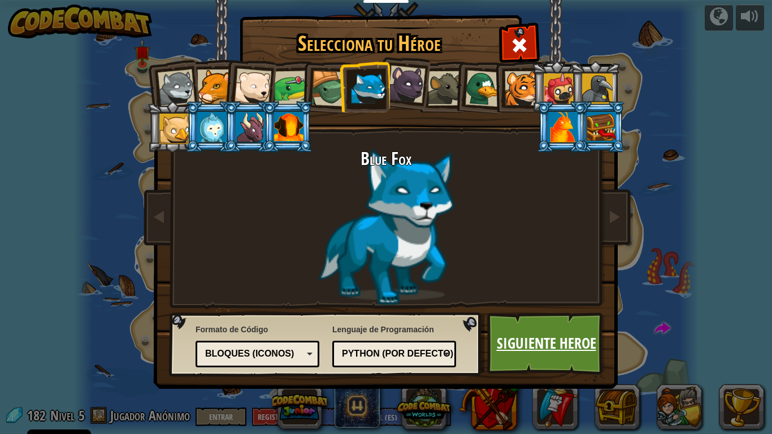
click at [547, 341] on link "Siguiente Heroe" at bounding box center [546, 344] width 118 height 62
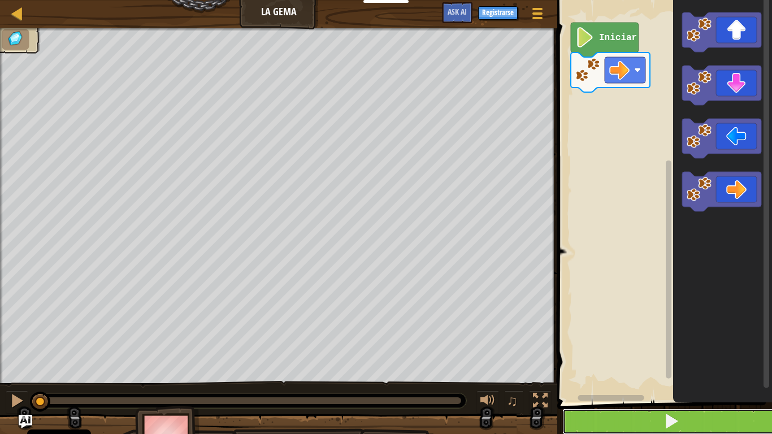
click at [620, 343] on button at bounding box center [671, 422] width 218 height 26
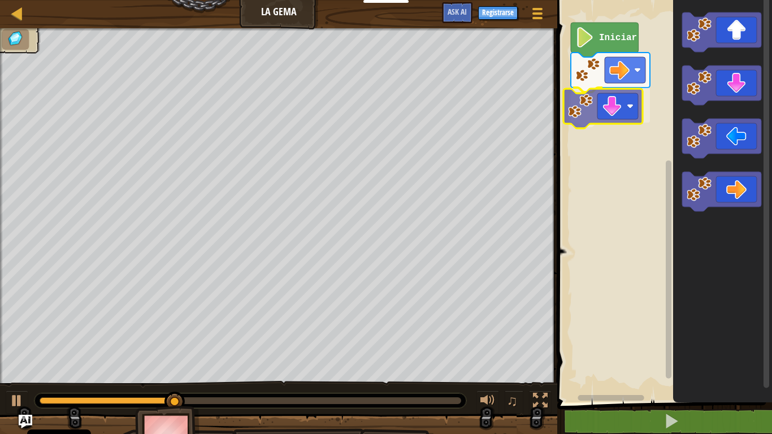
click at [600, 105] on div "Iniciar" at bounding box center [663, 198] width 218 height 408
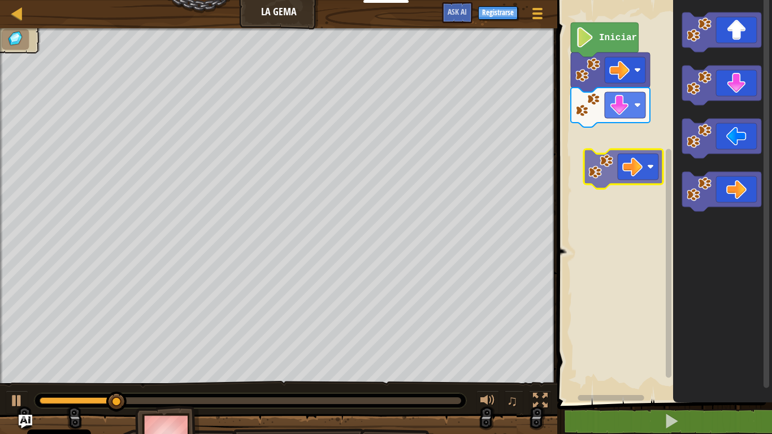
click at [607, 162] on div "Iniciar" at bounding box center [663, 198] width 218 height 408
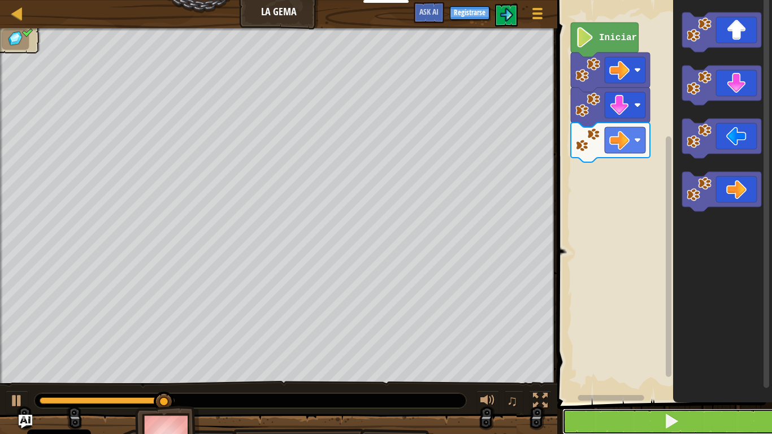
click at [665, 343] on button at bounding box center [671, 422] width 218 height 26
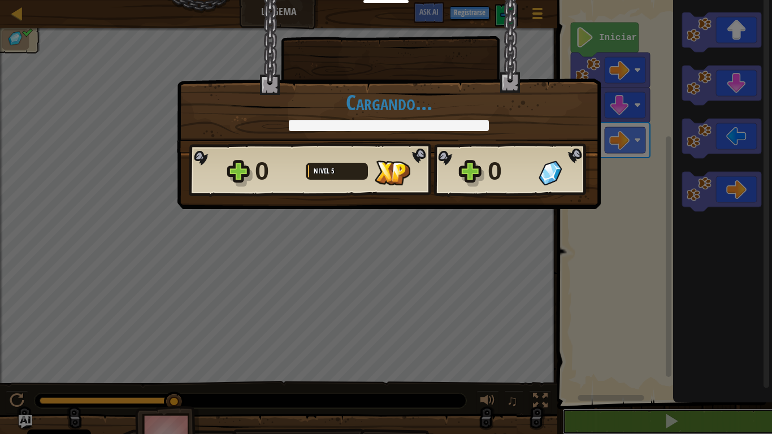
scroll to position [1, 0]
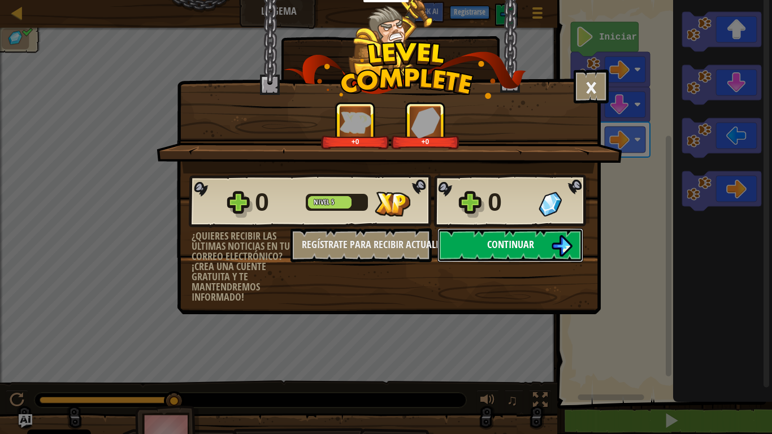
click at [515, 242] on span "Continuar" at bounding box center [510, 244] width 47 height 14
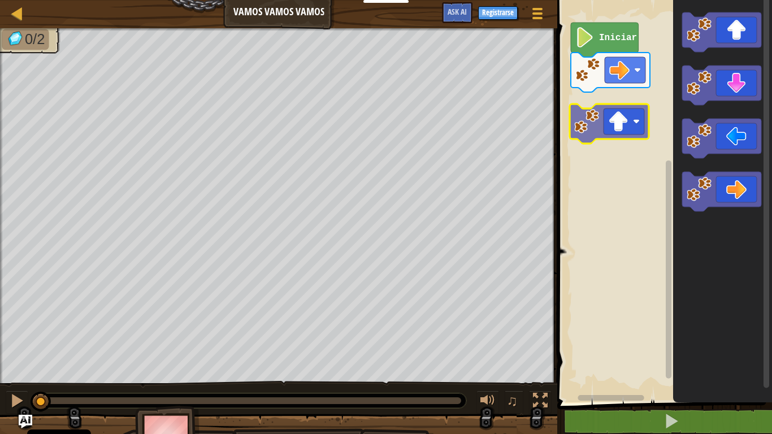
click at [612, 136] on div "Iniciar" at bounding box center [663, 198] width 218 height 408
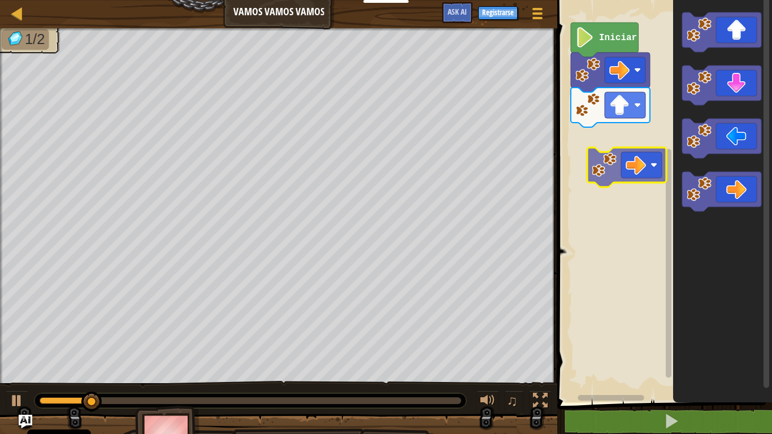
click at [600, 168] on div "Iniciar" at bounding box center [663, 198] width 218 height 408
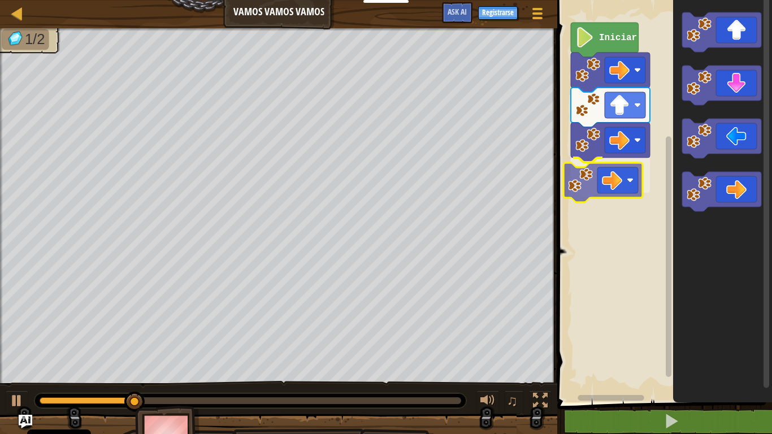
click at [588, 187] on div "Iniciar" at bounding box center [663, 198] width 218 height 408
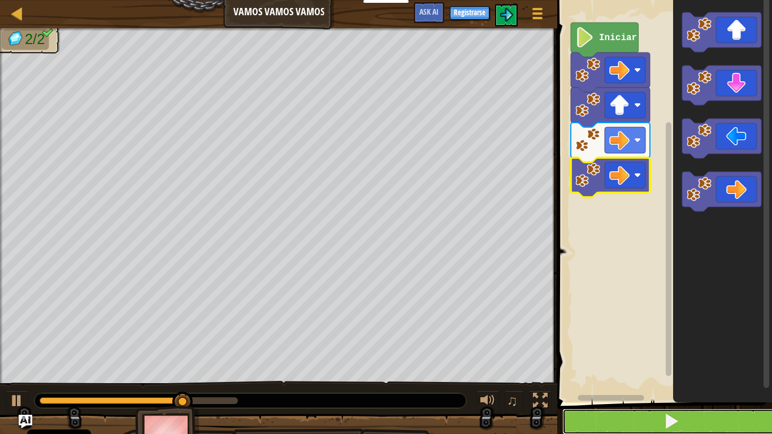
click at [609, 343] on button at bounding box center [671, 422] width 218 height 26
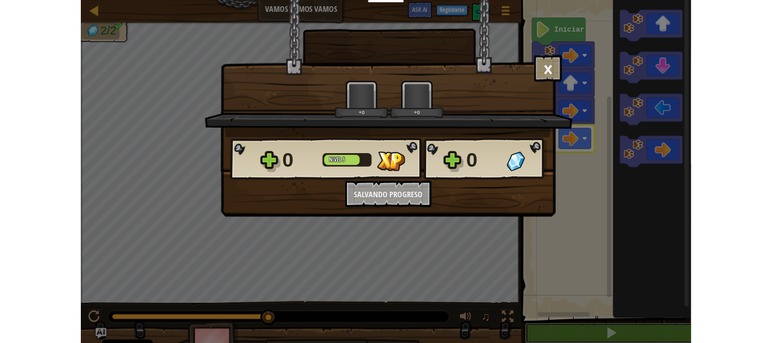
scroll to position [1, 0]
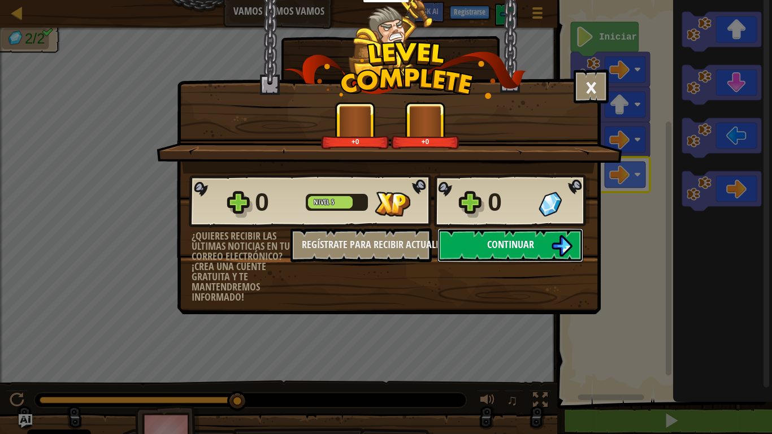
click at [496, 244] on span "Continuar" at bounding box center [510, 244] width 47 height 14
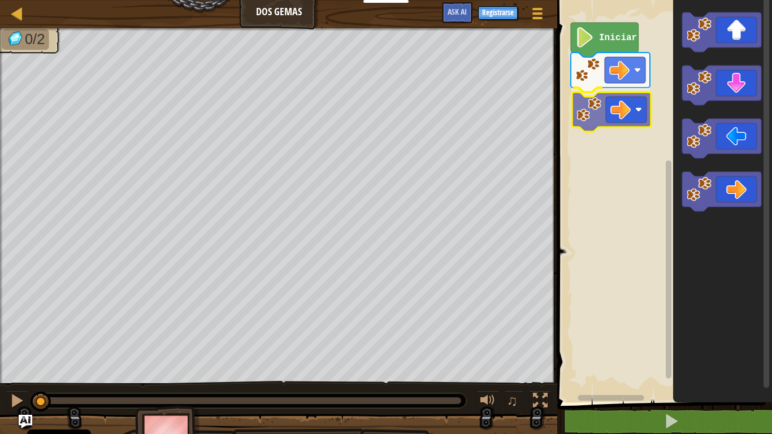
click at [622, 113] on div "Iniciar" at bounding box center [663, 198] width 218 height 408
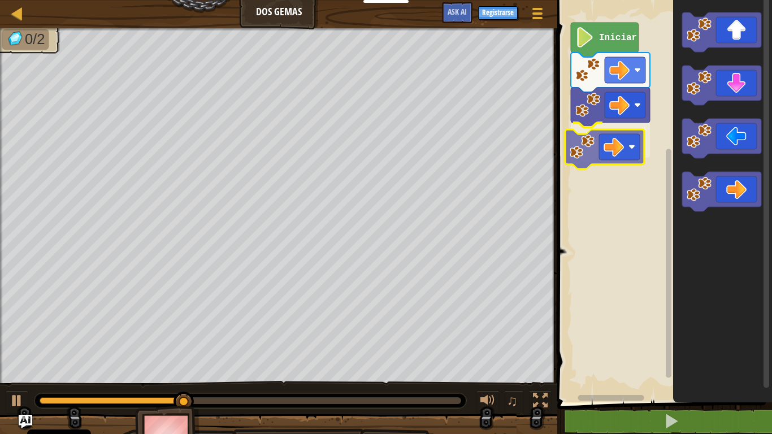
click at [600, 145] on div "Iniciar" at bounding box center [663, 198] width 218 height 408
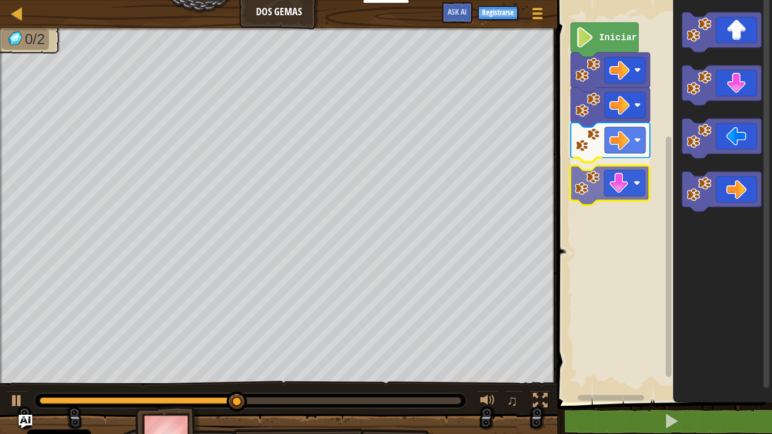
click at [601, 187] on div "Iniciar" at bounding box center [663, 198] width 218 height 408
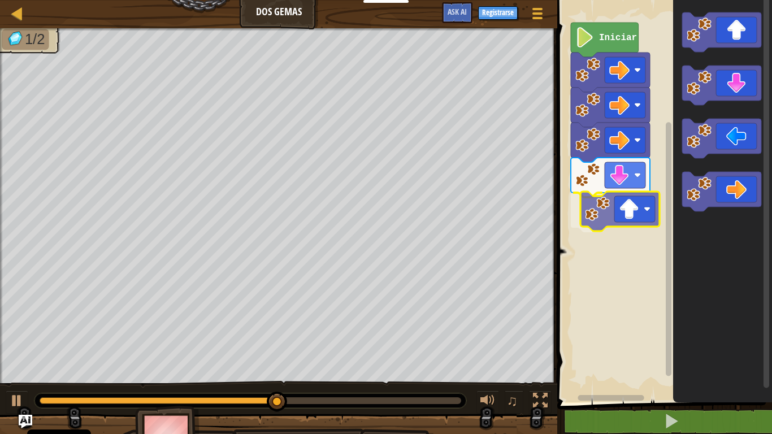
click at [633, 226] on div "Iniciar" at bounding box center [663, 198] width 218 height 408
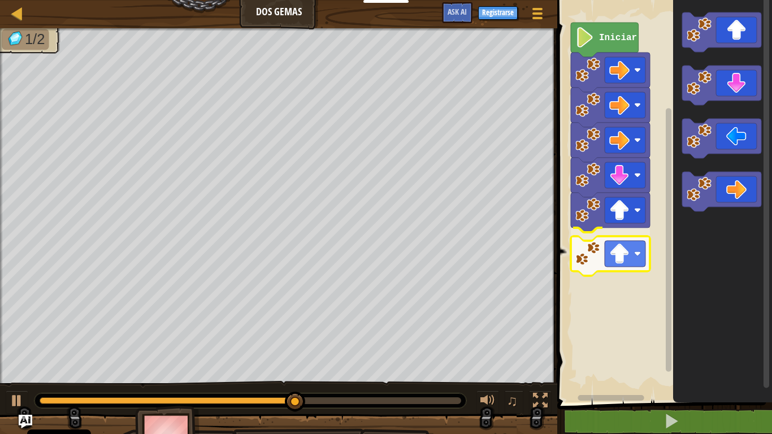
click at [619, 248] on div "Iniciar" at bounding box center [663, 198] width 218 height 408
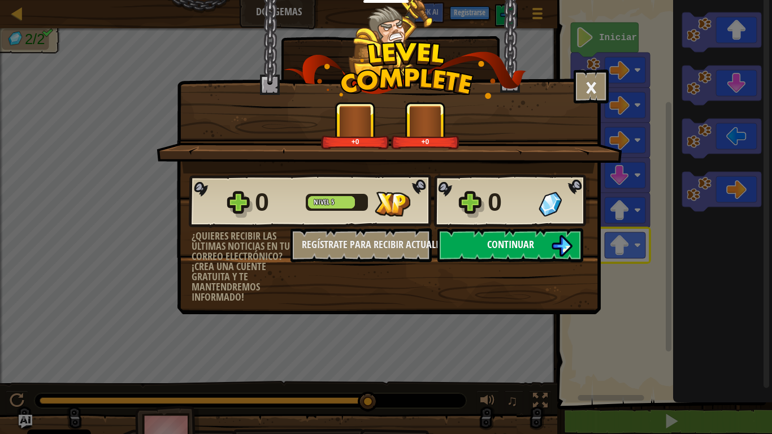
click at [499, 237] on span "Continuar" at bounding box center [510, 244] width 47 height 14
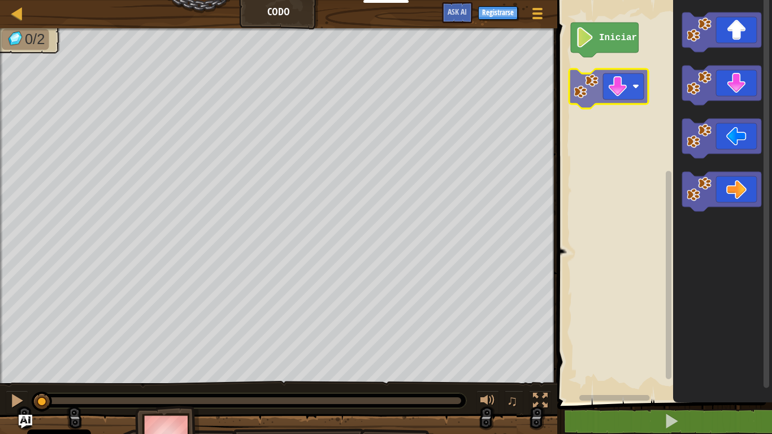
click at [602, 81] on div "Iniciar" at bounding box center [663, 198] width 218 height 408
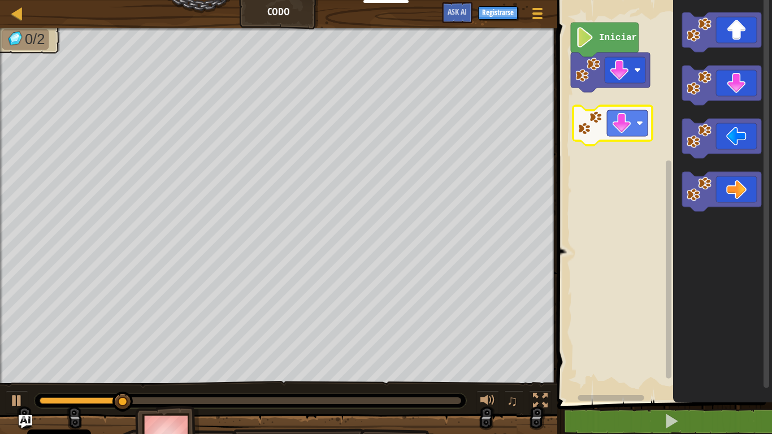
click at [580, 109] on div "Iniciar" at bounding box center [663, 198] width 218 height 408
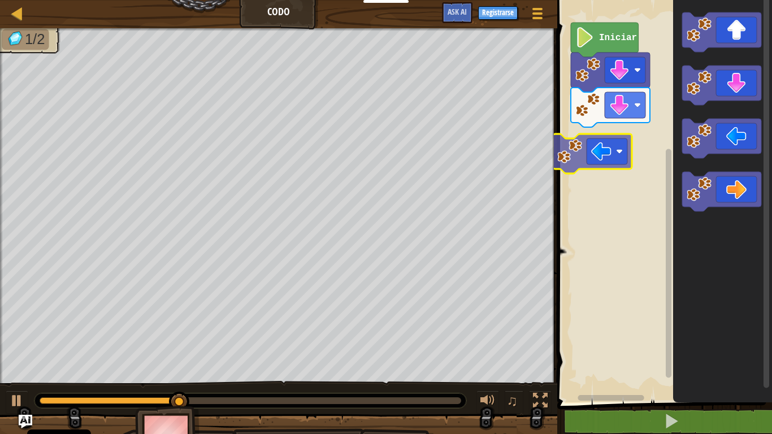
click at [595, 144] on div "Iniciar" at bounding box center [663, 198] width 218 height 408
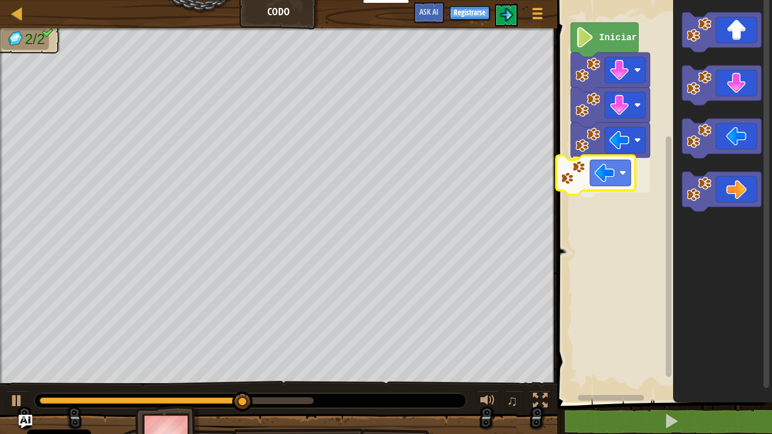
click at [593, 172] on div "Iniciar" at bounding box center [663, 198] width 218 height 408
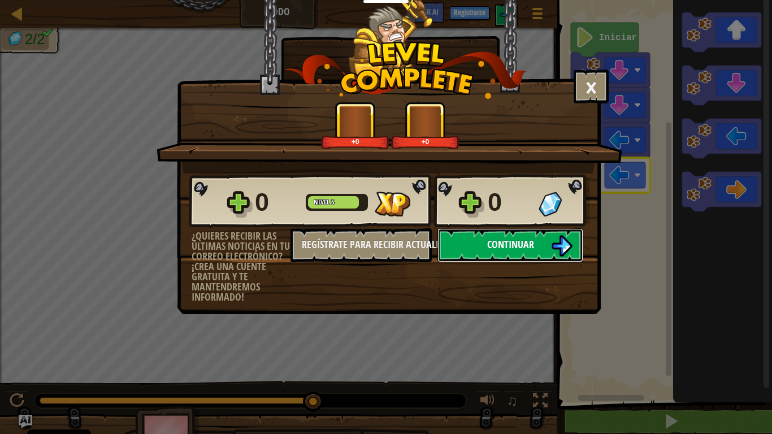
click at [504, 249] on span "Continuar" at bounding box center [510, 244] width 47 height 14
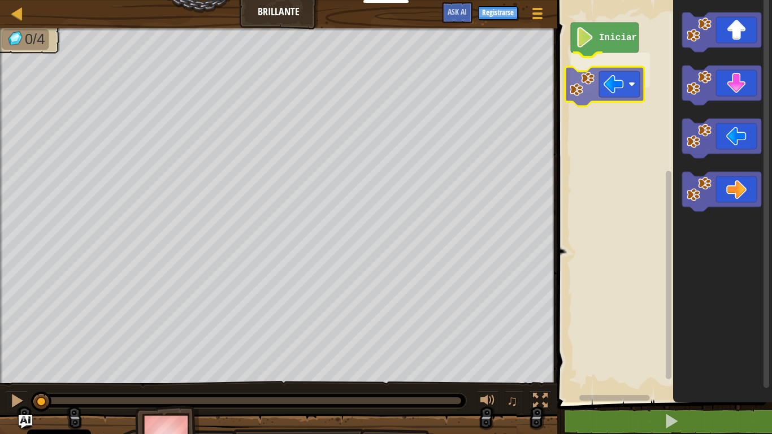
click at [612, 78] on div "Iniciar" at bounding box center [663, 198] width 218 height 408
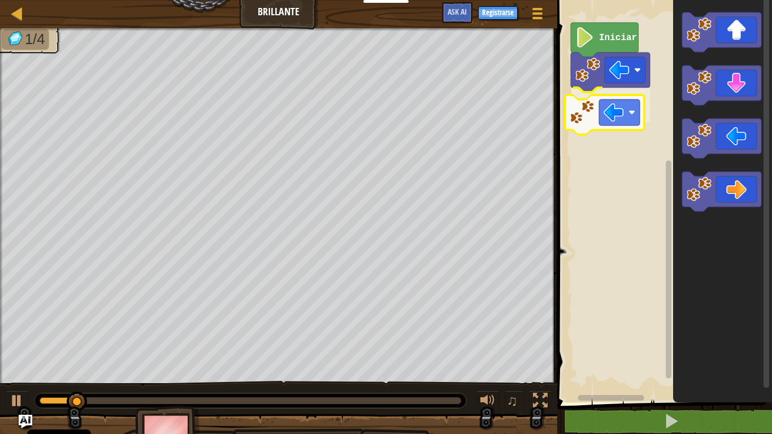
click at [617, 108] on div "Iniciar" at bounding box center [663, 198] width 218 height 408
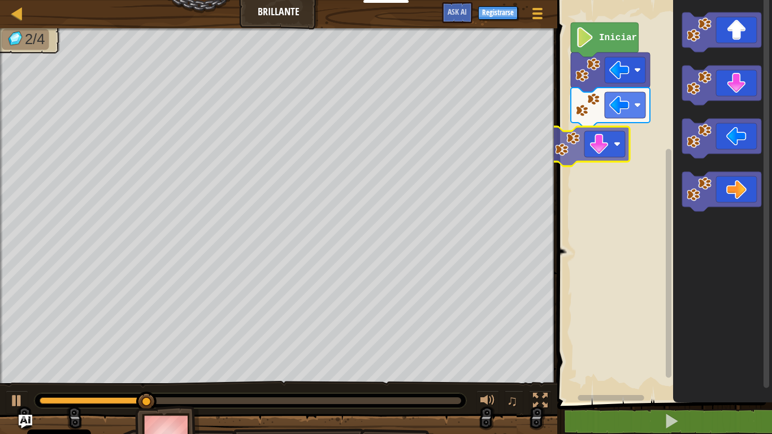
click at [608, 145] on div "Iniciar" at bounding box center [663, 198] width 218 height 408
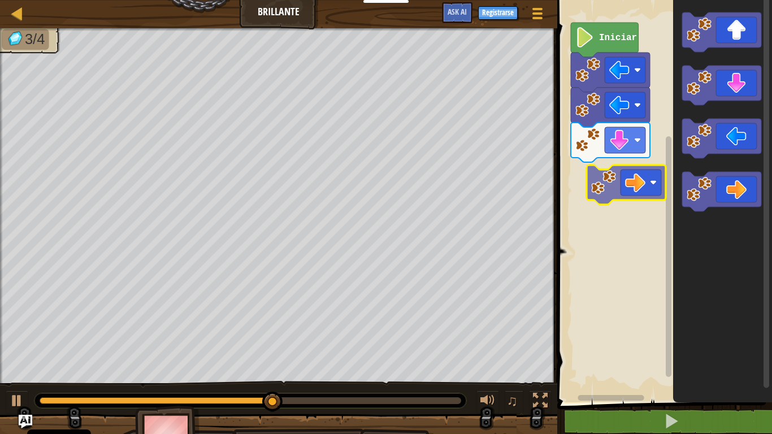
click at [623, 177] on div "Iniciar" at bounding box center [663, 198] width 218 height 408
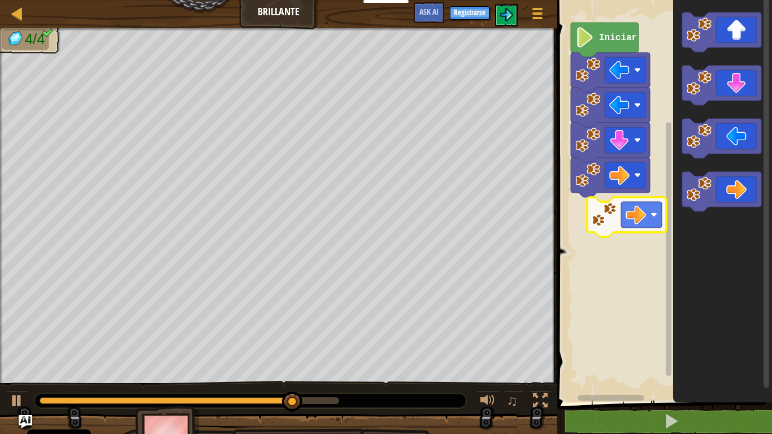
click at [602, 215] on div "Iniciar" at bounding box center [663, 198] width 218 height 408
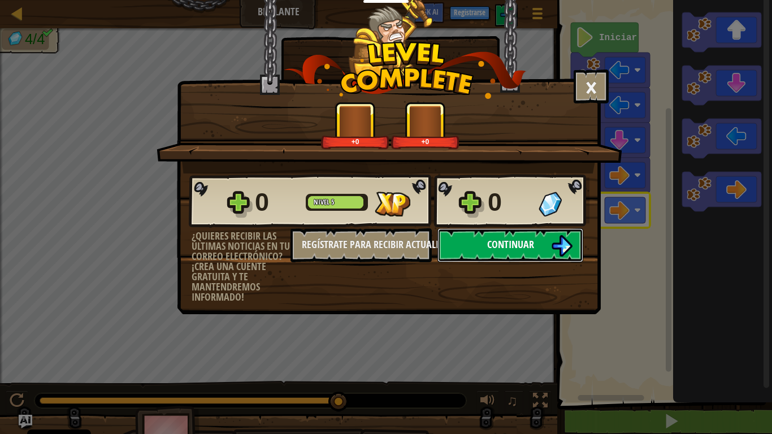
click at [537, 239] on button "Continuar" at bounding box center [510, 245] width 146 height 34
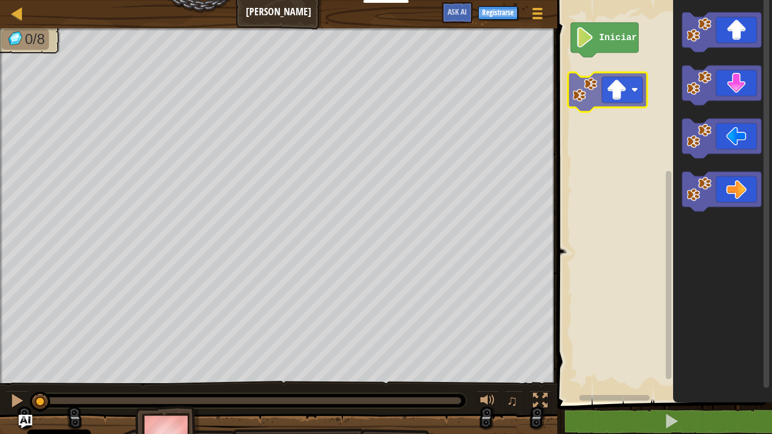
click at [595, 77] on div "Iniciar" at bounding box center [663, 198] width 218 height 408
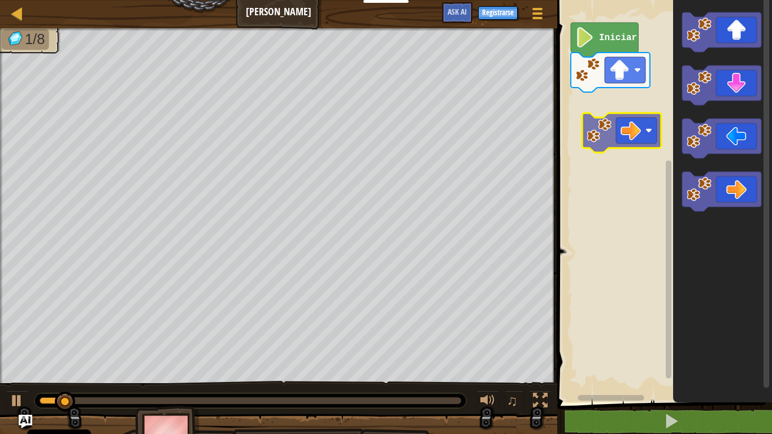
click at [612, 135] on div "Iniciar" at bounding box center [663, 198] width 218 height 408
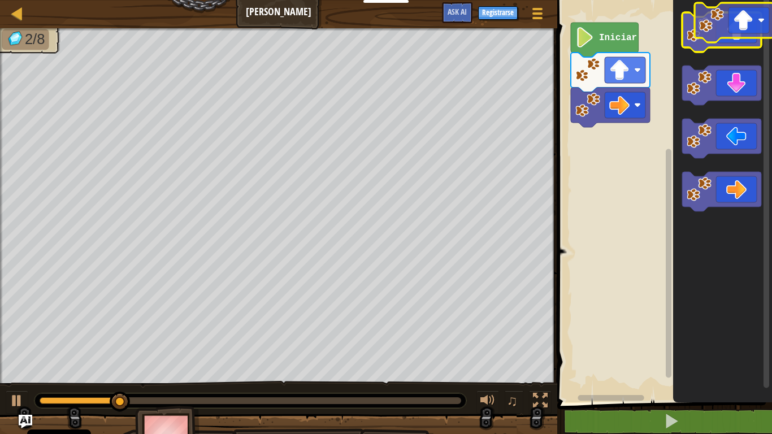
click at [752, 29] on icon "Espacio de trabajo de Blockly" at bounding box center [721, 32] width 79 height 40
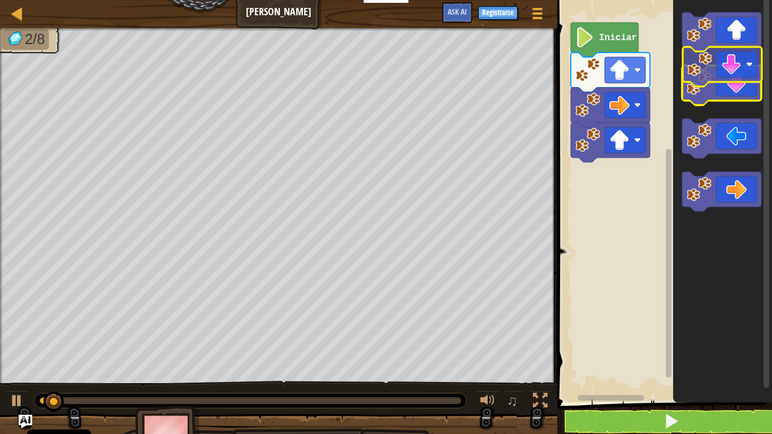
click at [739, 66] on g "Espacio de trabajo de Blockly" at bounding box center [721, 86] width 79 height 40
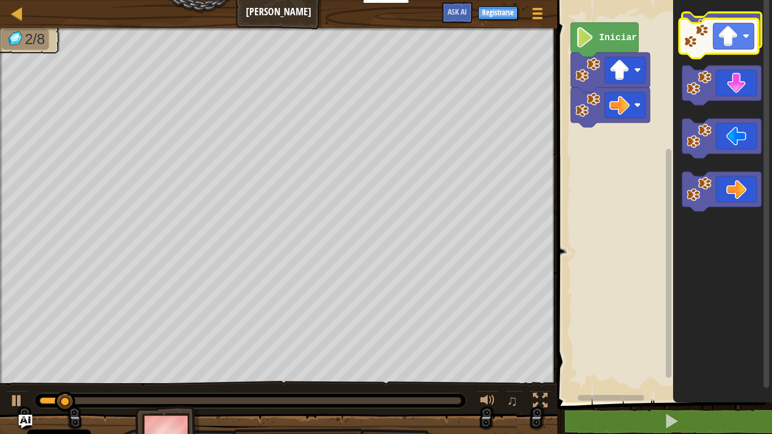
click at [714, 37] on icon "Espacio de trabajo de Blockly" at bounding box center [721, 32] width 79 height 40
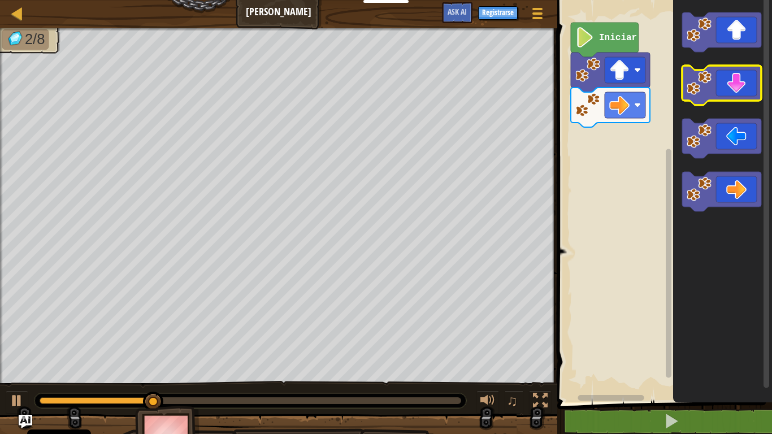
click at [735, 94] on icon "Espacio de trabajo de Blockly" at bounding box center [721, 86] width 79 height 40
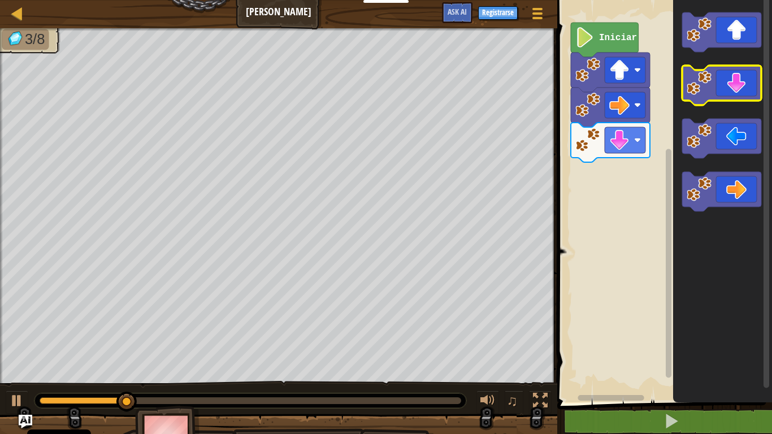
click at [735, 94] on icon "Espacio de trabajo de Blockly" at bounding box center [721, 86] width 79 height 40
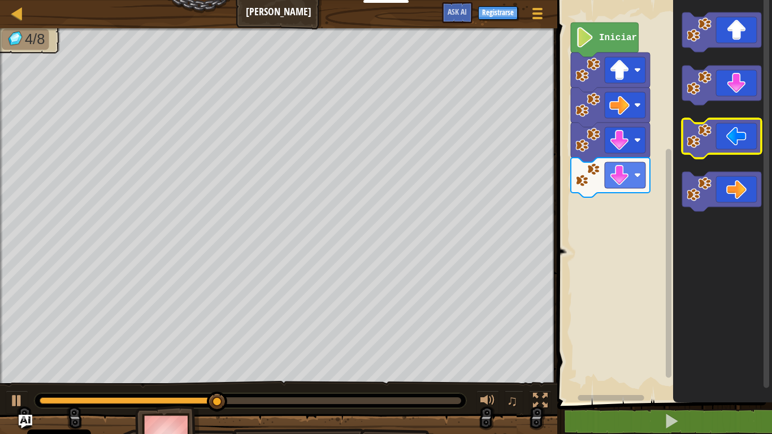
click at [740, 141] on icon "Espacio de trabajo de Blockly" at bounding box center [721, 139] width 79 height 40
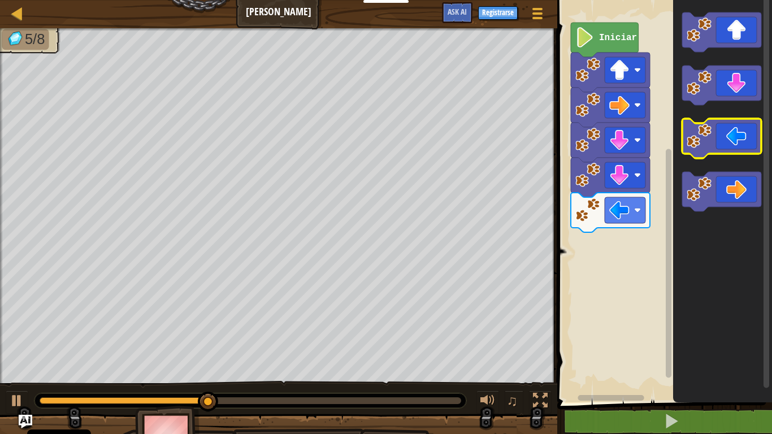
click at [739, 141] on icon "Espacio de trabajo de Blockly" at bounding box center [721, 139] width 79 height 40
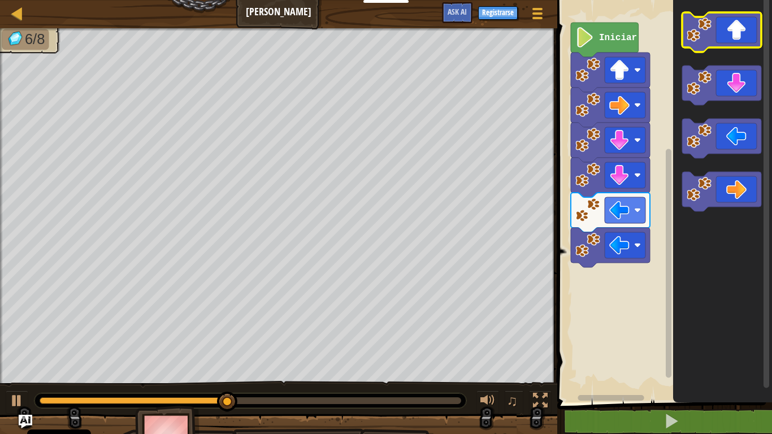
click at [741, 34] on icon "Espacio de trabajo de Blockly" at bounding box center [721, 32] width 79 height 40
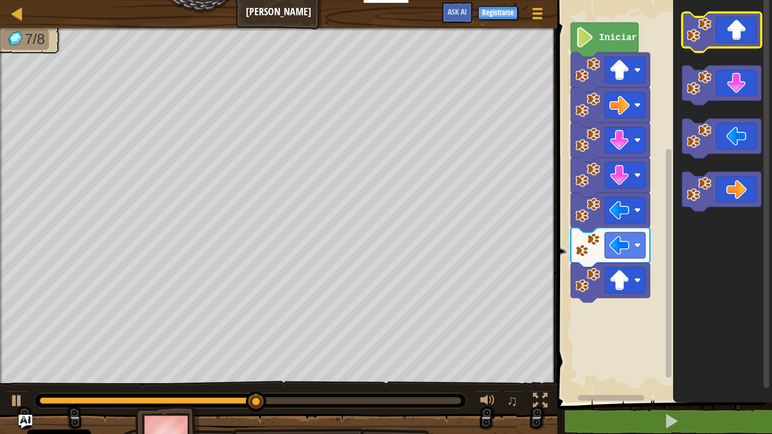
click at [740, 33] on icon "Espacio de trabajo de Blockly" at bounding box center [721, 32] width 79 height 40
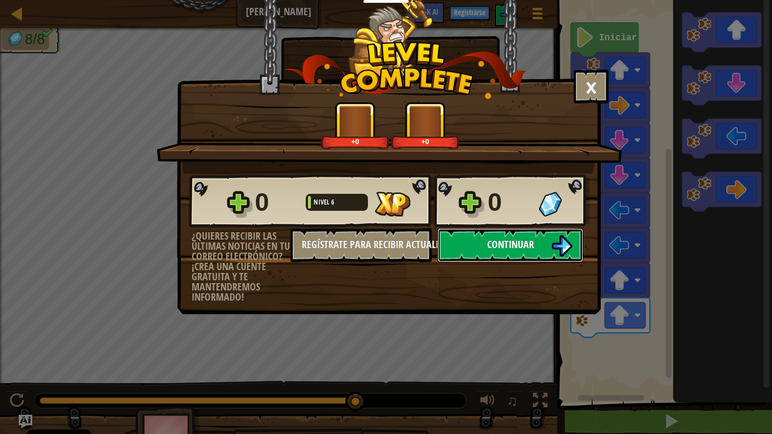
click at [525, 246] on span "Continuar" at bounding box center [510, 244] width 47 height 14
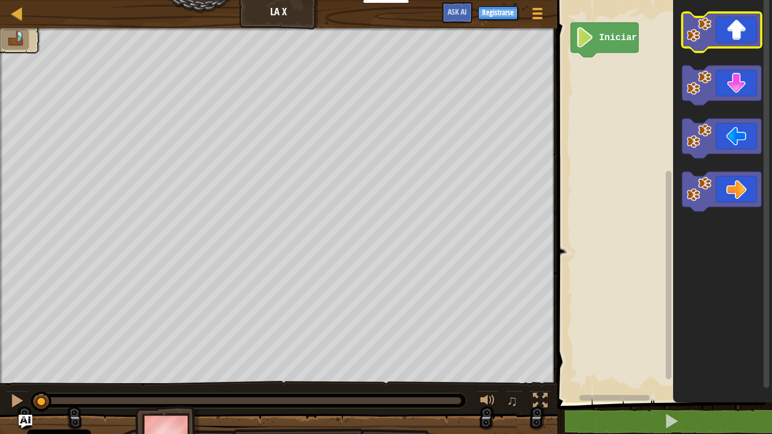
click at [727, 35] on icon "Espacio de trabajo de Blockly" at bounding box center [721, 32] width 79 height 40
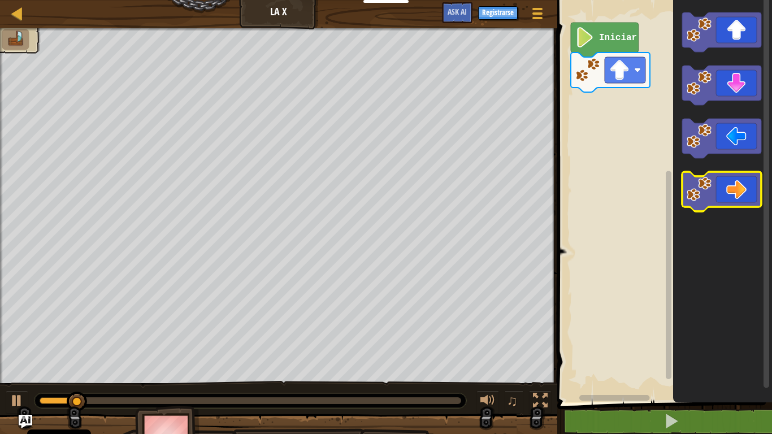
click at [722, 190] on icon "Espacio de trabajo de Blockly" at bounding box center [721, 192] width 79 height 40
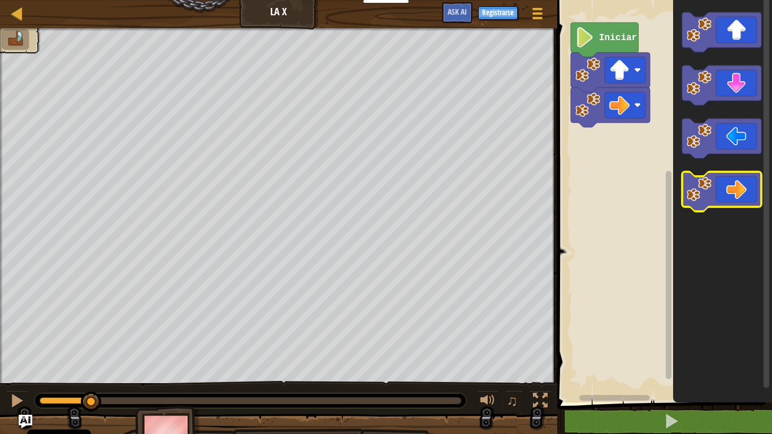
click at [722, 190] on icon "Espacio de trabajo de Blockly" at bounding box center [721, 192] width 79 height 40
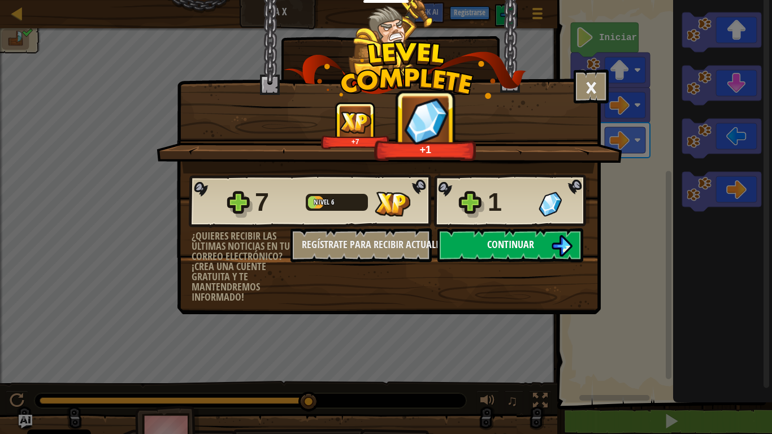
click at [473, 243] on button "Continuar" at bounding box center [510, 245] width 146 height 34
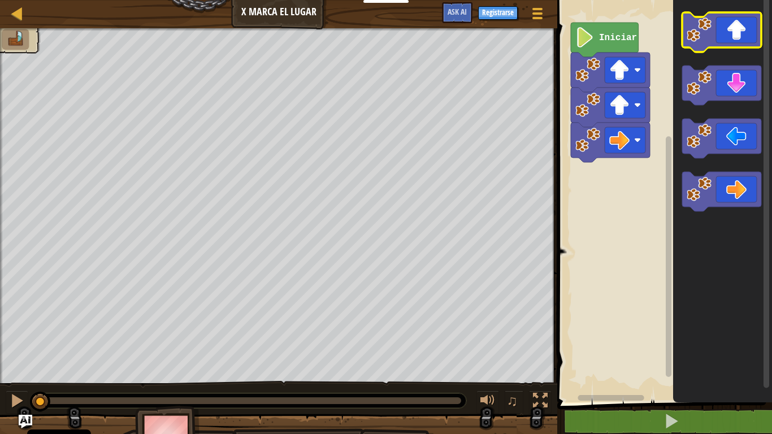
click at [723, 33] on icon "Espacio de trabajo de Blockly" at bounding box center [721, 32] width 79 height 40
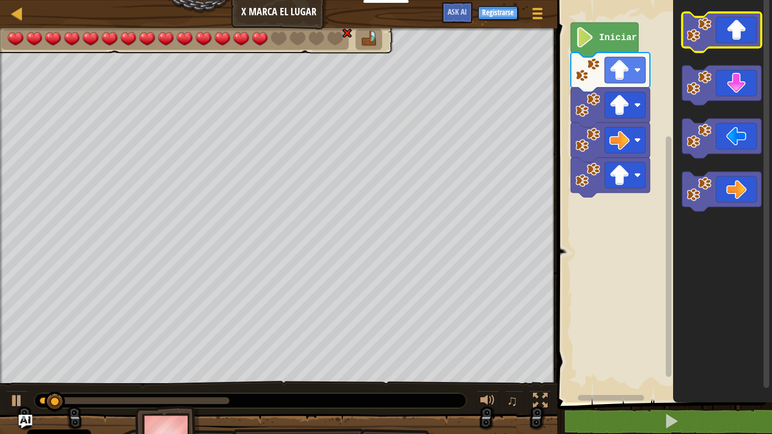
click at [723, 33] on icon "Espacio de trabajo de Blockly" at bounding box center [721, 32] width 79 height 40
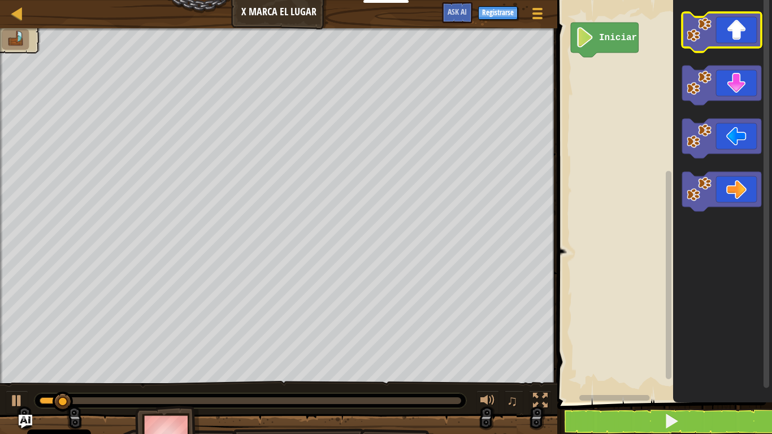
click at [722, 34] on icon "Espacio de trabajo de Blockly" at bounding box center [721, 32] width 79 height 40
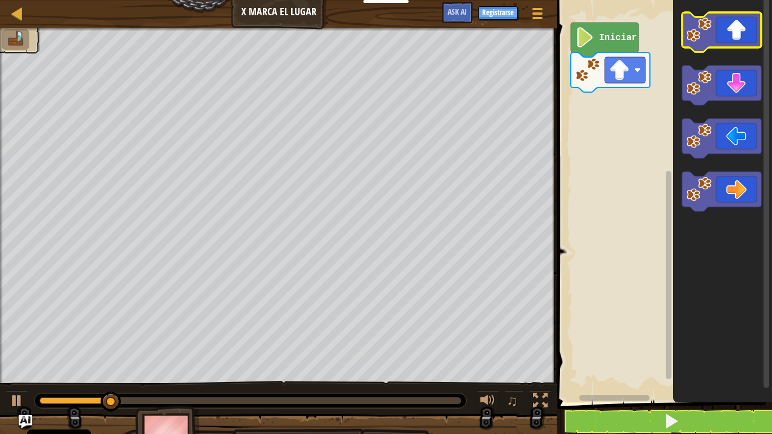
click at [729, 32] on icon "Espacio de trabajo de Blockly" at bounding box center [721, 32] width 79 height 40
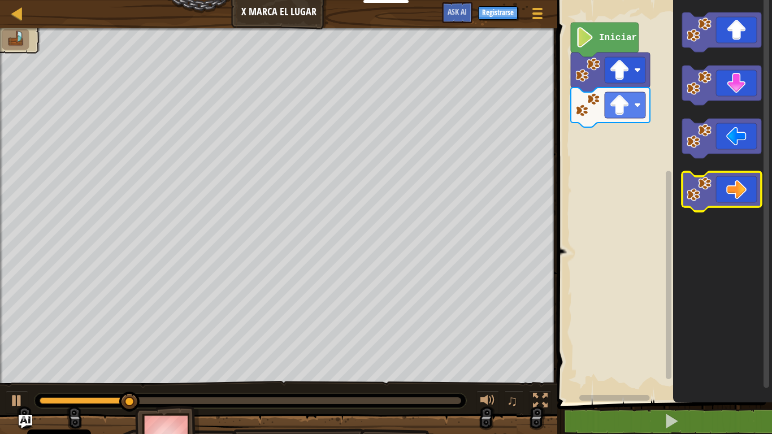
click at [732, 187] on icon "Espacio de trabajo de Blockly" at bounding box center [721, 192] width 79 height 40
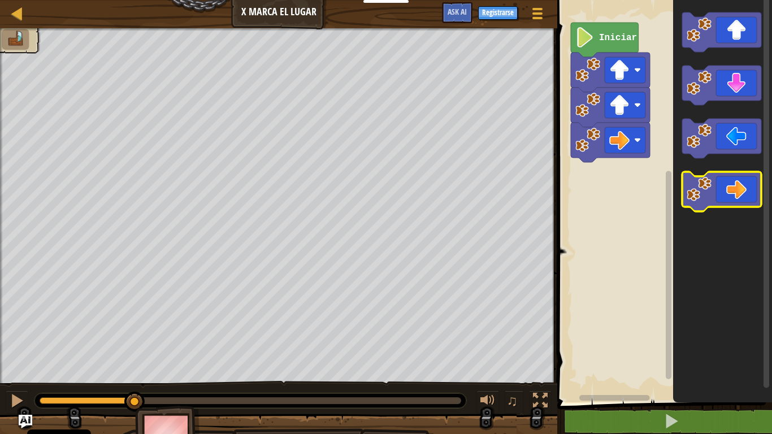
click at [732, 188] on icon "Espacio de trabajo de Blockly" at bounding box center [721, 192] width 79 height 40
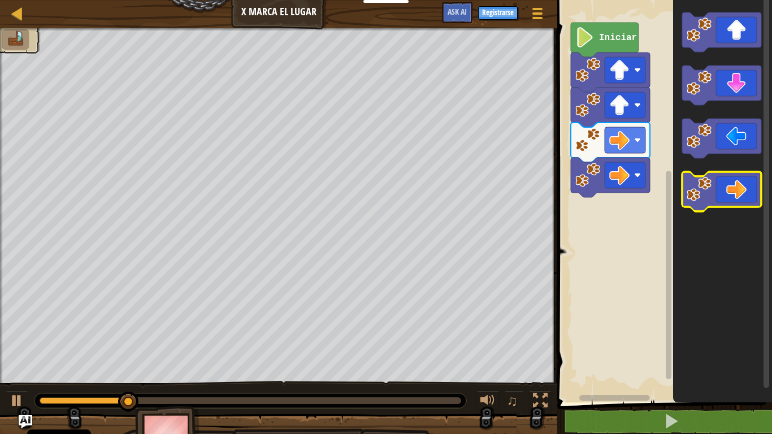
click at [732, 188] on icon "Espacio de trabajo de Blockly" at bounding box center [721, 192] width 79 height 40
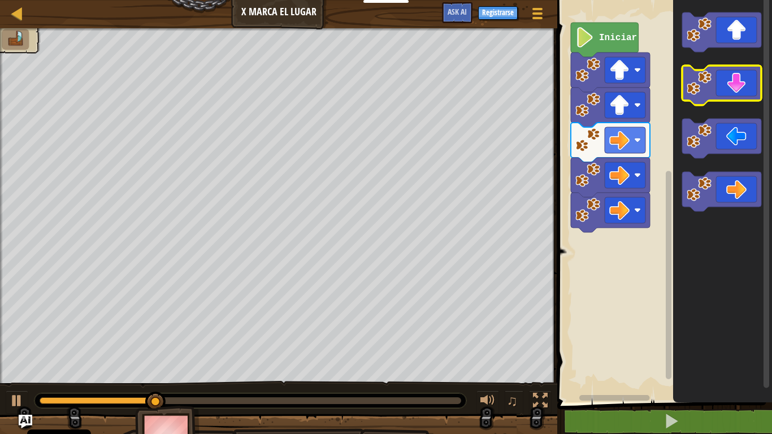
click at [740, 95] on icon "Espacio de trabajo de Blockly" at bounding box center [721, 86] width 79 height 40
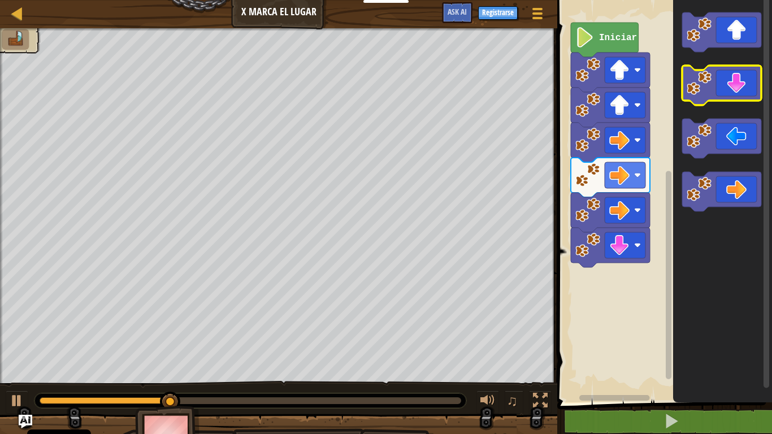
click at [740, 94] on icon "Espacio de trabajo de Blockly" at bounding box center [721, 86] width 79 height 40
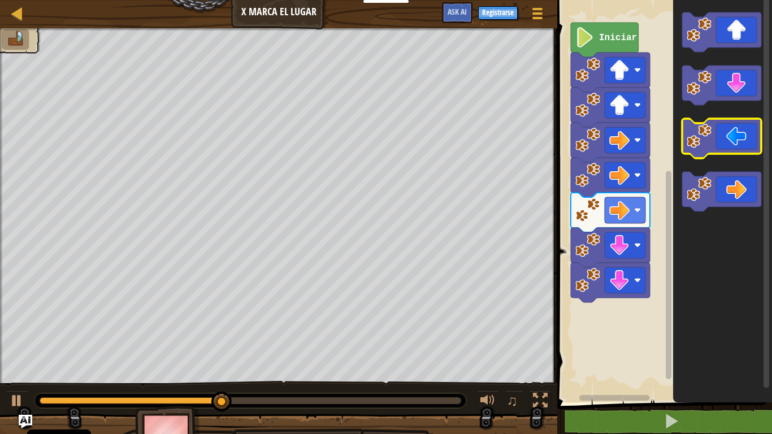
click at [749, 138] on icon "Espacio de trabajo de Blockly" at bounding box center [721, 139] width 79 height 40
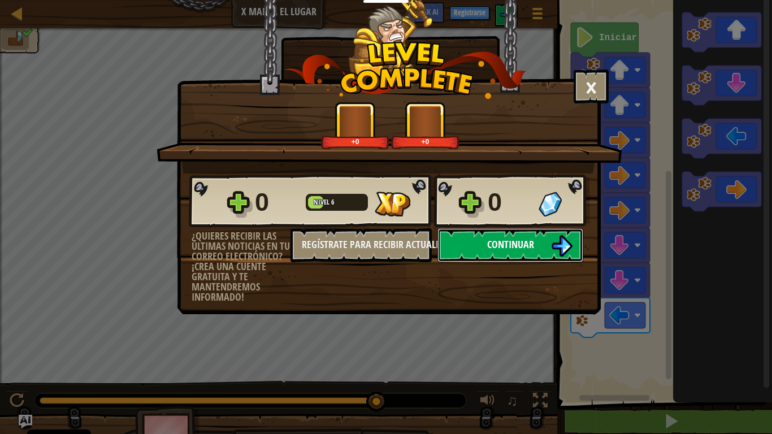
click at [506, 246] on span "Continuar" at bounding box center [510, 244] width 47 height 14
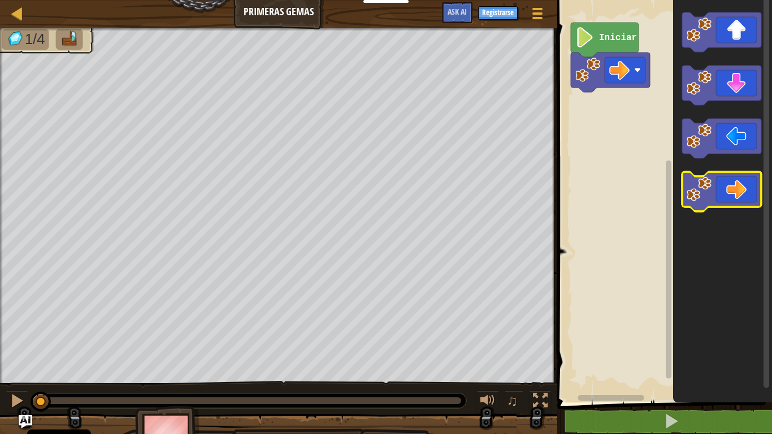
click at [719, 197] on icon "Espacio de trabajo de Blockly" at bounding box center [721, 192] width 79 height 40
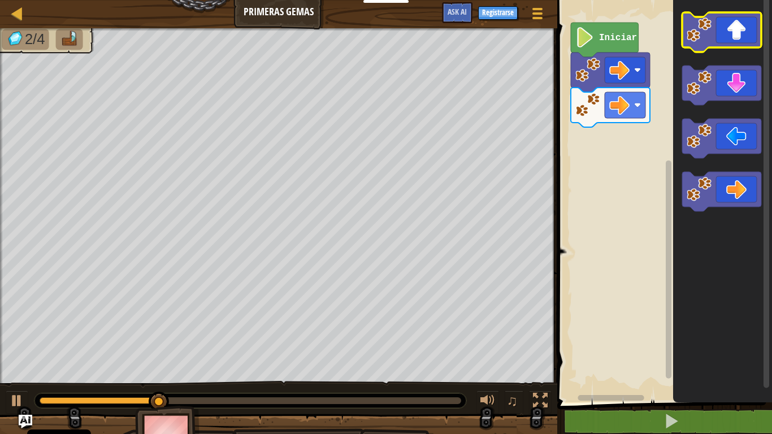
click at [728, 24] on icon "Espacio de trabajo de Blockly" at bounding box center [721, 32] width 79 height 40
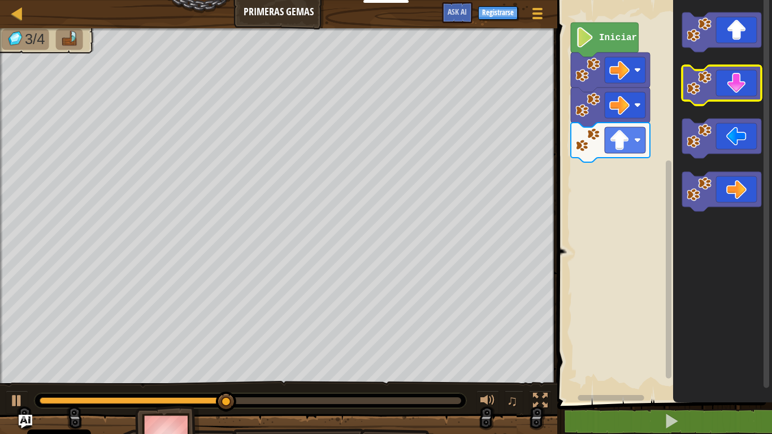
click at [737, 92] on icon "Espacio de trabajo de Blockly" at bounding box center [721, 86] width 79 height 40
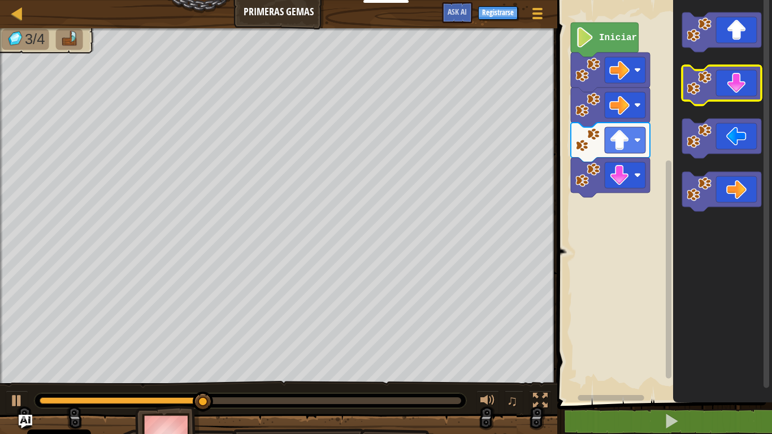
click at [737, 92] on icon "Espacio de trabajo de Blockly" at bounding box center [721, 86] width 79 height 40
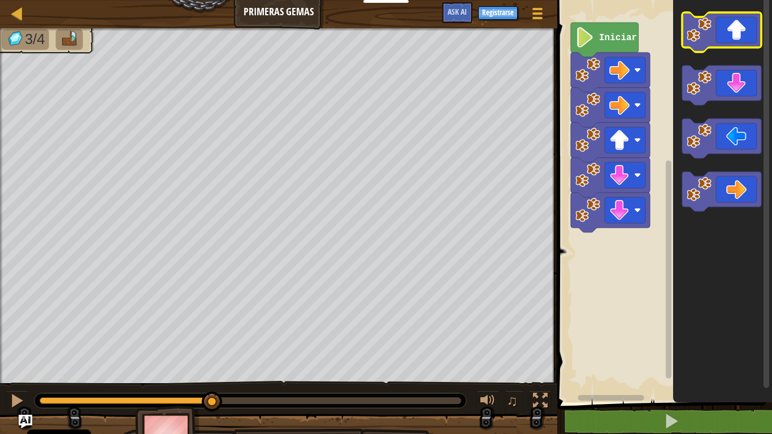
click at [718, 32] on icon "Espacio de trabajo de Blockly" at bounding box center [721, 32] width 79 height 40
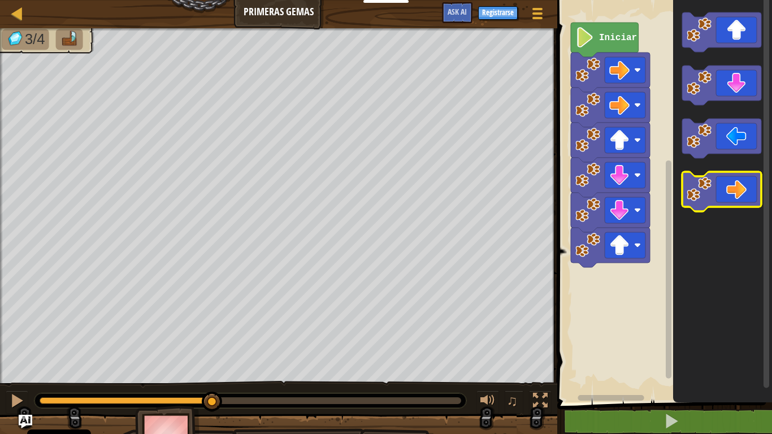
click at [723, 184] on icon "Espacio de trabajo de Blockly" at bounding box center [721, 192] width 79 height 40
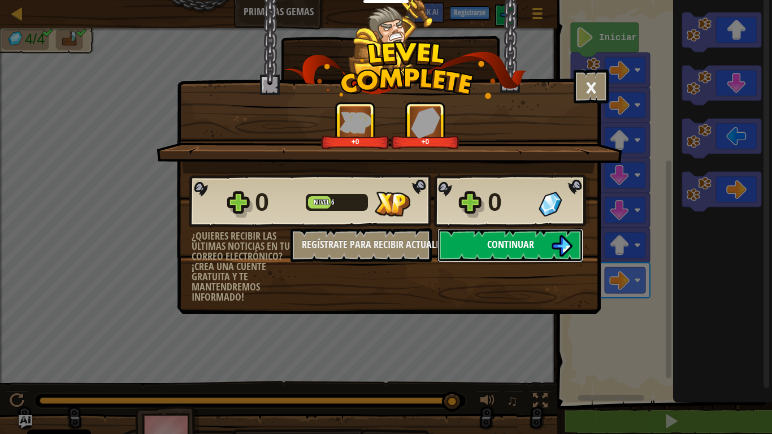
click at [532, 243] on span "Continuar" at bounding box center [510, 244] width 47 height 14
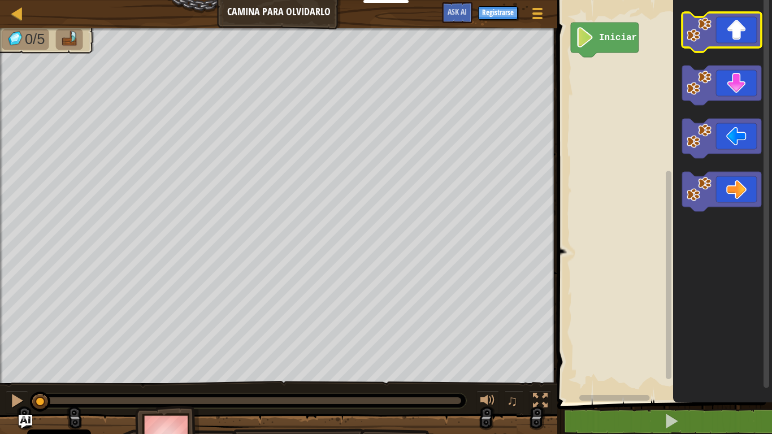
click at [715, 35] on icon "Espacio de trabajo de Blockly" at bounding box center [721, 32] width 79 height 40
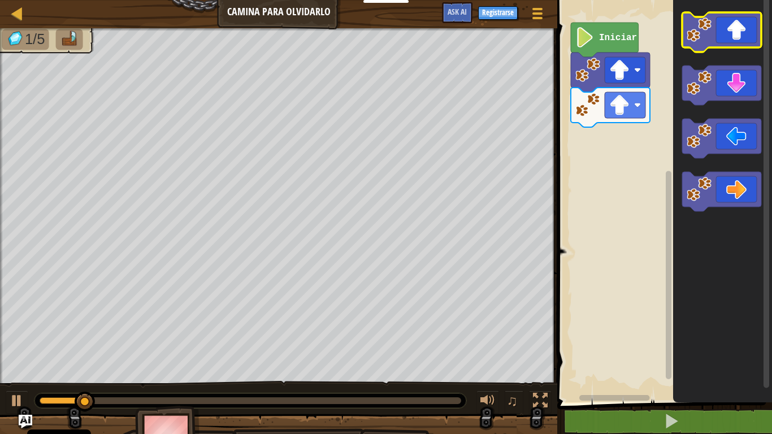
click at [684, 39] on icon "Espacio de trabajo de Blockly" at bounding box center [721, 32] width 79 height 40
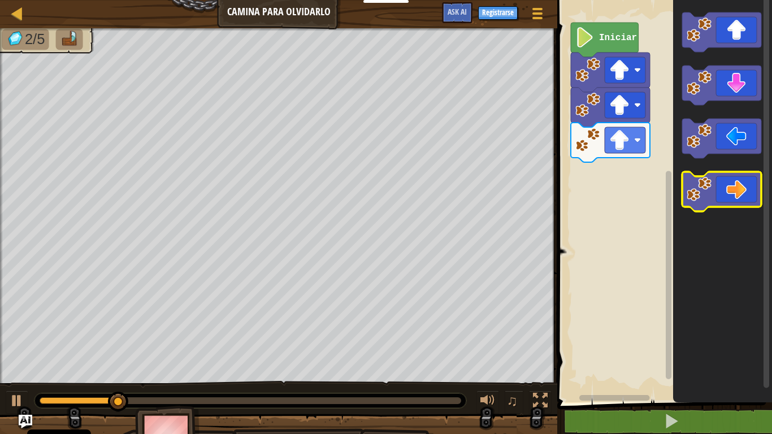
click at [705, 197] on image "Espacio de trabajo de Blockly" at bounding box center [699, 189] width 25 height 25
click at [710, 193] on g "Espacio de trabajo de Blockly" at bounding box center [721, 192] width 79 height 40
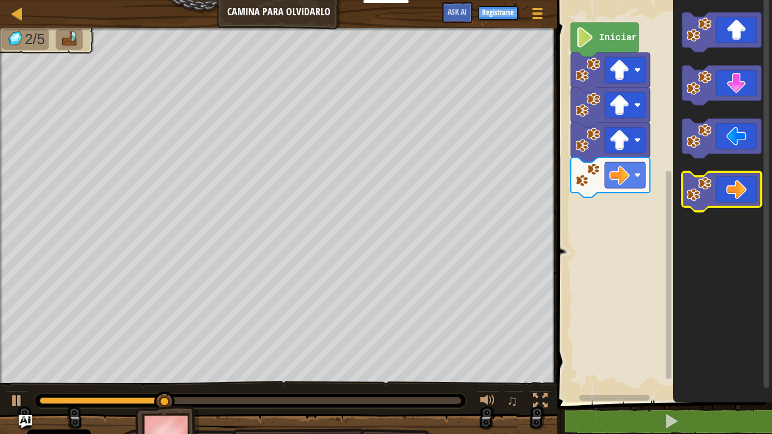
click at [710, 193] on image "Espacio de trabajo de Blockly" at bounding box center [699, 189] width 25 height 25
click at [709, 193] on image "Espacio de trabajo de Blockly" at bounding box center [699, 189] width 25 height 25
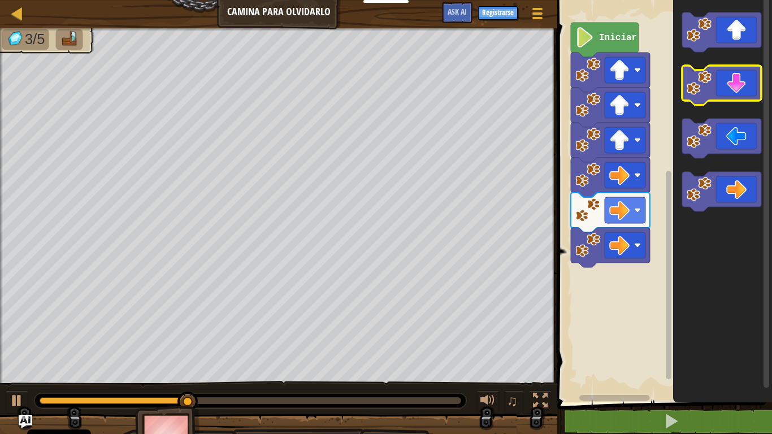
click at [712, 75] on image "Espacio de trabajo de Blockly" at bounding box center [699, 83] width 25 height 25
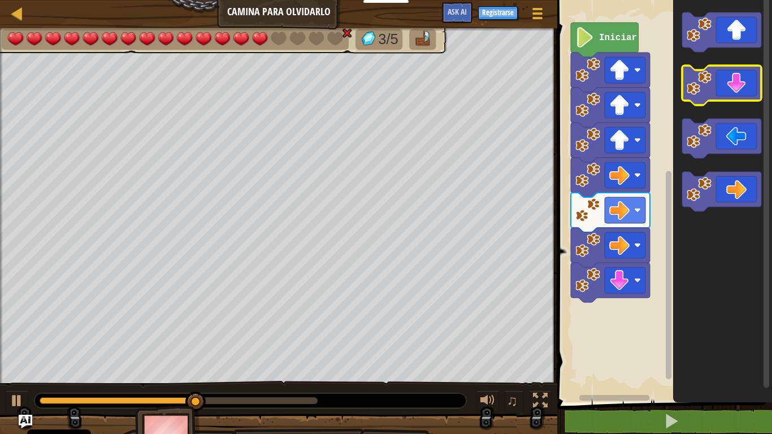
click at [711, 75] on image "Espacio de trabajo de Blockly" at bounding box center [699, 83] width 25 height 25
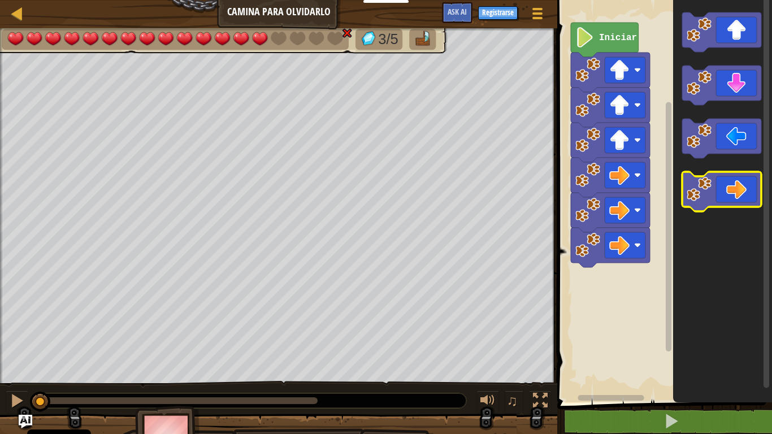
click at [695, 191] on image "Espacio de trabajo de Blockly" at bounding box center [699, 189] width 25 height 25
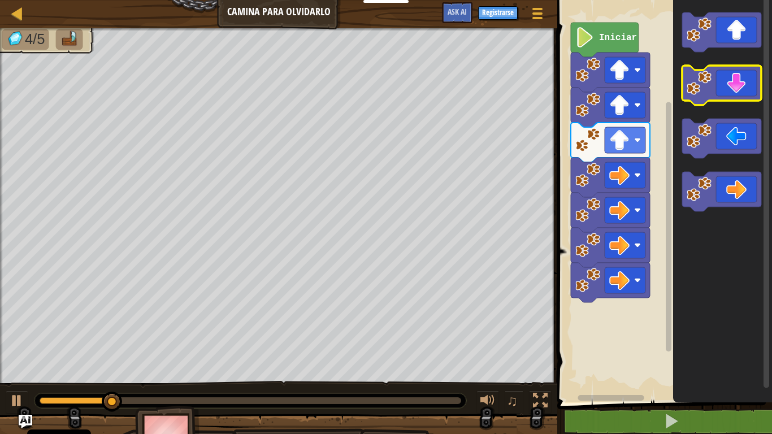
click at [710, 92] on image "Espacio de trabajo de Blockly" at bounding box center [699, 83] width 25 height 25
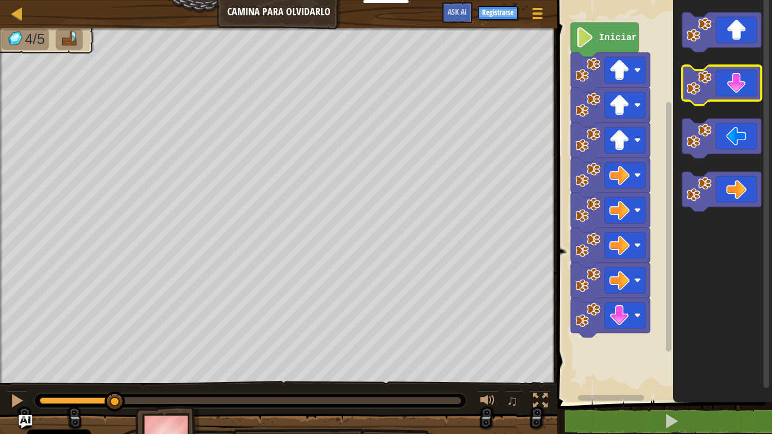
click at [710, 92] on image "Espacio de trabajo de Blockly" at bounding box center [699, 83] width 25 height 25
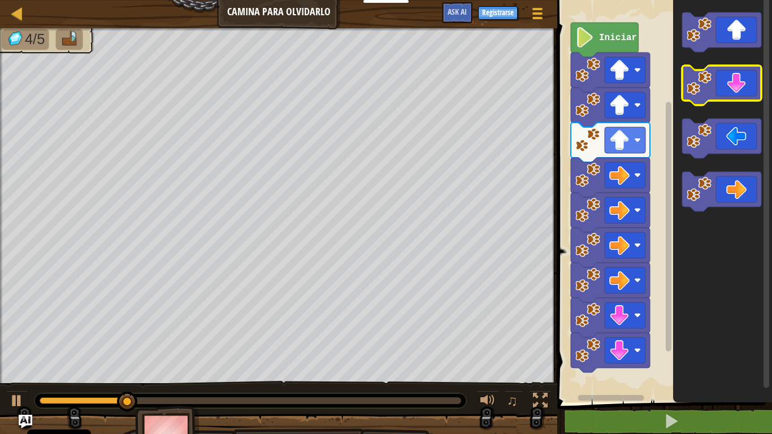
click at [710, 92] on image "Espacio de trabajo de Blockly" at bounding box center [699, 83] width 25 height 25
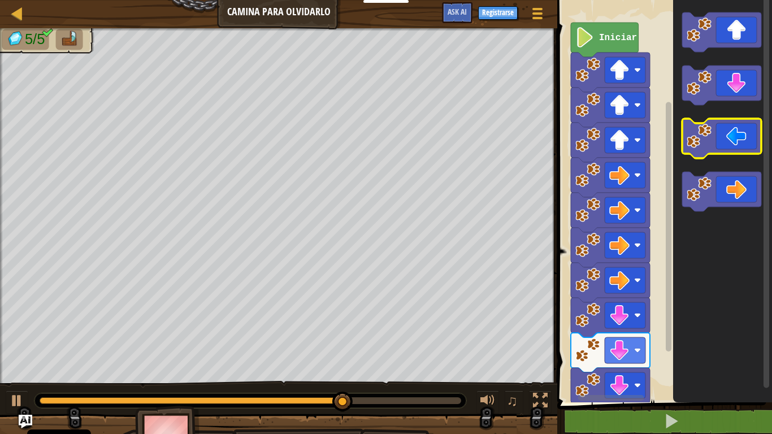
click at [697, 144] on image "Espacio de trabajo de Blockly" at bounding box center [699, 136] width 25 height 25
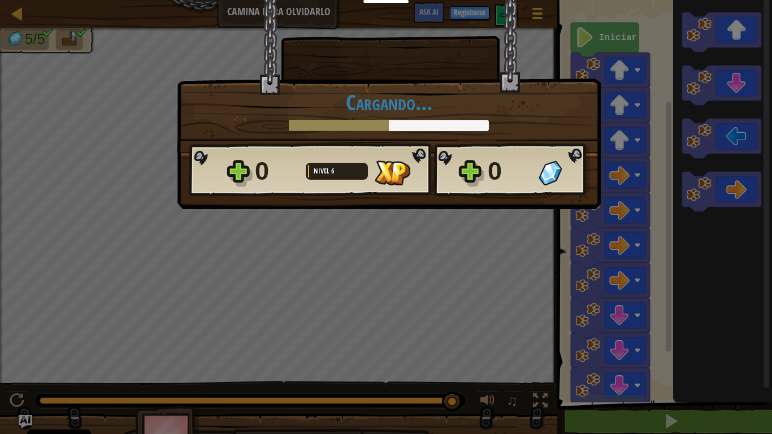
click at [480, 216] on div "× Puntúa este nivel: Cargando... Reticulating Splines... Cargando... 0 Nivel 6 …" at bounding box center [386, 217] width 772 height 434
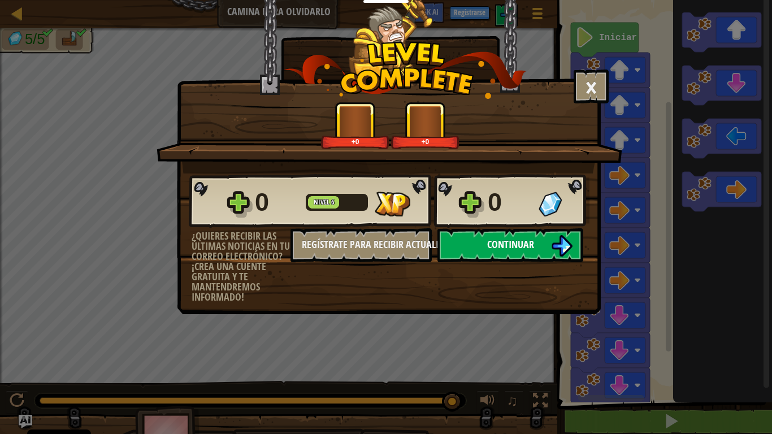
click at [483, 242] on button "Continuar" at bounding box center [510, 245] width 146 height 34
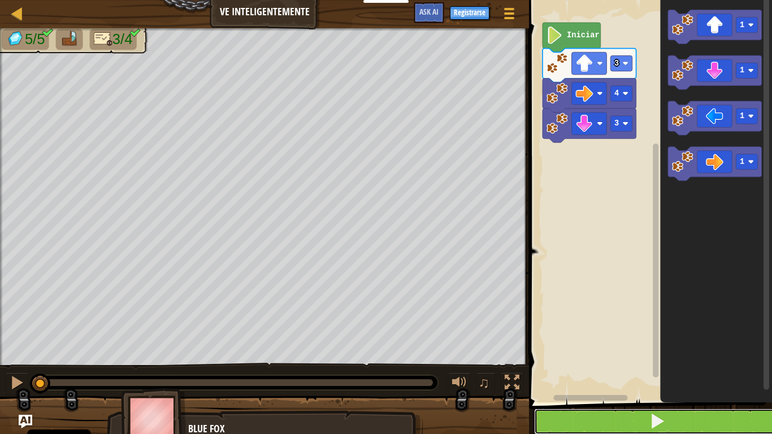
click at [597, 343] on button at bounding box center [657, 422] width 246 height 26
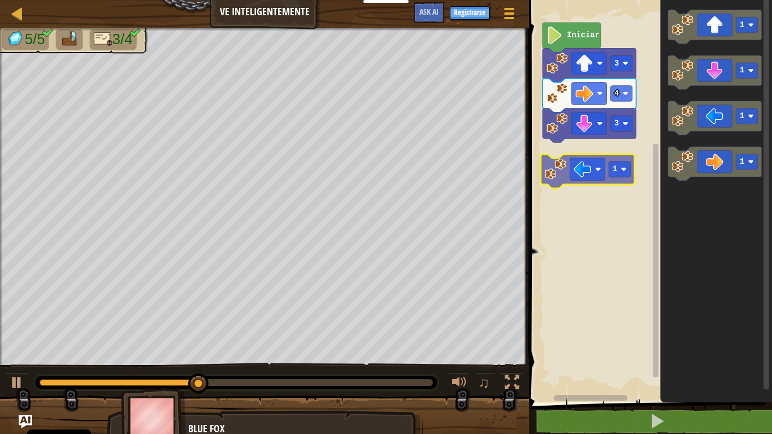
click at [586, 169] on div "3 4 3 Iniciar 1 1 1 1 1" at bounding box center [649, 198] width 246 height 408
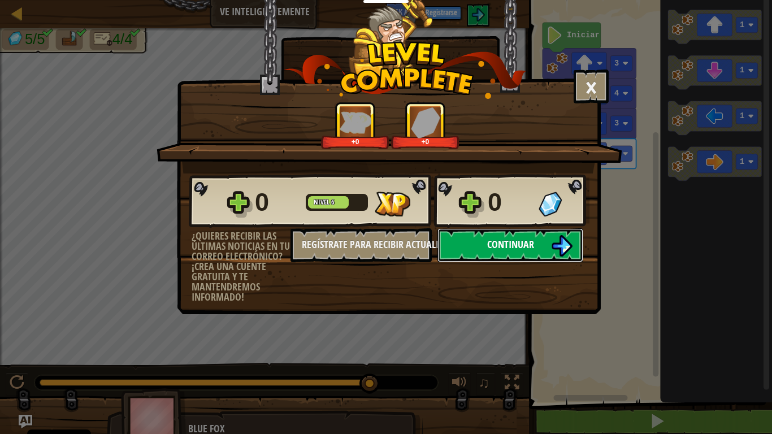
click at [494, 246] on span "Continuar" at bounding box center [510, 244] width 47 height 14
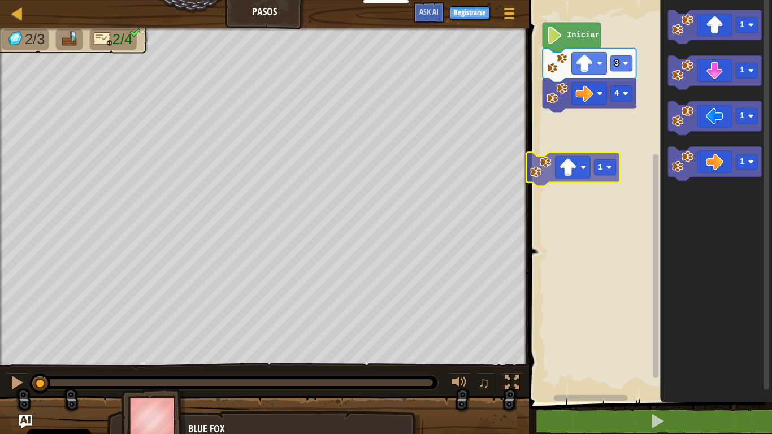
click at [585, 131] on div "4 3 Iniciar 1 1 1 1 1" at bounding box center [649, 198] width 246 height 408
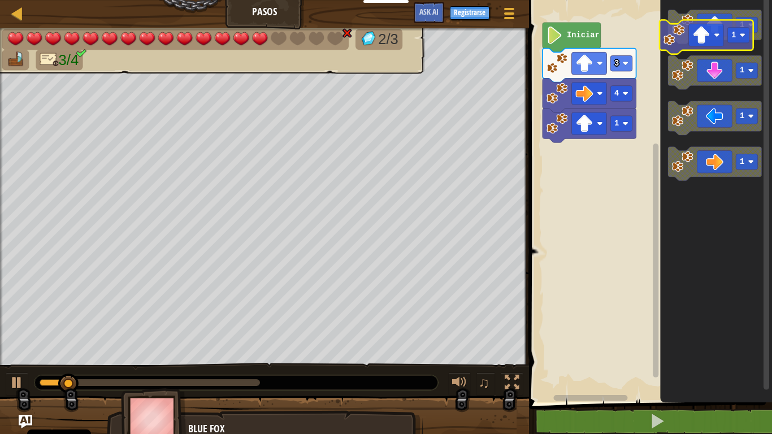
click at [700, 41] on g "1 1 1 1" at bounding box center [715, 95] width 94 height 171
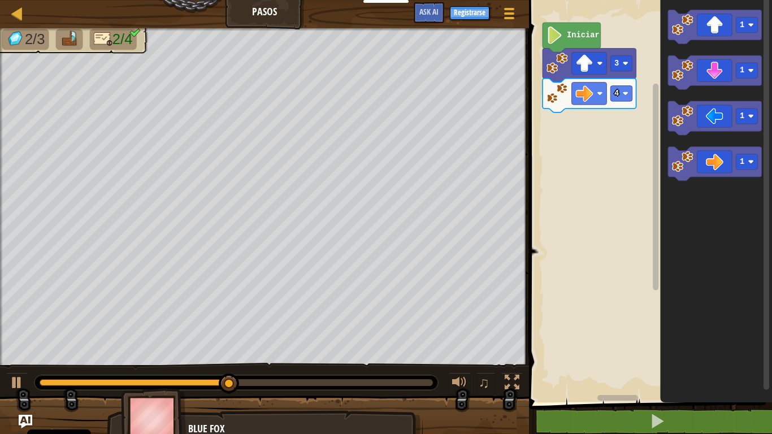
click at [655, 135] on div "4 3 Iniciar 1 1 1 1" at bounding box center [649, 198] width 246 height 408
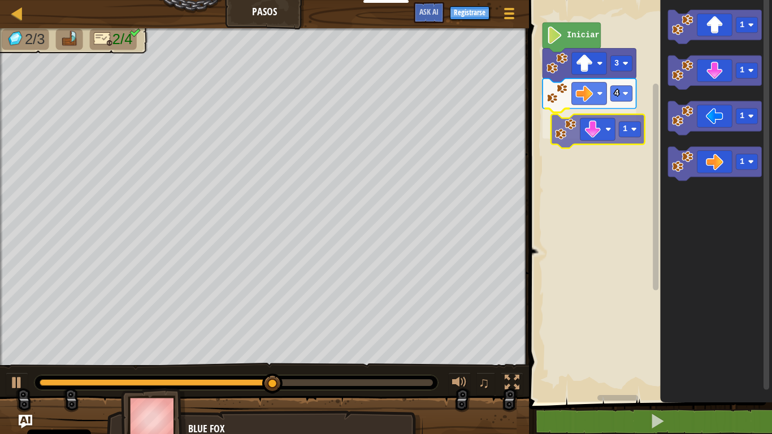
click at [561, 128] on div "4 1 3 Iniciar 1 1 1 1 1" at bounding box center [649, 198] width 246 height 408
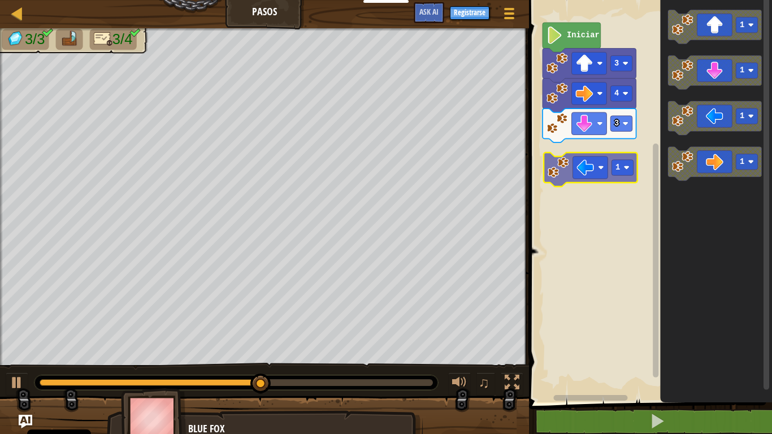
click at [589, 176] on div "Iniciar 3 4 3 1 1 1 1 1" at bounding box center [649, 198] width 246 height 408
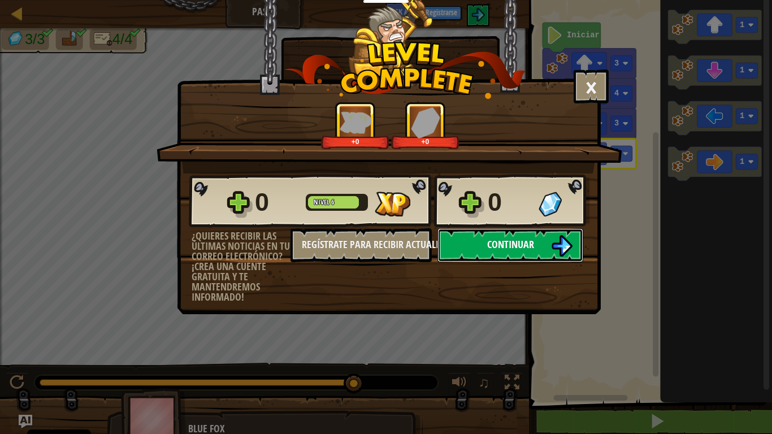
click at [496, 250] on span "Continuar" at bounding box center [510, 244] width 47 height 14
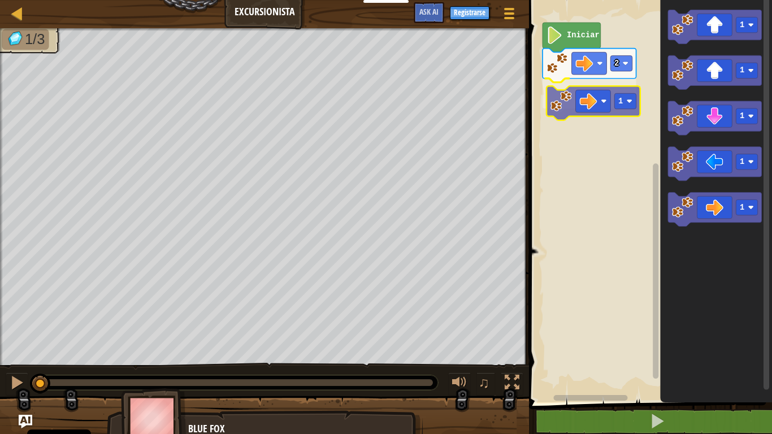
click at [576, 112] on div "2 1 Iniciar 1 1 1 1 1 1" at bounding box center [649, 198] width 246 height 408
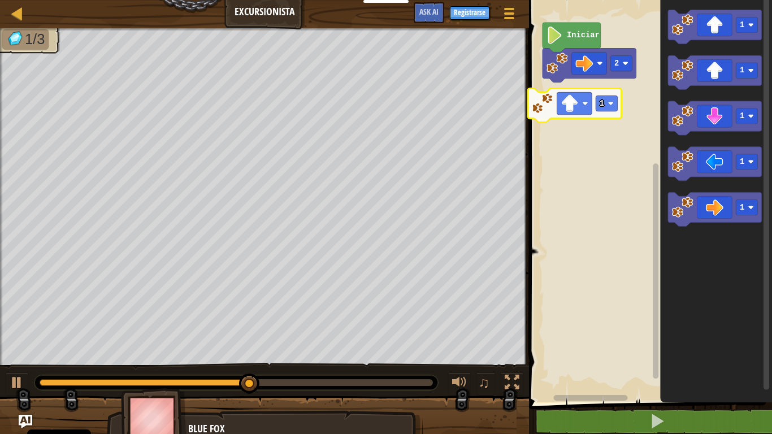
click at [563, 105] on div "2 Iniciar 1 1 1 1 1 1" at bounding box center [649, 198] width 246 height 408
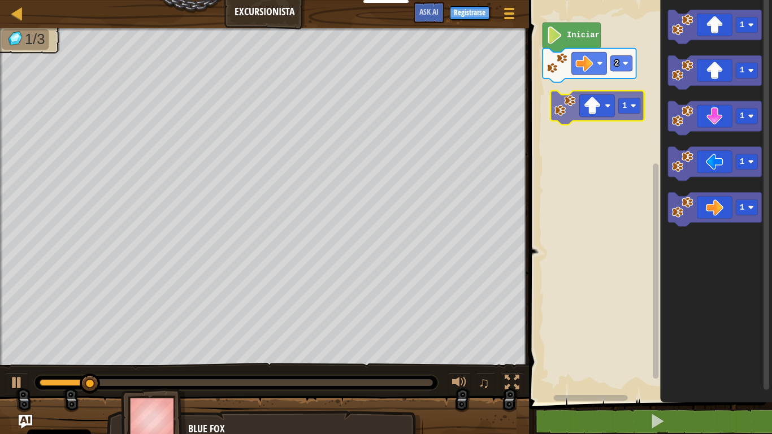
click at [587, 107] on div "Iniciar 2 1 1 1 1 1 1" at bounding box center [649, 198] width 246 height 408
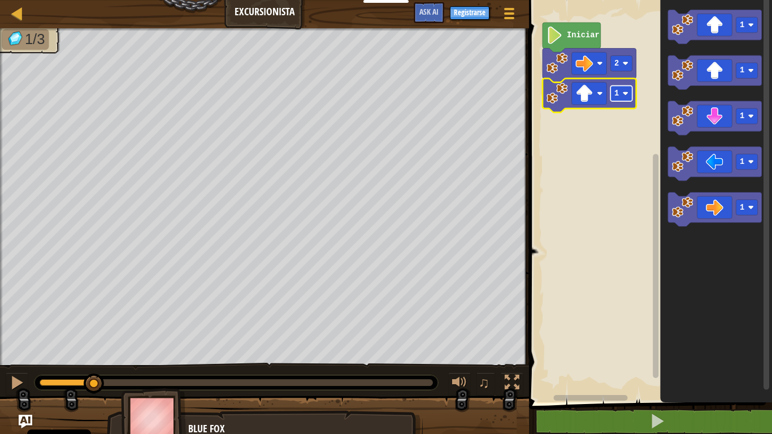
click at [622, 95] on rect "Espacio de trabajo de Blockly" at bounding box center [620, 93] width 21 height 15
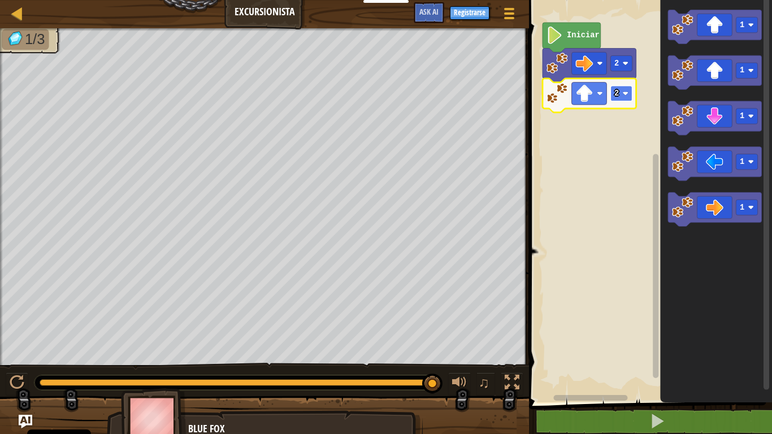
click at [627, 92] on image "Espacio de trabajo de Blockly" at bounding box center [626, 93] width 6 height 6
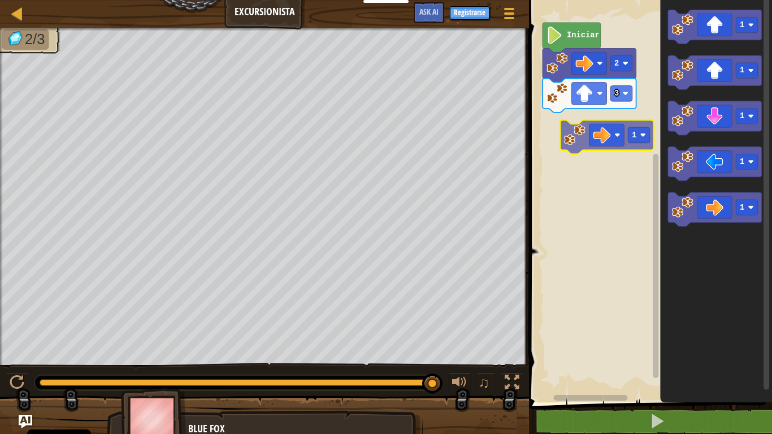
click at [604, 145] on div "Iniciar 2 3 1 1 1 1 1 1" at bounding box center [649, 198] width 246 height 408
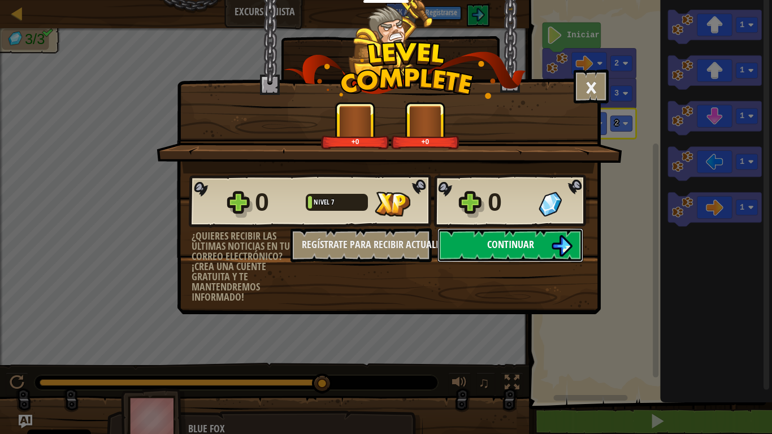
click at [505, 250] on span "Continuar" at bounding box center [510, 244] width 47 height 14
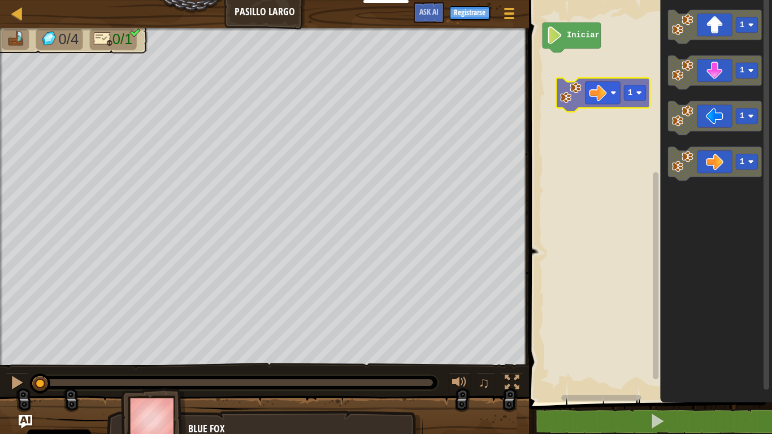
click at [542, 59] on div "Iniciar 1 1 1 1 1" at bounding box center [649, 198] width 246 height 408
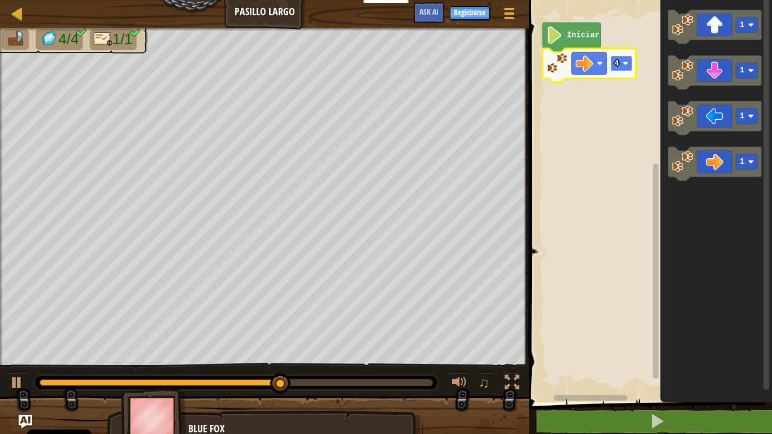
click at [627, 64] on image "Espacio de trabajo de Blockly" at bounding box center [626, 63] width 6 height 6
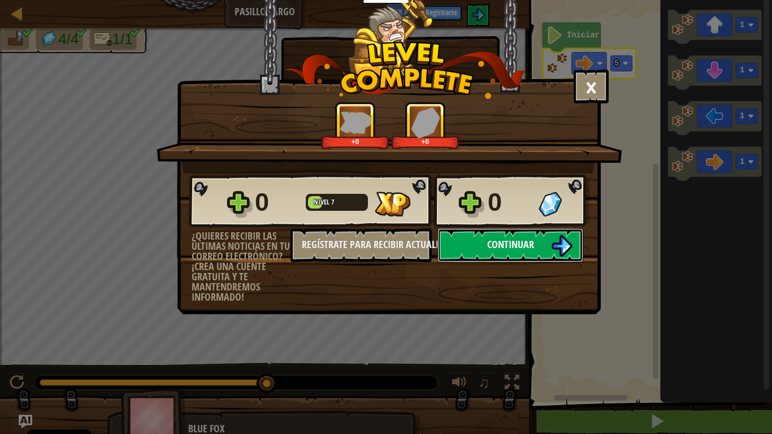
click at [539, 240] on button "Continuar" at bounding box center [510, 245] width 146 height 34
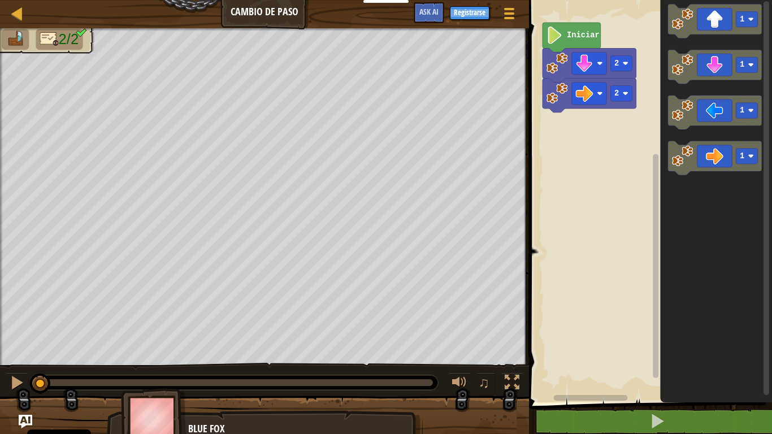
click at [612, 155] on div "2 2 Iniciar 1 1 1 1" at bounding box center [649, 198] width 246 height 408
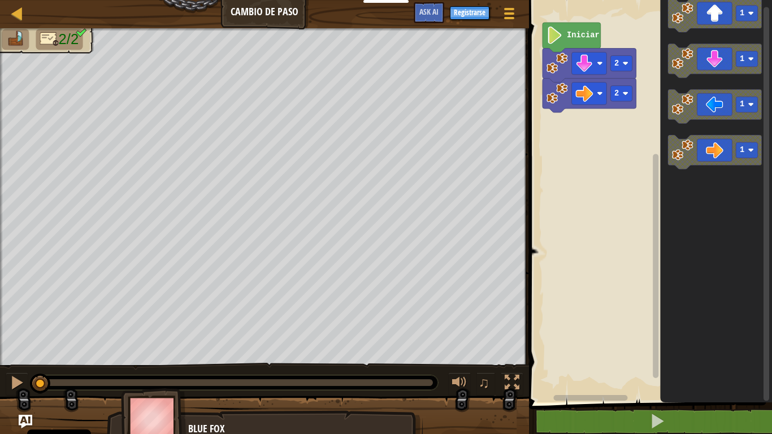
click at [595, 141] on div "2 2 Iniciar 1 1 1 1" at bounding box center [649, 198] width 246 height 408
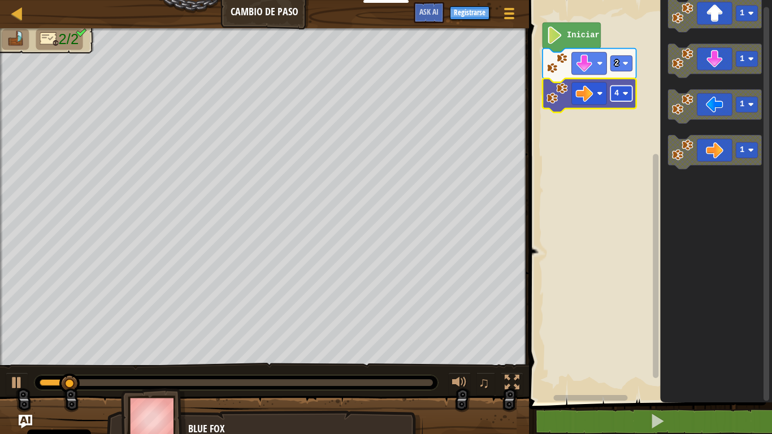
click at [622, 93] on rect "Espacio de trabajo de Blockly" at bounding box center [620, 93] width 21 height 15
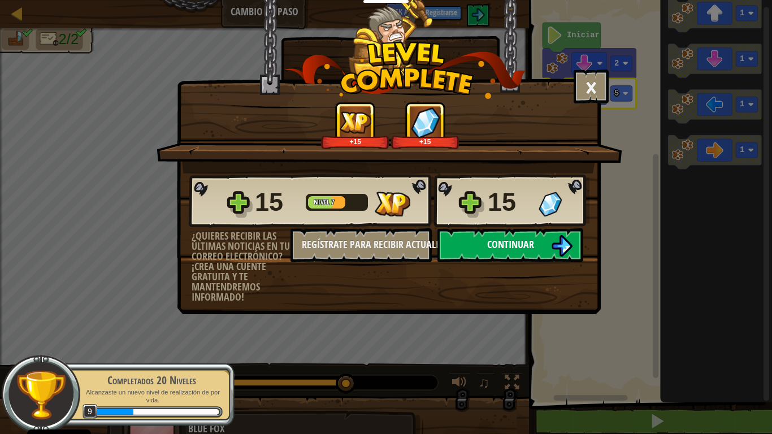
click at [512, 239] on button "Continuar" at bounding box center [510, 245] width 146 height 34
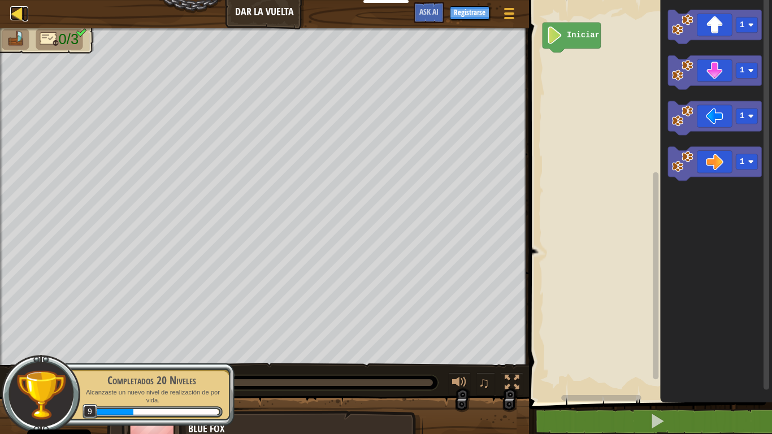
click at [21, 11] on div at bounding box center [17, 13] width 14 height 14
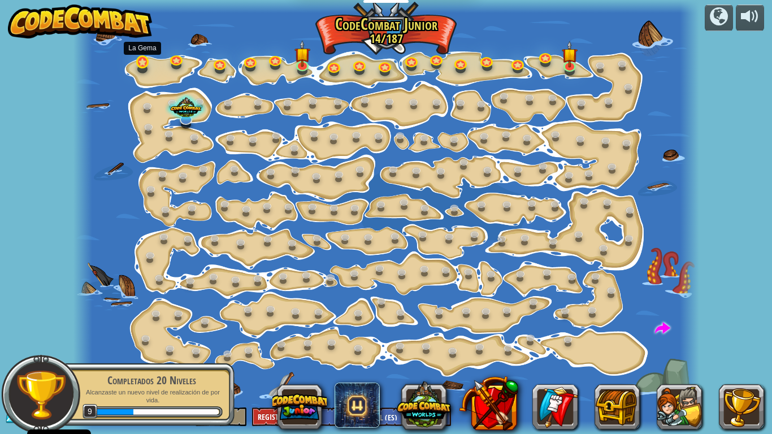
select select "es-ES"
